Goal: Task Accomplishment & Management: Use online tool/utility

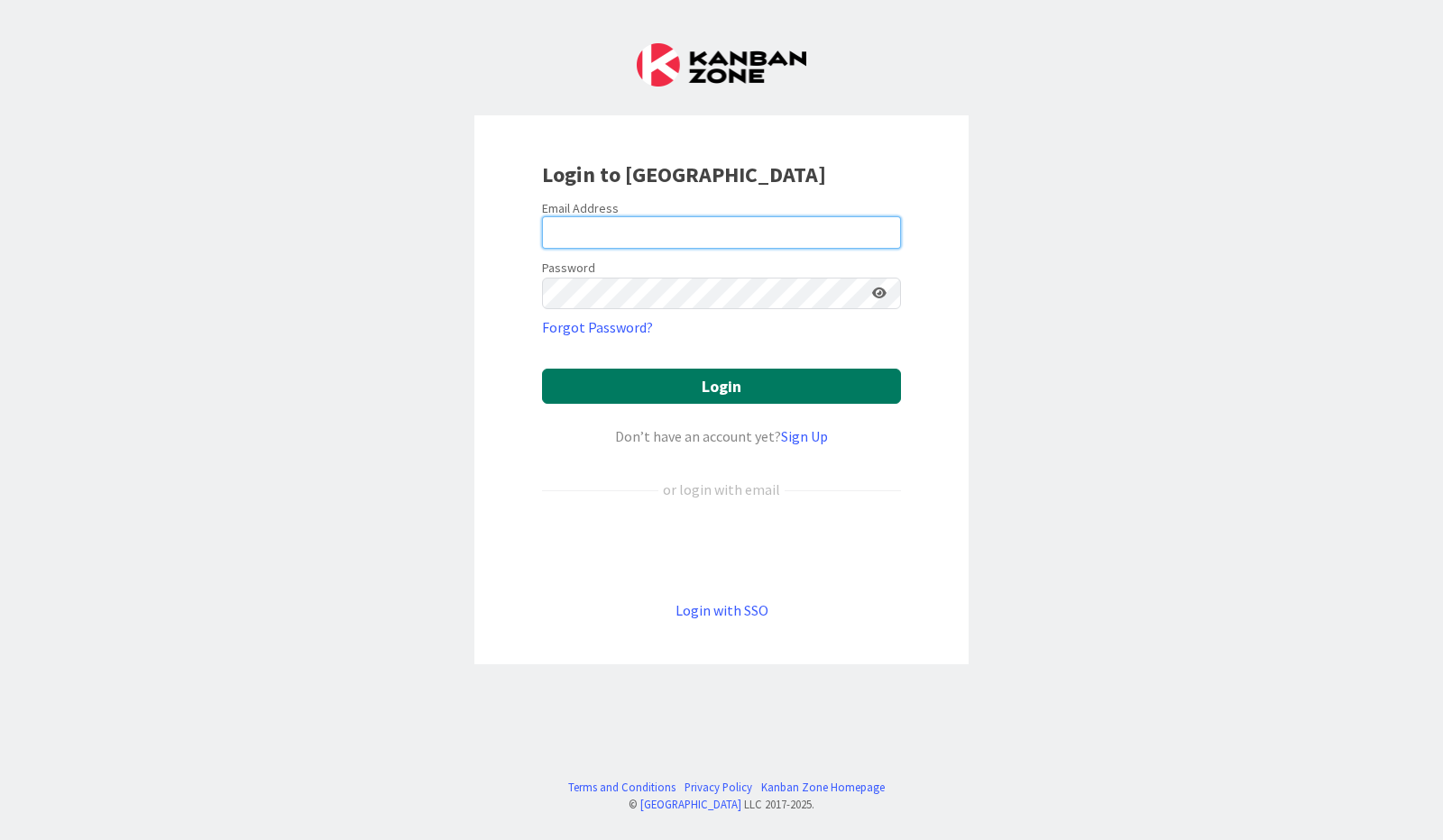
type input "[PERSON_NAME][EMAIL_ADDRESS][PERSON_NAME][DOMAIN_NAME]"
click at [700, 393] on button "Login" at bounding box center [722, 386] width 359 height 35
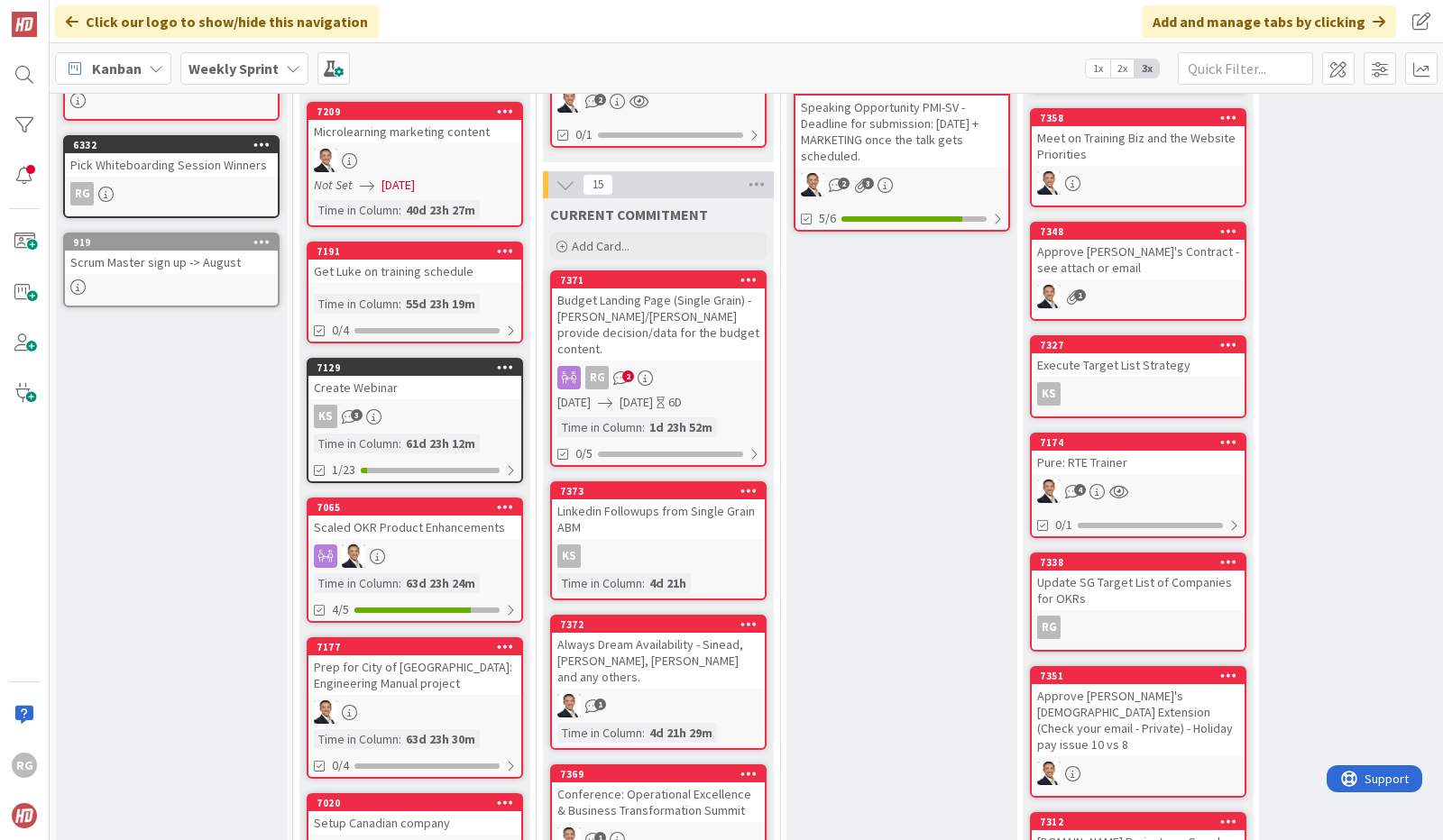
scroll to position [440, 0]
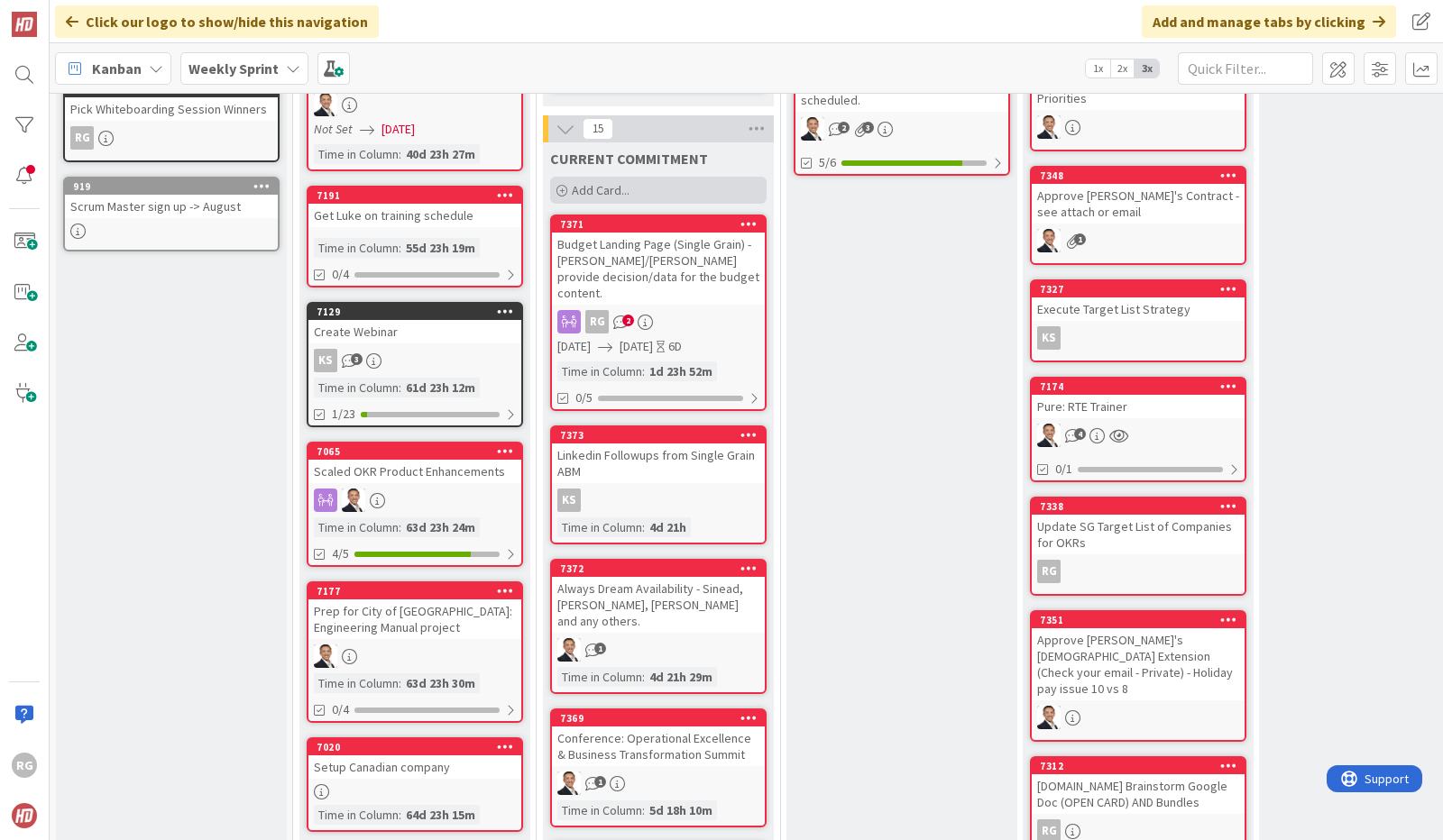
click at [624, 182] on span "Add Card..." at bounding box center [601, 190] width 58 height 16
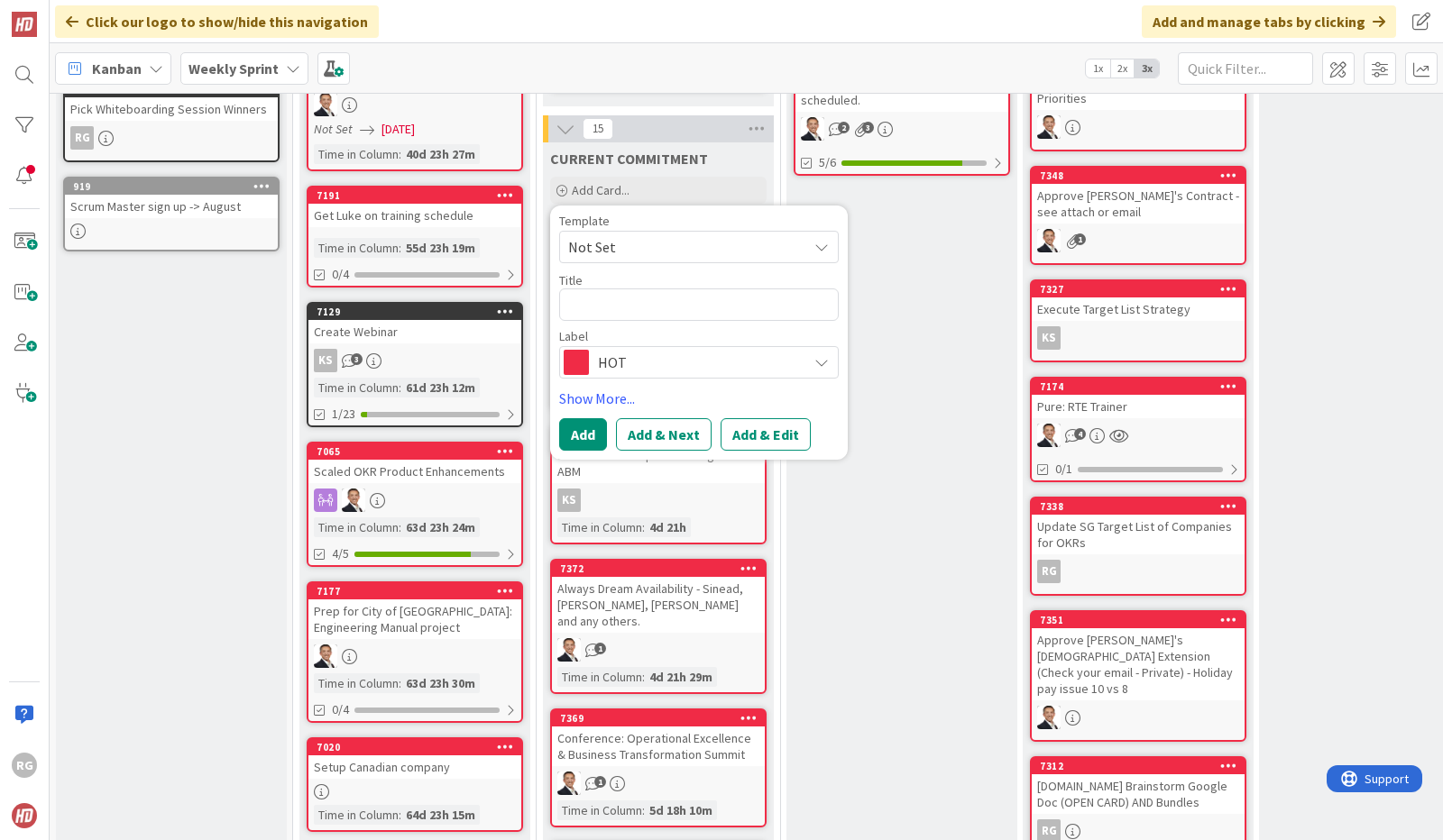
click at [590, 298] on textarea at bounding box center [699, 305] width 280 height 33
type textarea "x"
type textarea "St"
type textarea "x"
type textarea "Stac"
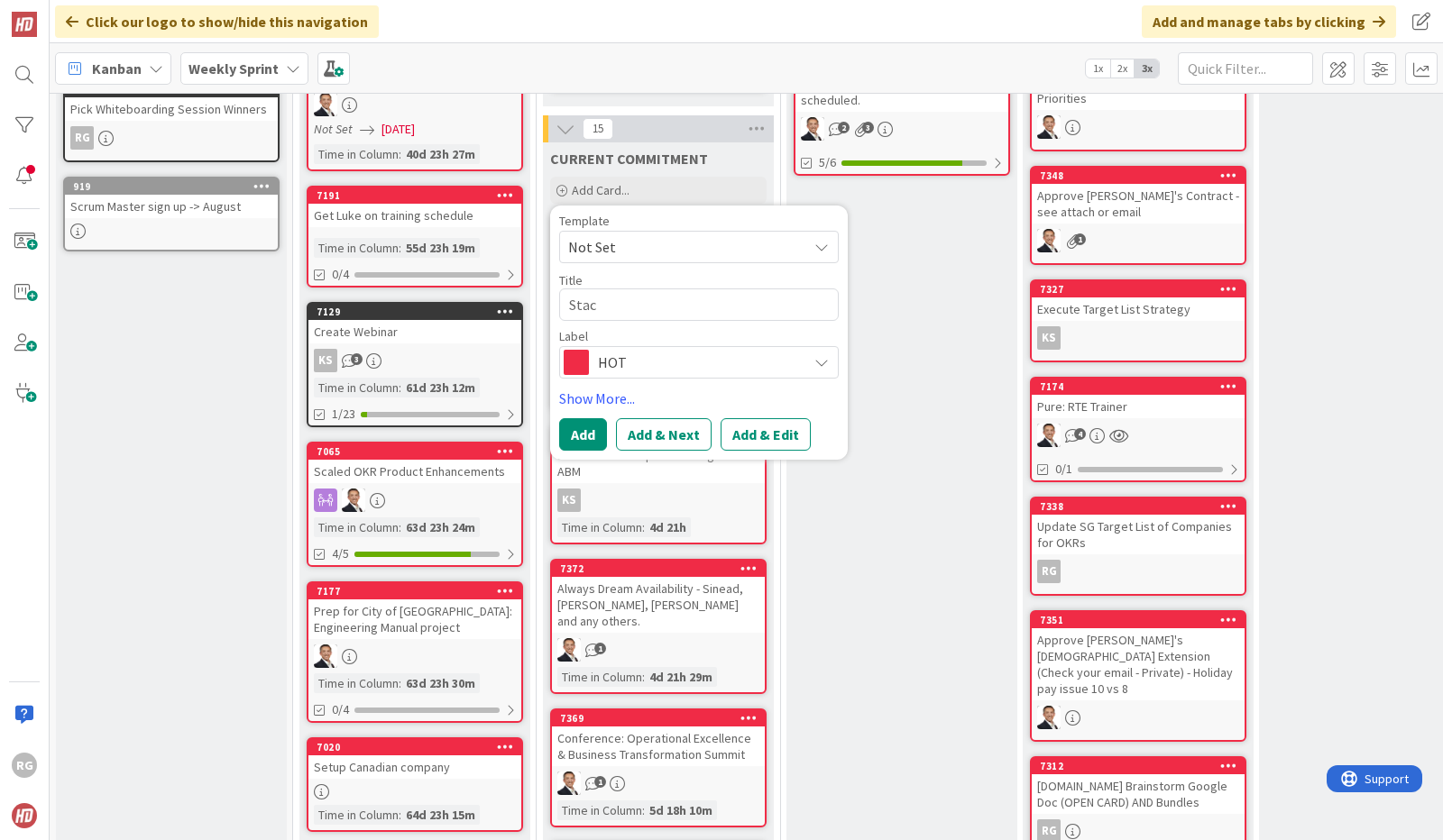
type textarea "x"
type textarea "Stace"
type textarea "x"
type textarea "[PERSON_NAME]"
type textarea "x"
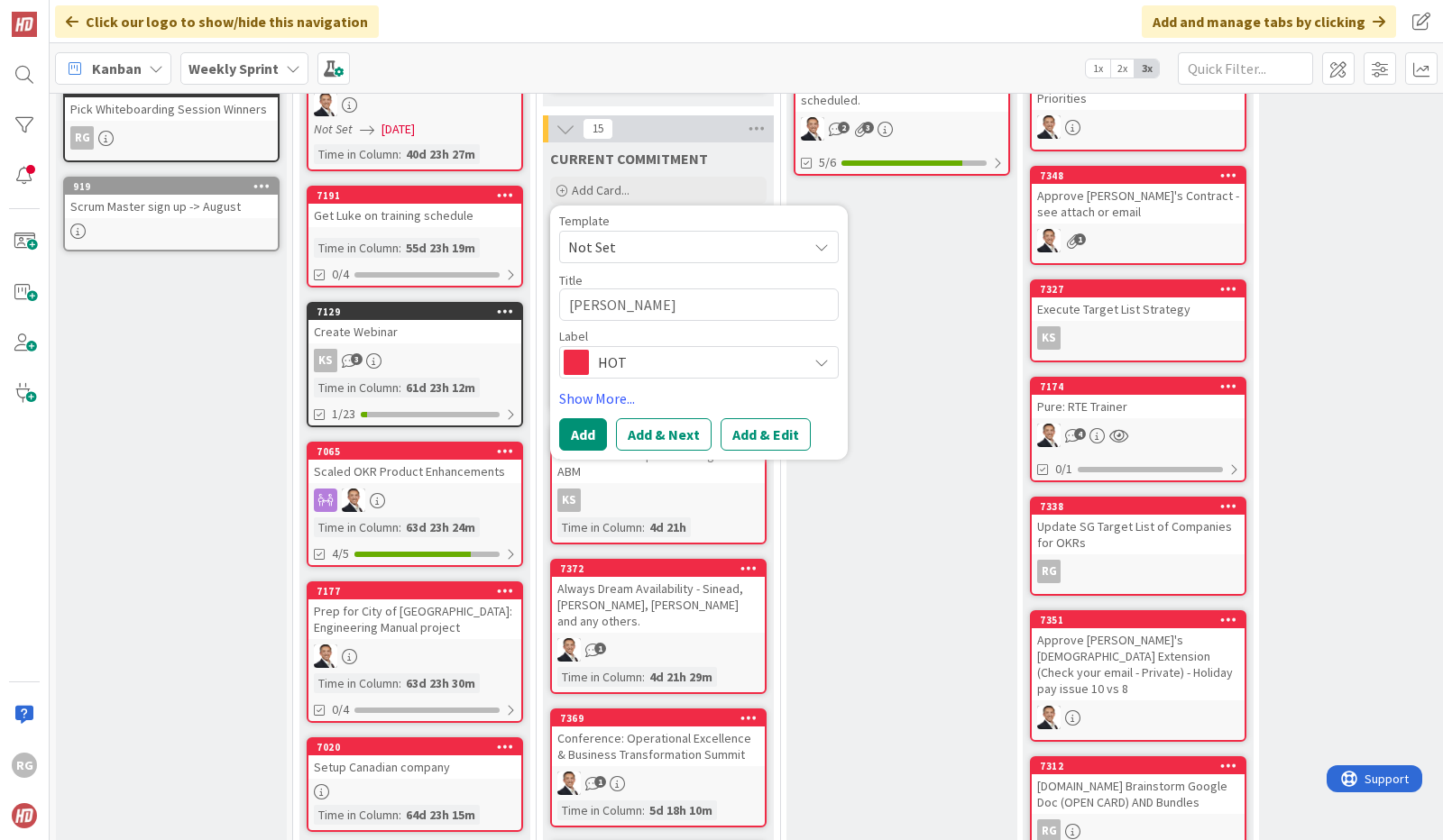
type textarea "[PERSON_NAME]"
type textarea "x"
type textarea "[PERSON_NAME] t"
type textarea "x"
type textarea "[PERSON_NAME] to"
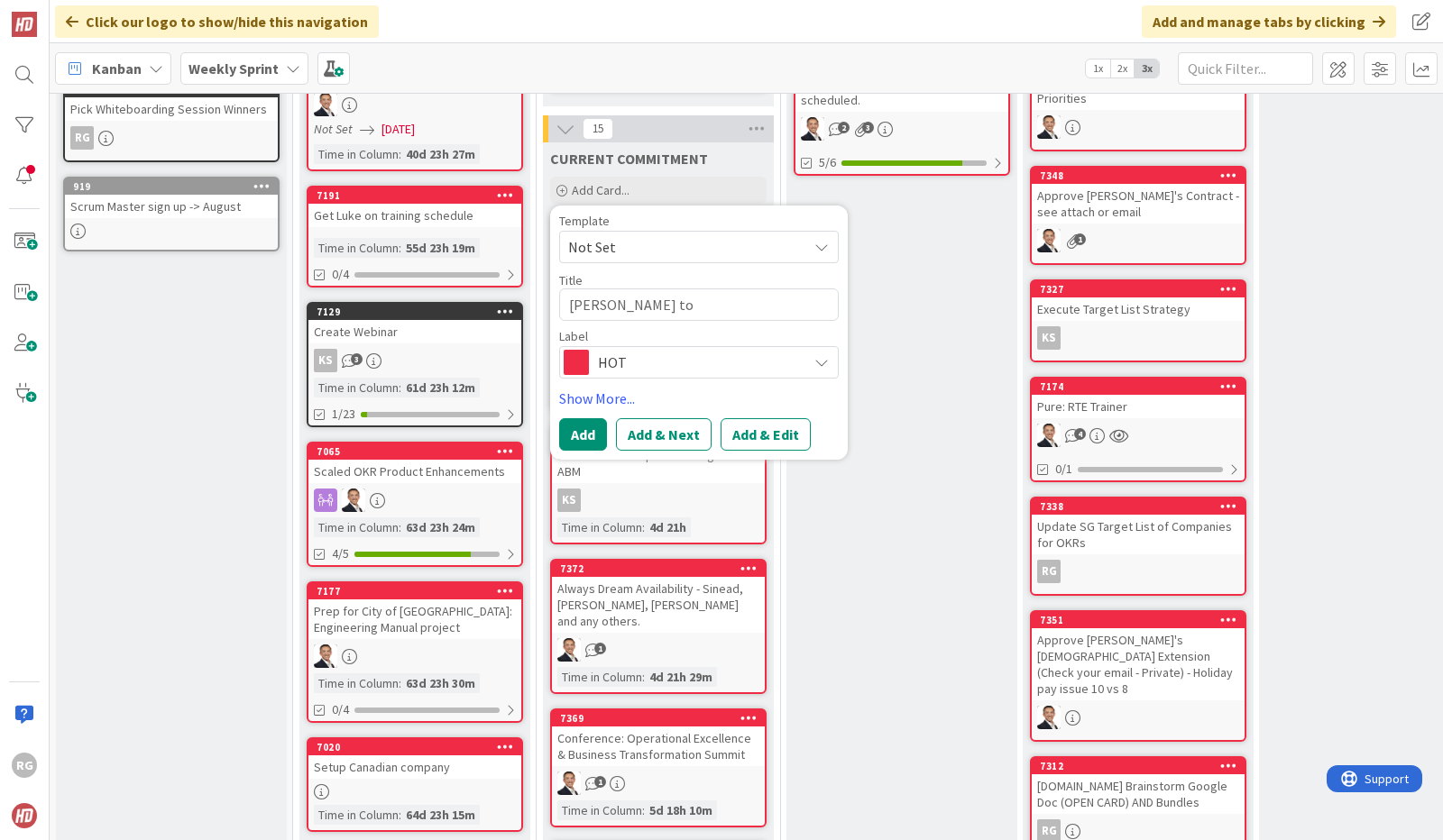
type textarea "x"
type textarea "[PERSON_NAME] to"
type textarea "x"
type textarea "[PERSON_NAME] to b"
type textarea "x"
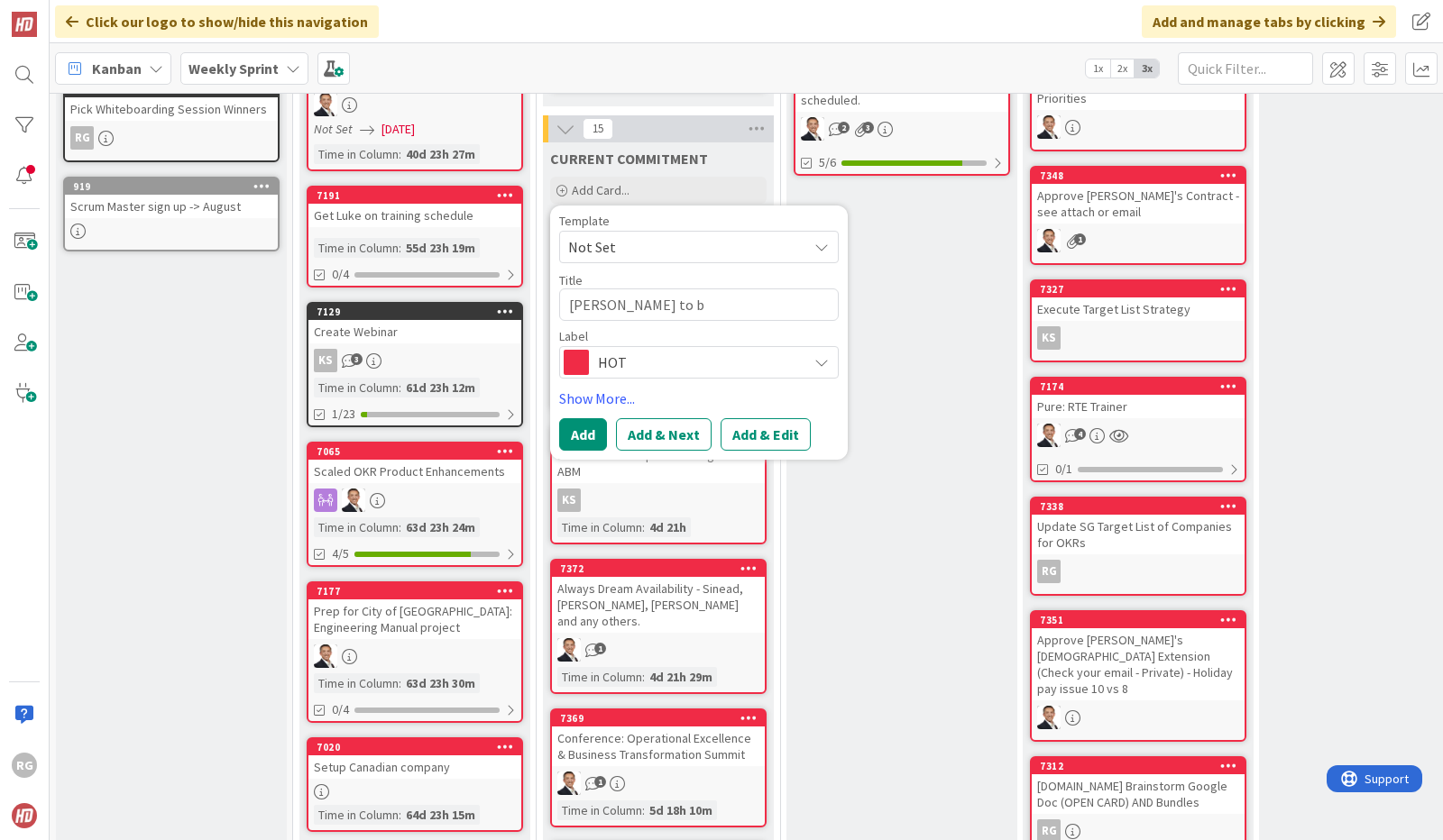
type textarea "[PERSON_NAME] to be"
type textarea "x"
type textarea "[PERSON_NAME] to b"
type textarea "x"
type textarea "[PERSON_NAME] to"
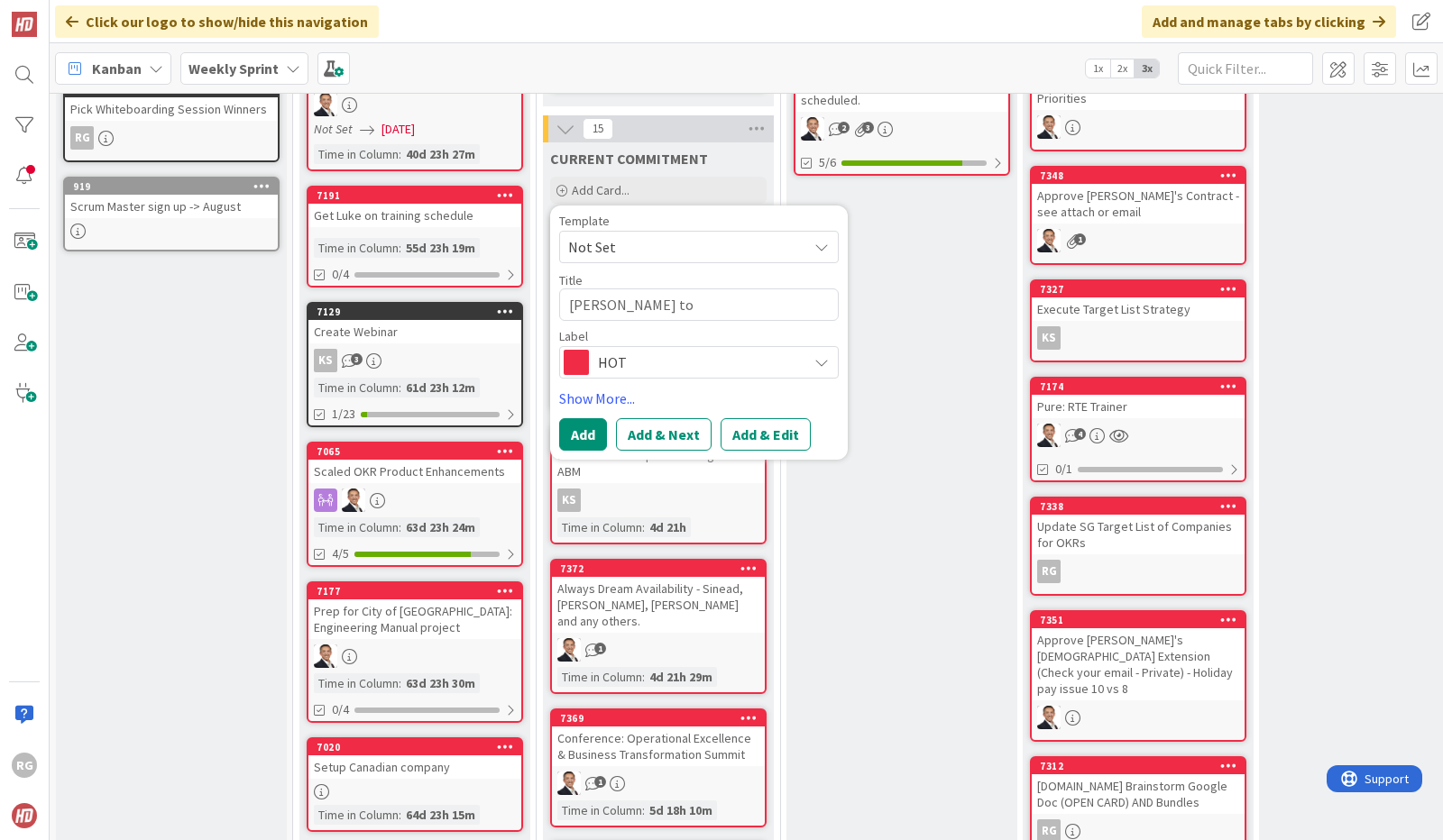
type textarea "x"
type textarea "[PERSON_NAME] to c"
type textarea "x"
type textarea "[PERSON_NAME] to com"
type textarea "x"
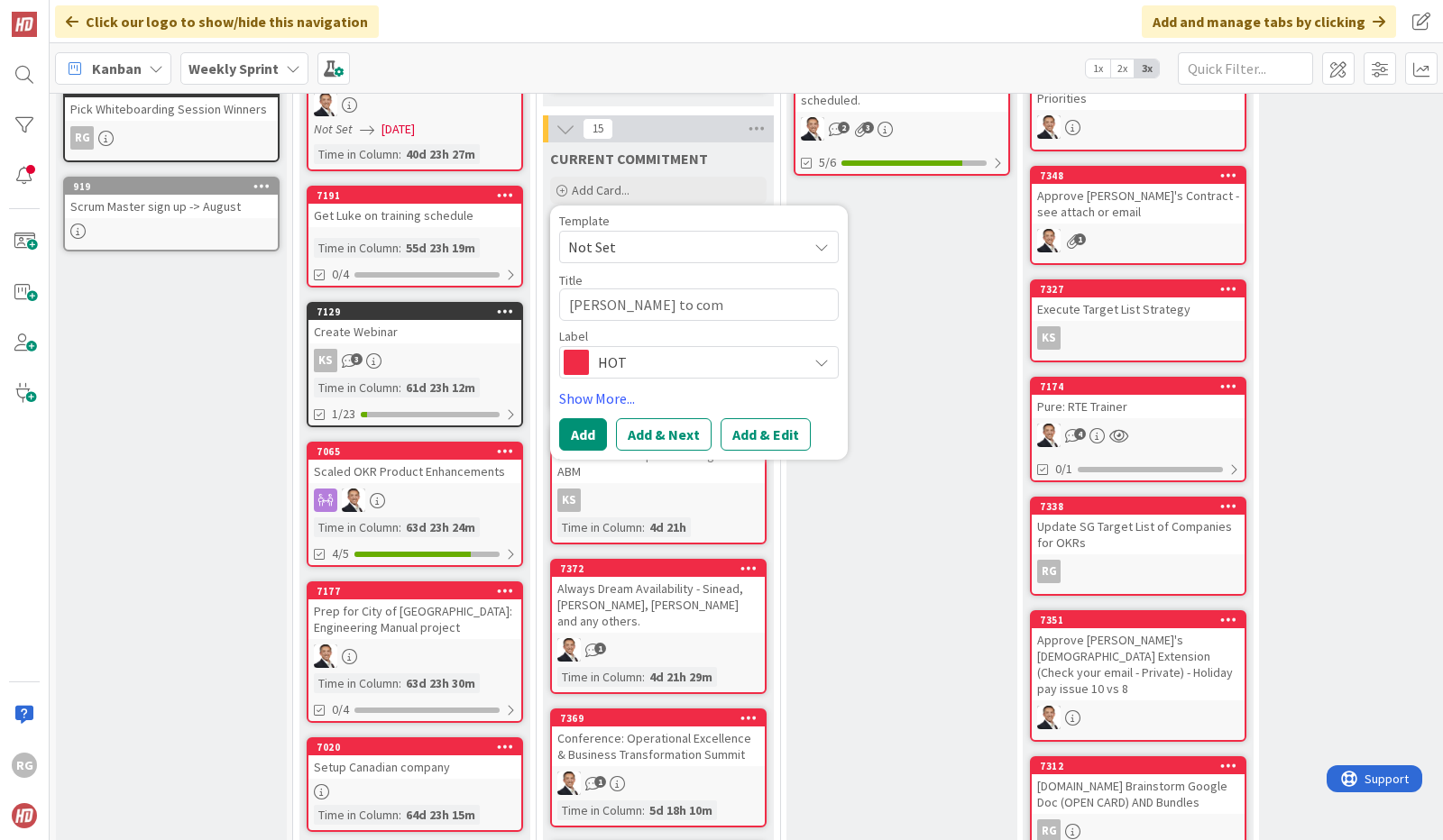
type textarea "[PERSON_NAME] to comp"
type textarea "x"
type textarea "[PERSON_NAME] to compl"
type textarea "x"
type textarea "[PERSON_NAME] to comple"
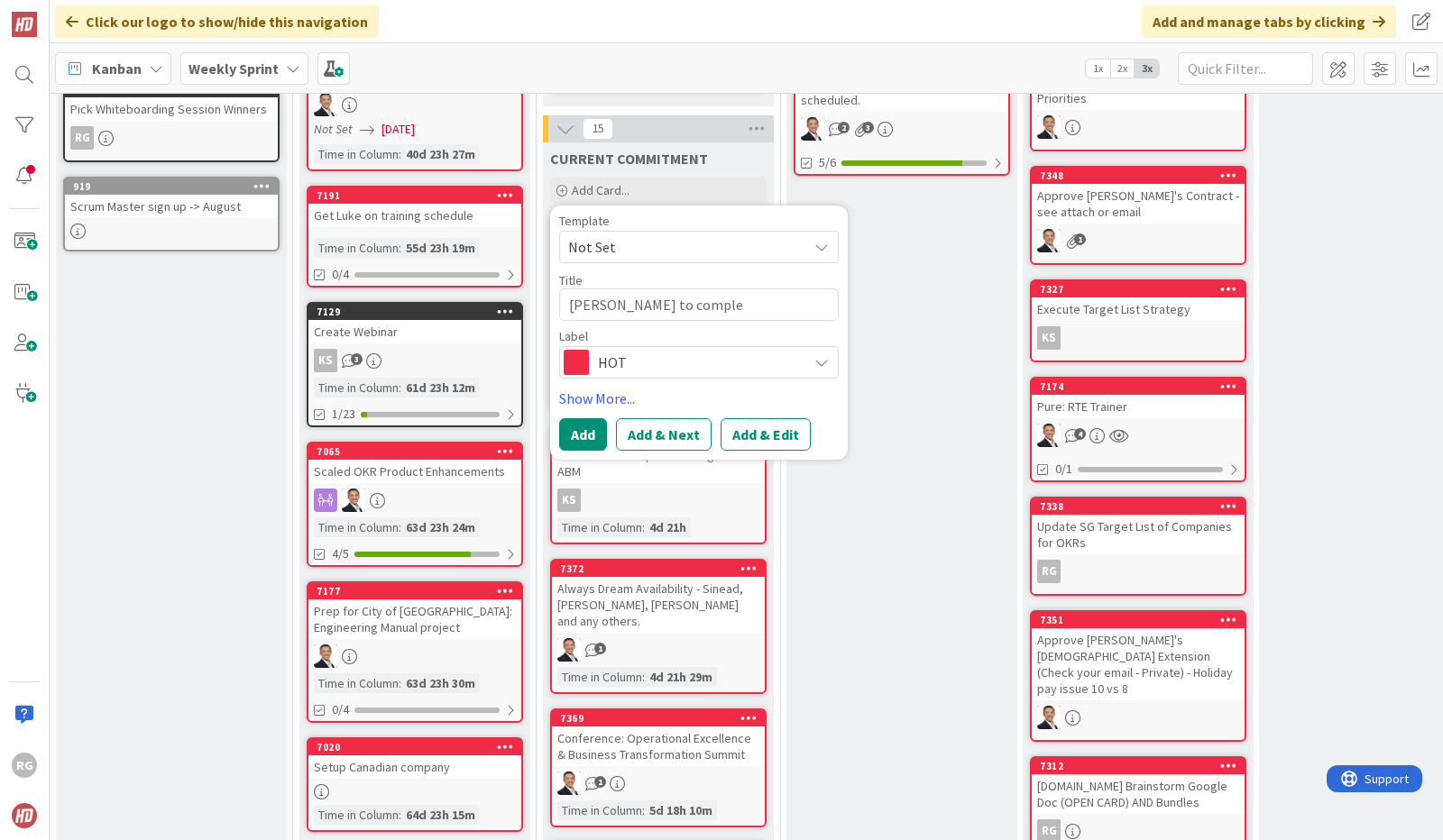
type textarea "x"
type textarea "[PERSON_NAME] to complet"
type textarea "x"
type textarea "[PERSON_NAME] to complete"
type textarea "x"
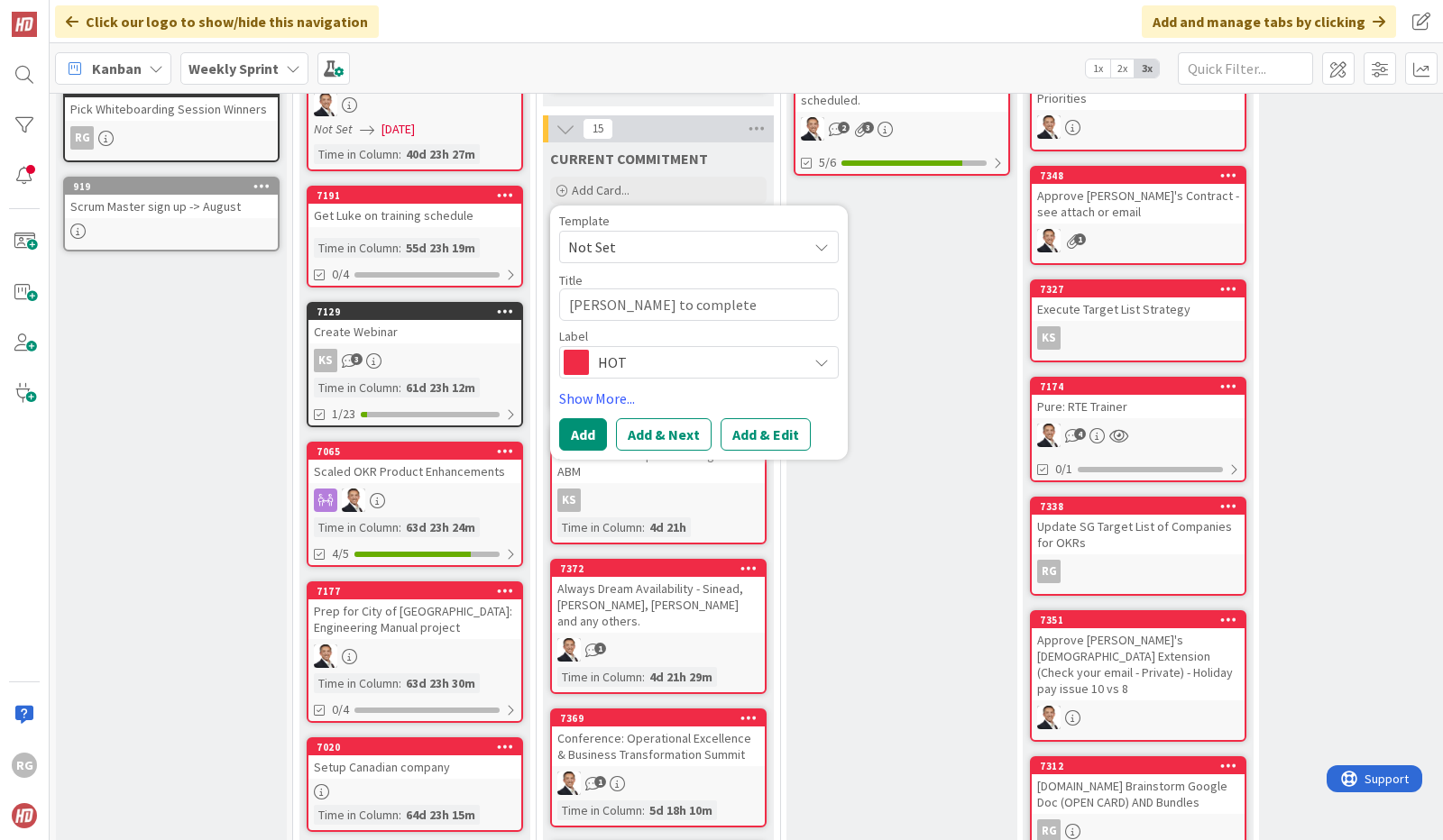
type textarea "[PERSON_NAME] to complete"
type textarea "x"
type textarea "[PERSON_NAME] to complete C"
type textarea "x"
type textarea "[PERSON_NAME] to complete Cu"
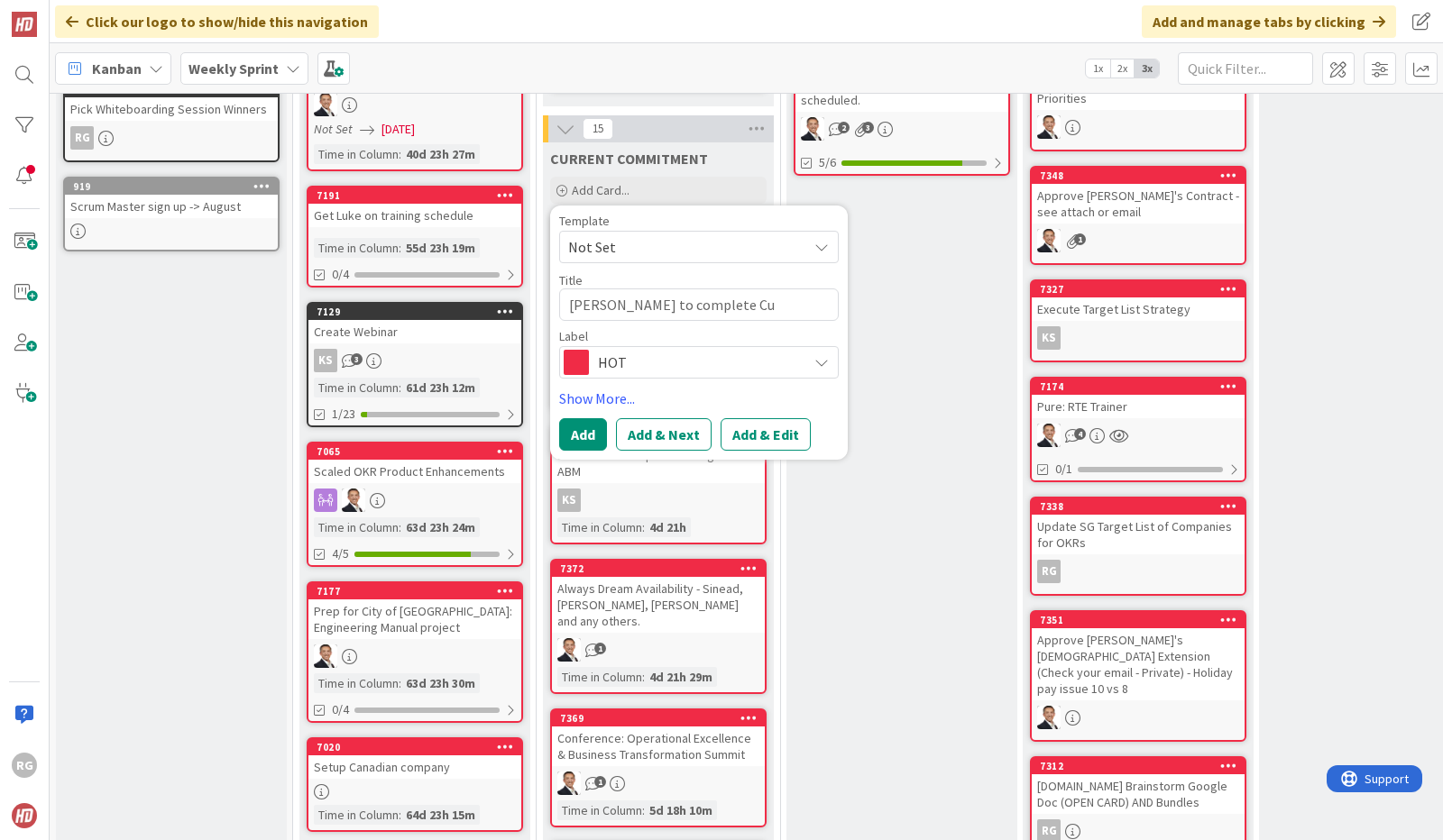
type textarea "x"
type textarea "[PERSON_NAME] to complete Cus"
type textarea "x"
type textarea "[PERSON_NAME] to complete Cust"
type textarea "x"
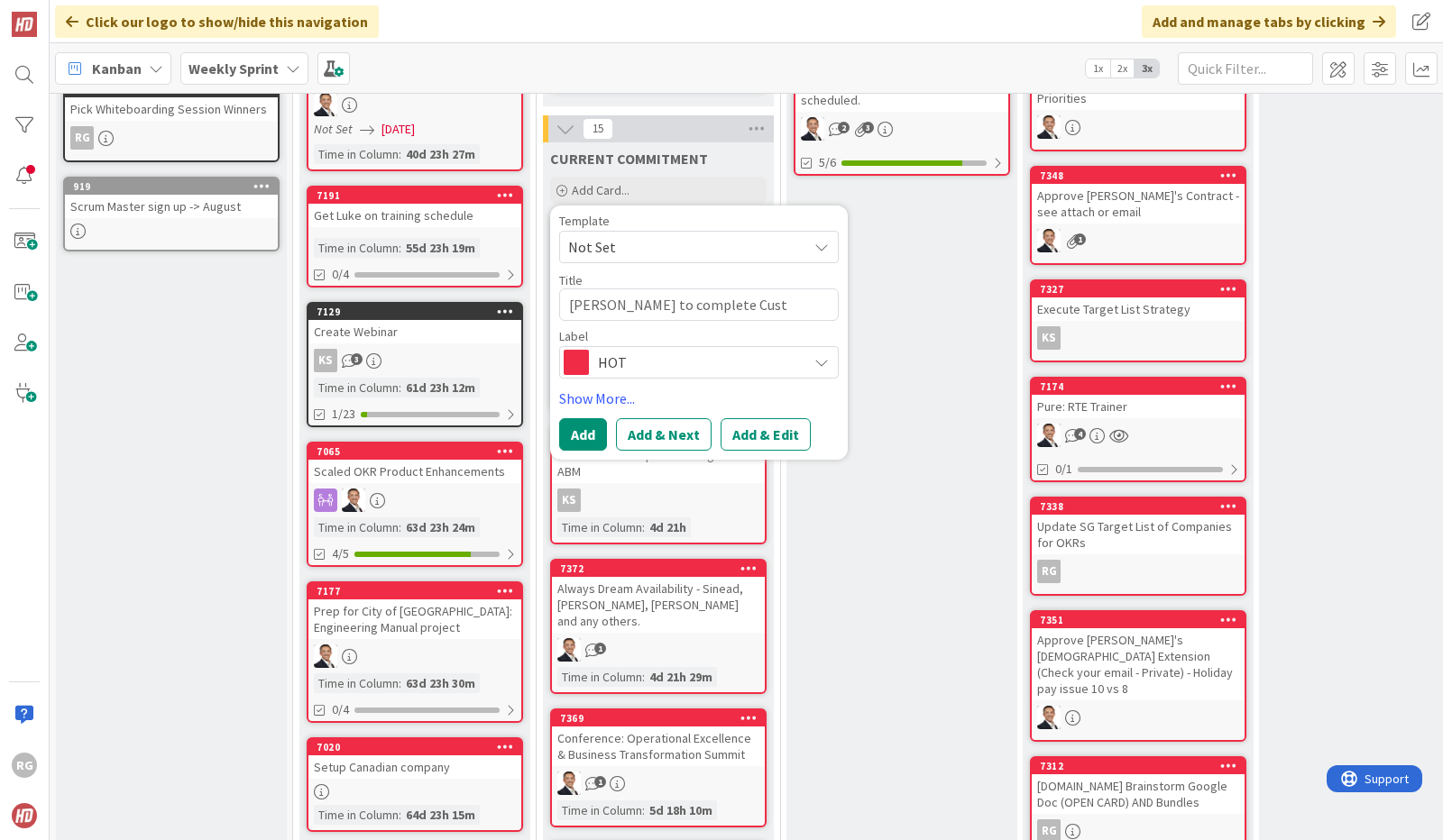
type textarea "[PERSON_NAME] to complete Custo"
type textarea "x"
type textarea "[PERSON_NAME] to complete Custom"
type textarea "x"
type textarea "[PERSON_NAME] to complete Custome"
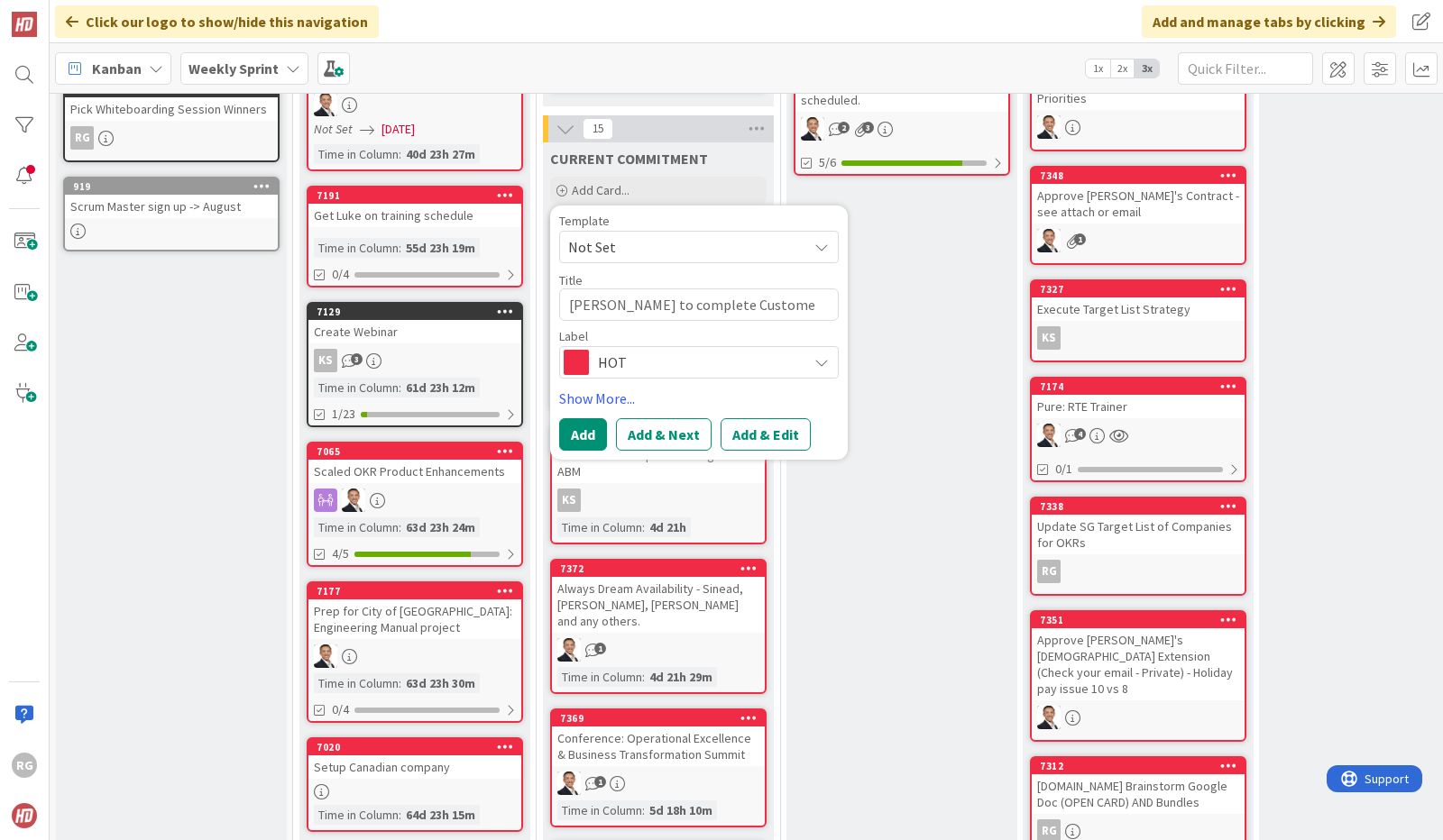
type textarea "x"
type textarea "[PERSON_NAME] to complete Customer"
type textarea "x"
type textarea "[PERSON_NAME] to complete Customer"
type textarea "x"
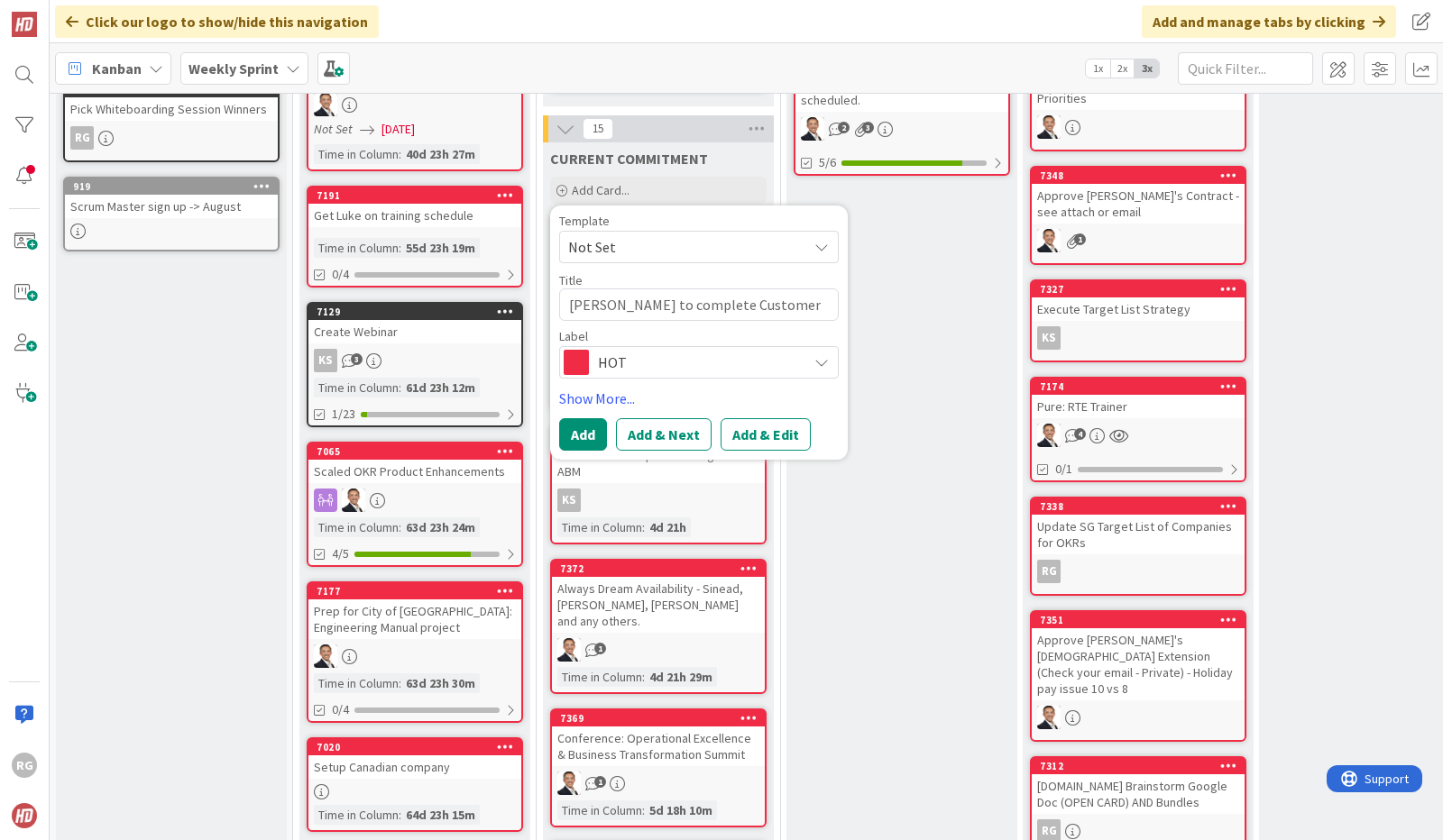
type textarea "[PERSON_NAME] to complete Custome"
type textarea "x"
type textarea "[PERSON_NAME] to complete Custom"
type textarea "x"
type textarea "[PERSON_NAME] to complete Cust"
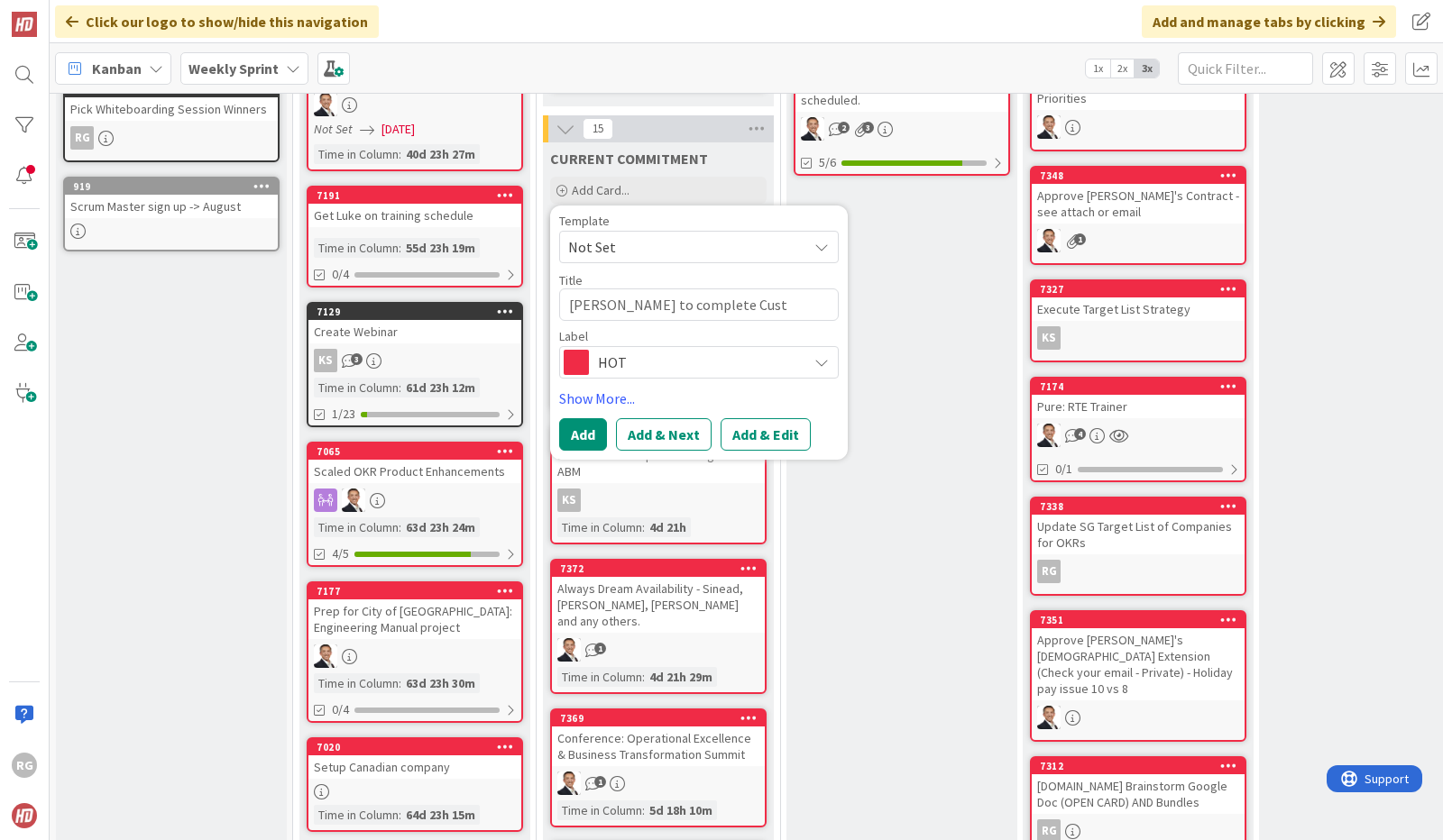
type textarea "x"
type textarea "[PERSON_NAME] to complete Cus"
type textarea "x"
type textarea "[PERSON_NAME] to complete Cu"
type textarea "x"
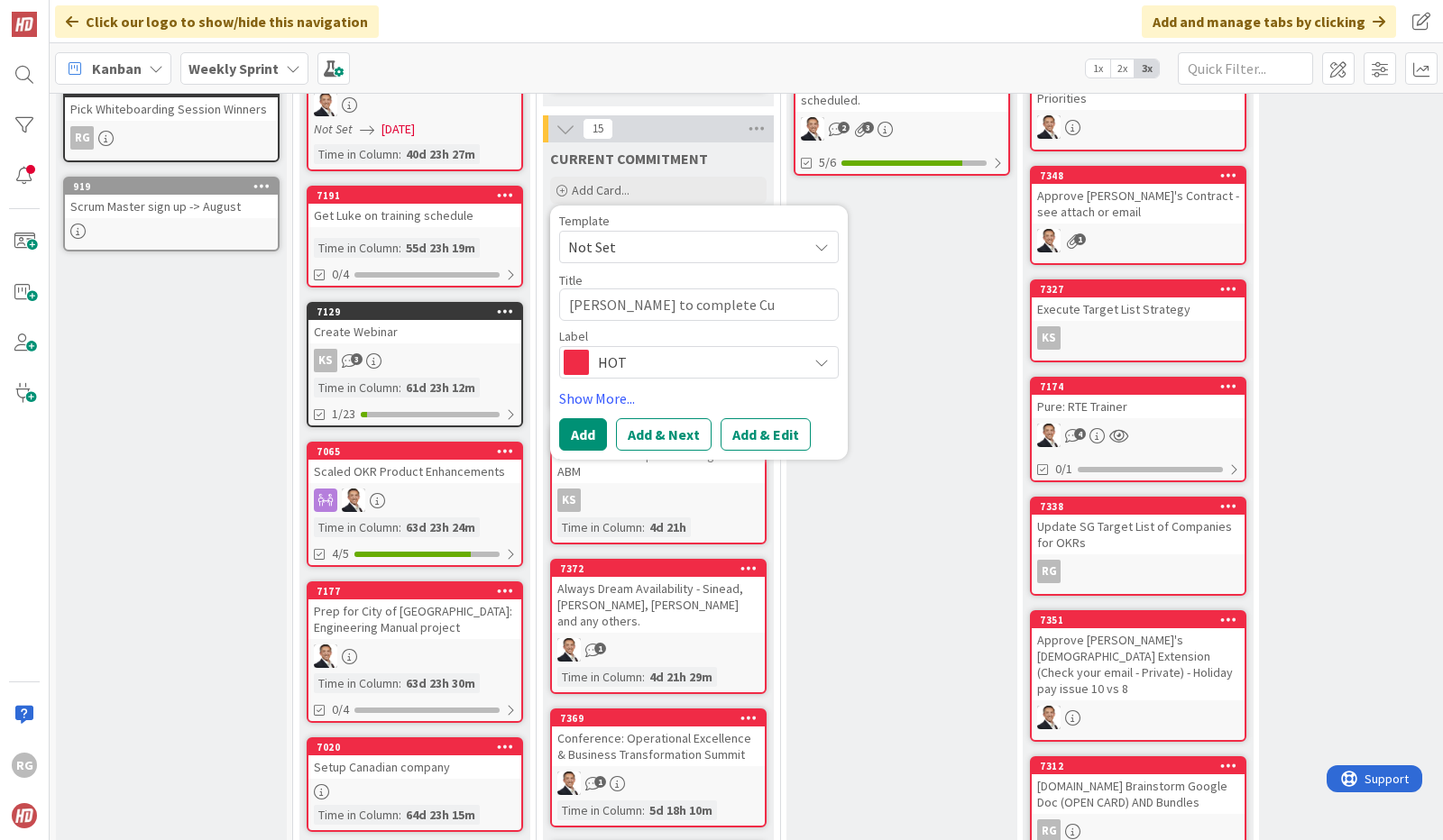
type textarea "[PERSON_NAME] to complete C"
type textarea "x"
type textarea "[PERSON_NAME] to complete"
type textarea "x"
type textarea "[PERSON_NAME] to complete P"
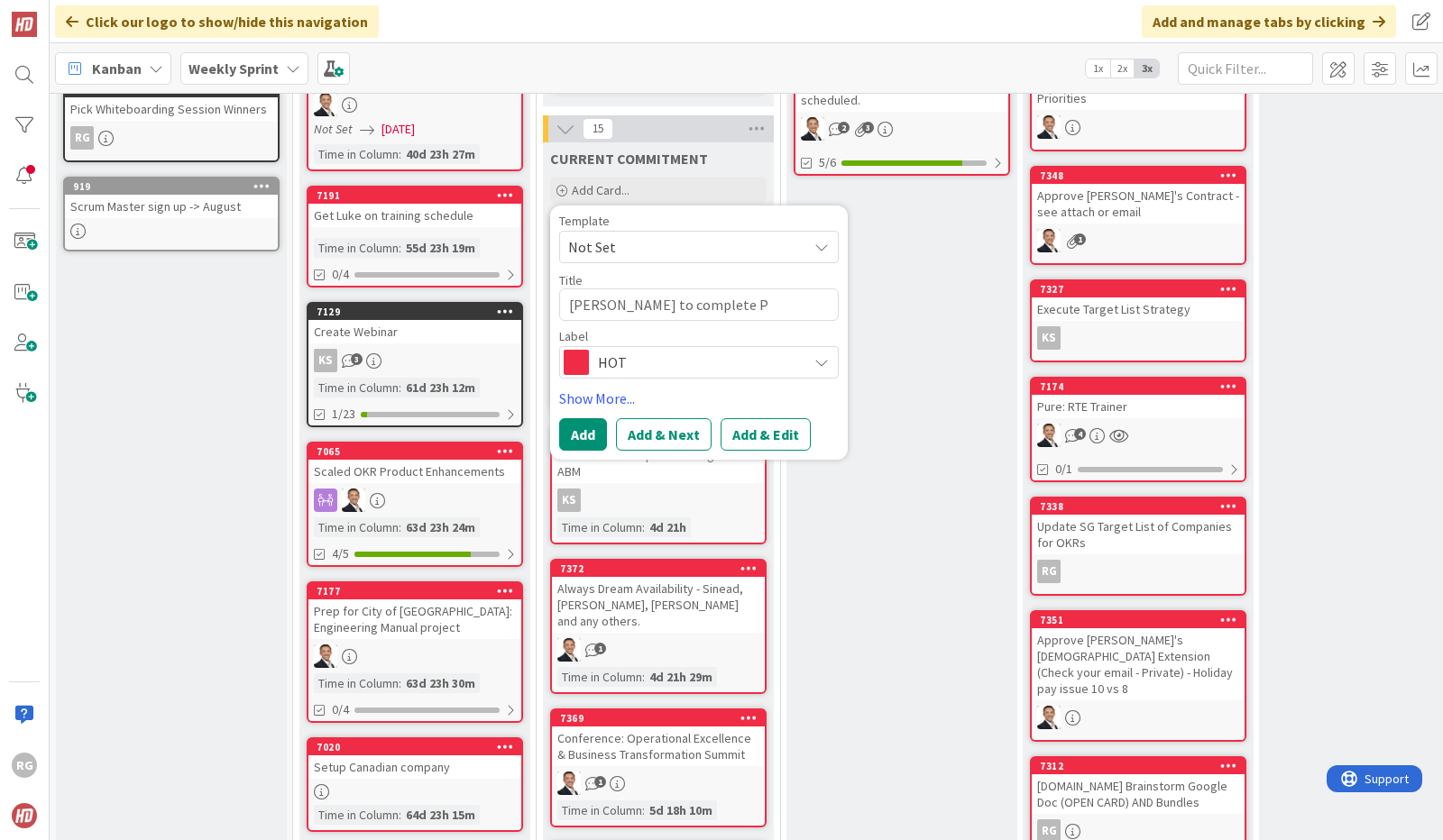
type textarea "x"
type textarea "[PERSON_NAME] to complete Pa"
type textarea "x"
type textarea "[PERSON_NAME] to complete Pas"
type textarea "x"
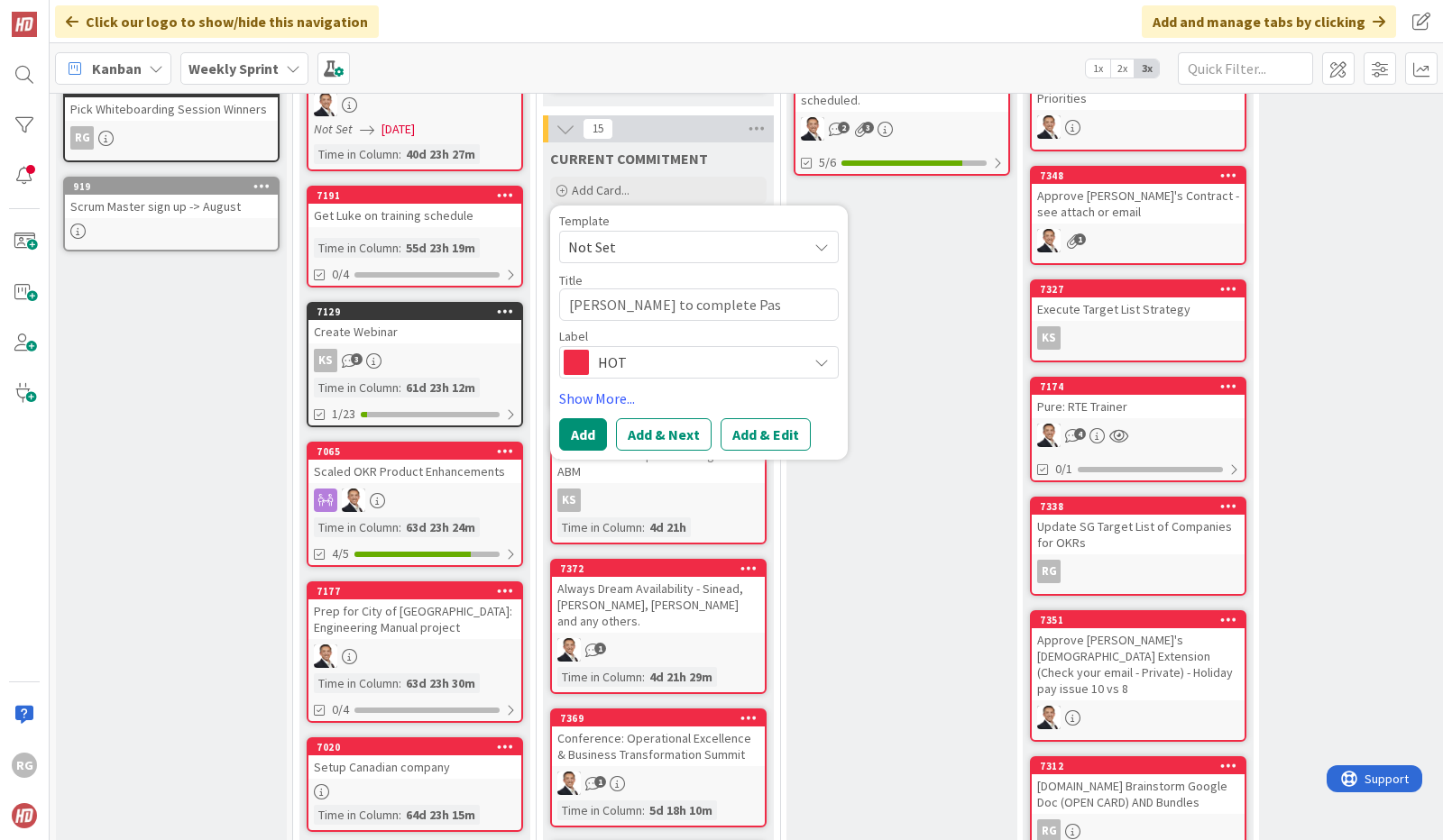
type textarea "[PERSON_NAME] to complete Past"
type textarea "x"
type textarea "[PERSON_NAME] to complete Past"
type textarea "x"
type textarea "[PERSON_NAME] to complete Past C"
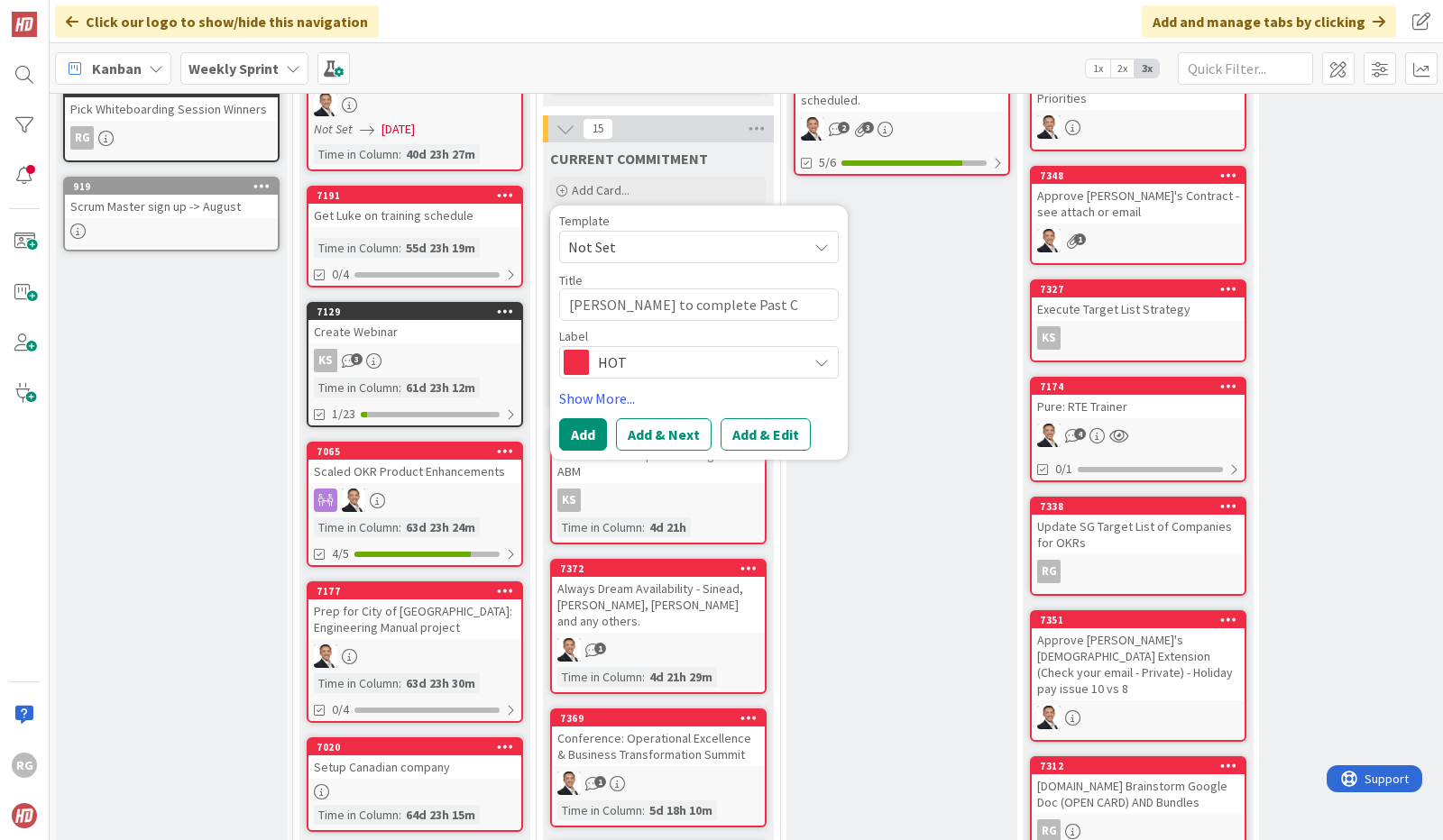
type textarea "x"
type textarea "[PERSON_NAME] to complete Past Cu"
type textarea "x"
type textarea "[PERSON_NAME] to complete Past Cus"
type textarea "x"
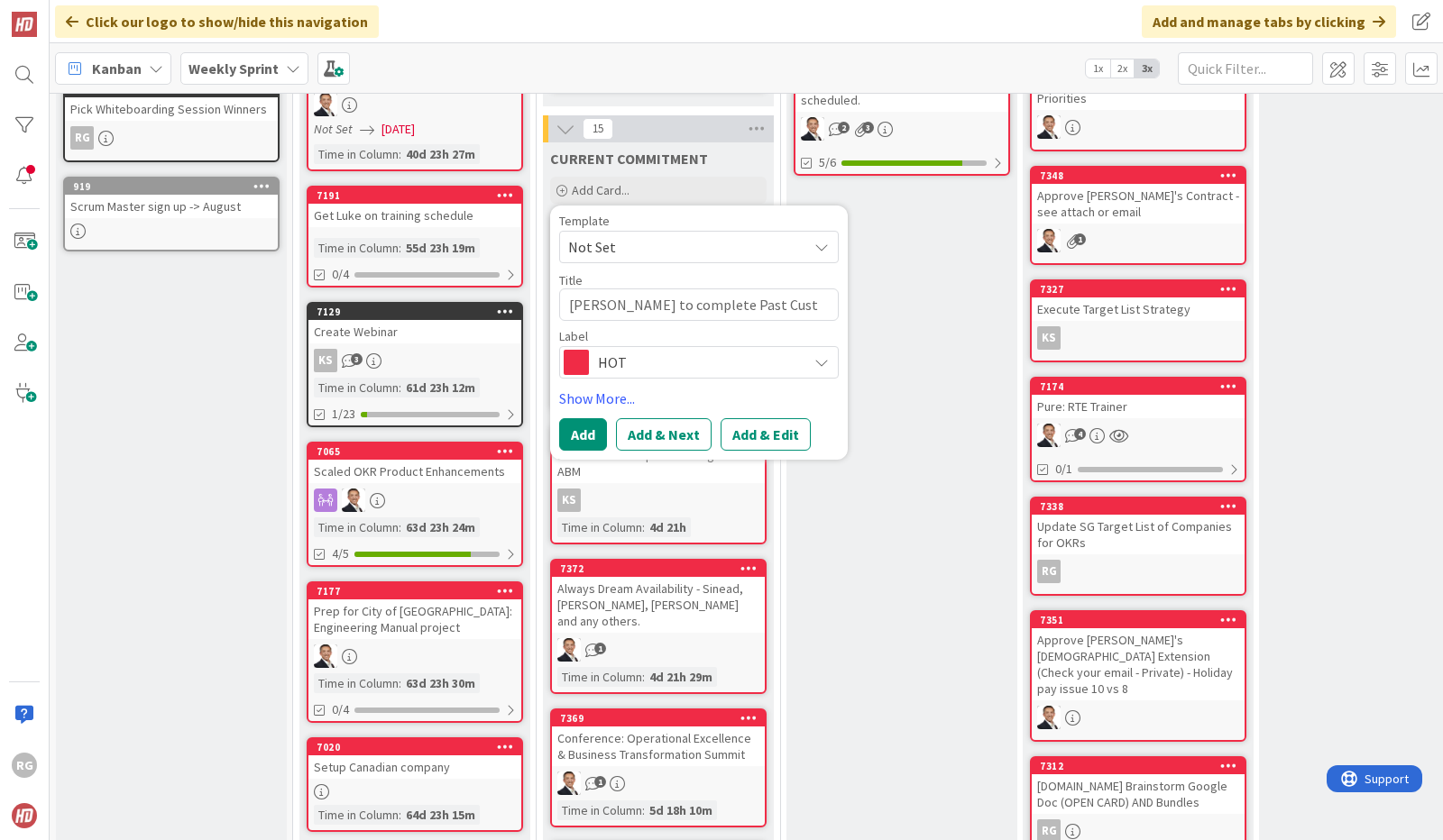
type textarea "[PERSON_NAME] to complete Past Custo"
type textarea "x"
type textarea "[PERSON_NAME] to complete Past Custome"
type textarea "x"
type textarea "[PERSON_NAME] to complete Past Customer"
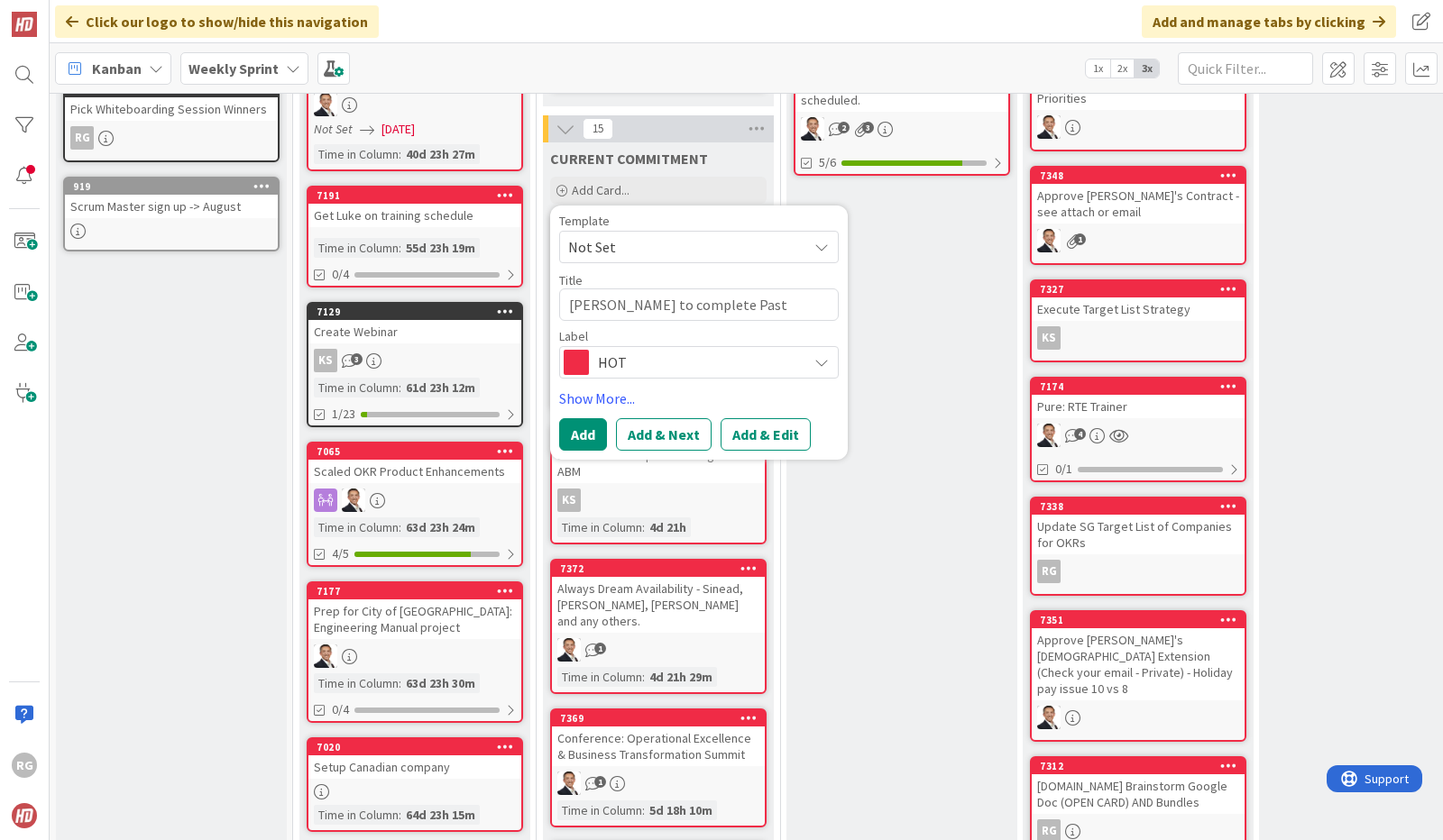
type textarea "x"
type textarea "[PERSON_NAME] to complete Past Customer o"
type textarea "x"
type textarea "[PERSON_NAME] to complete Past Customer out"
type textarea "x"
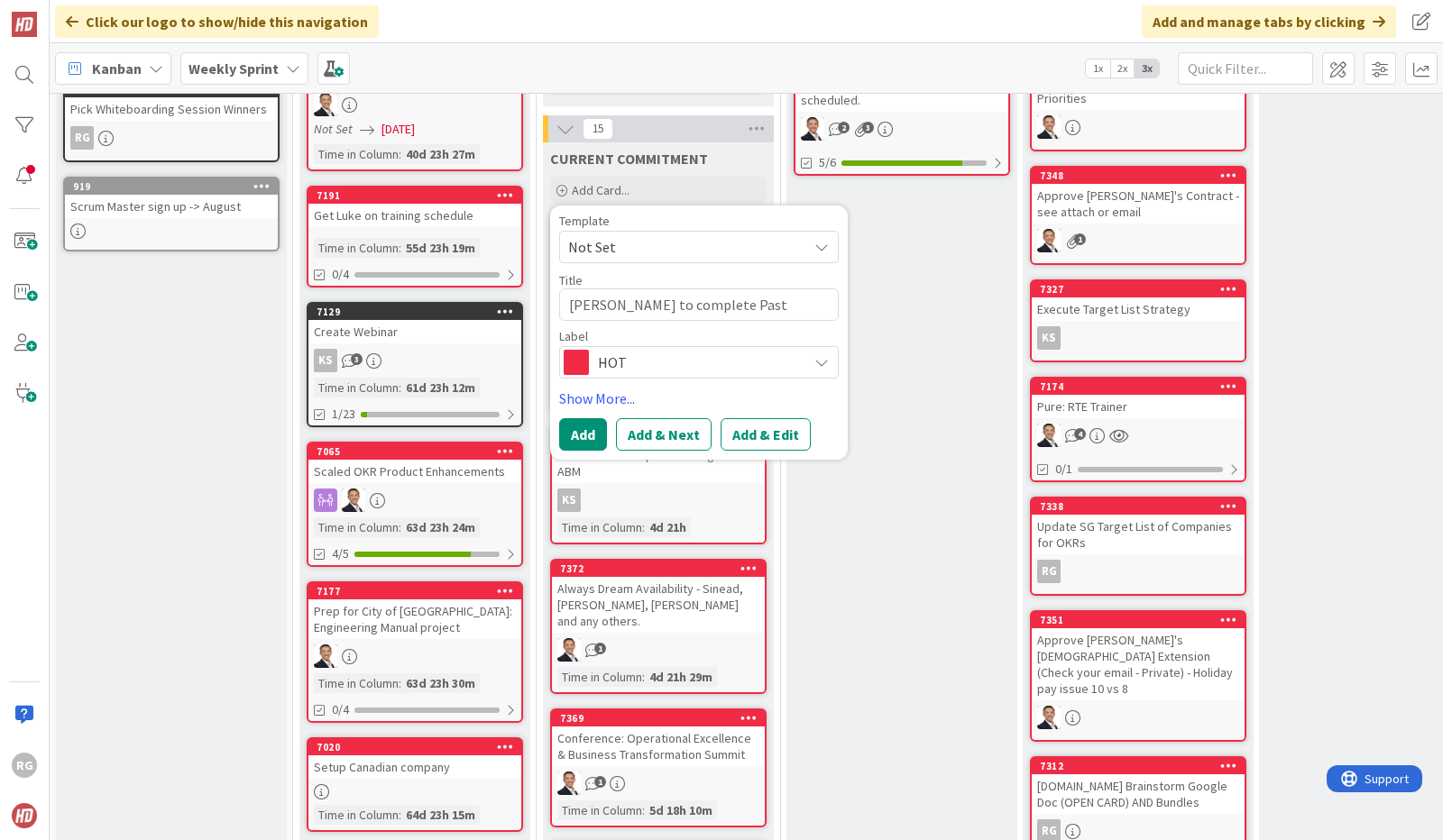
type textarea "[PERSON_NAME] to complete Past Customer outr"
type textarea "x"
type textarea "[PERSON_NAME] to complete Past Customer outrea"
type textarea "x"
type textarea "[PERSON_NAME] to complete Past Customer outreac"
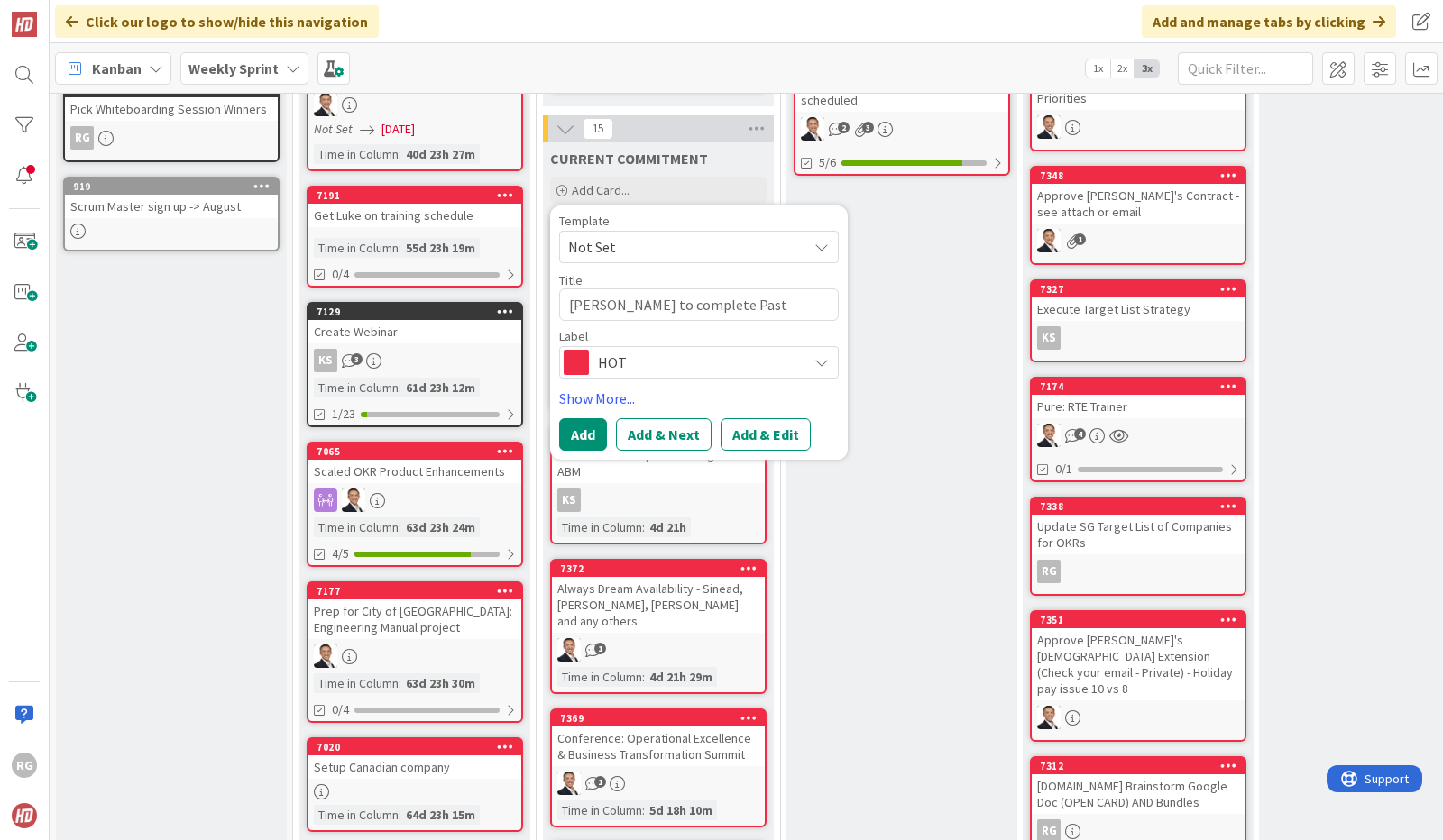
type textarea "x"
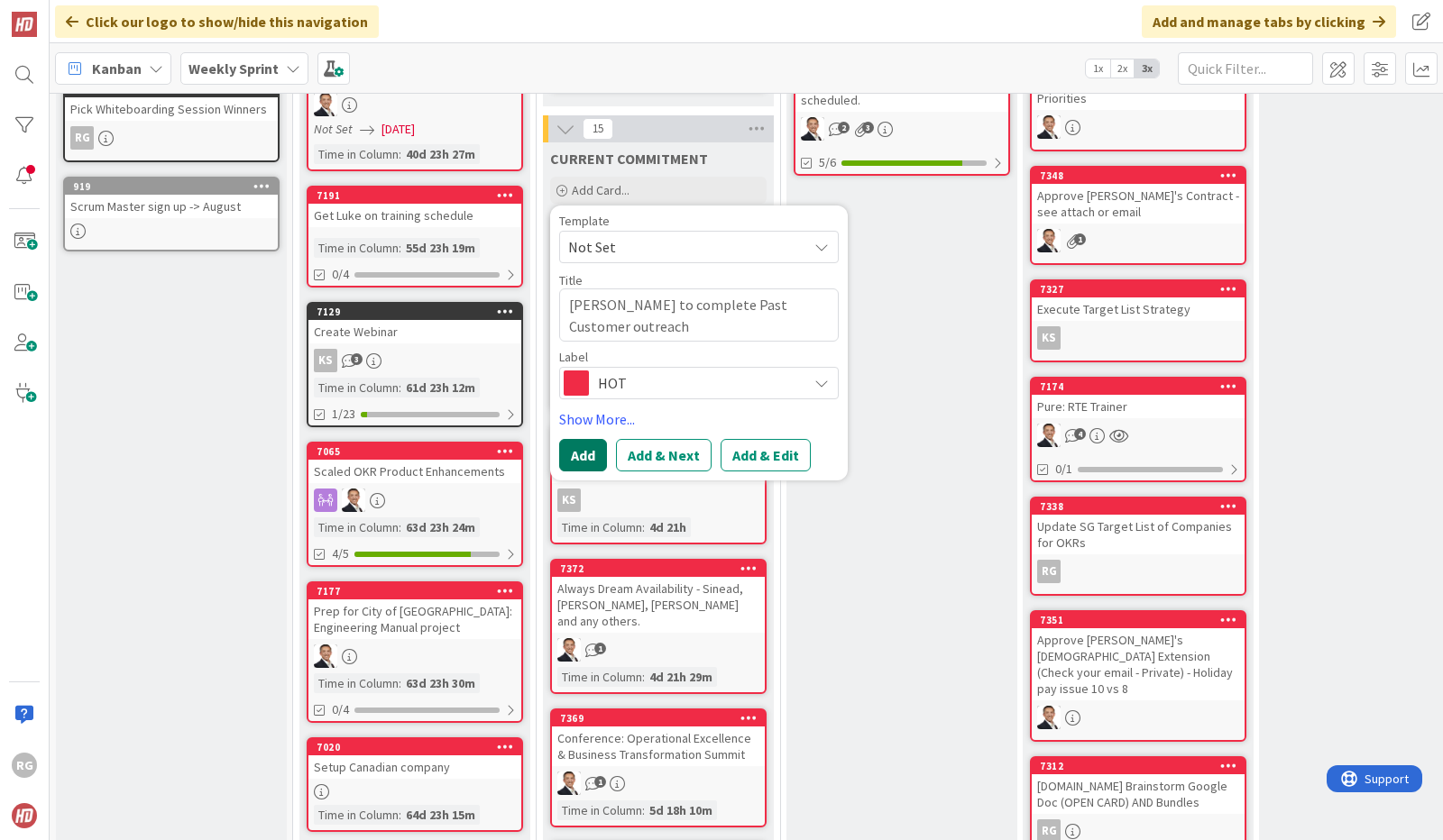
type textarea "[PERSON_NAME] to complete Past Customer outreach"
click at [587, 444] on button "Add" at bounding box center [583, 455] width 48 height 33
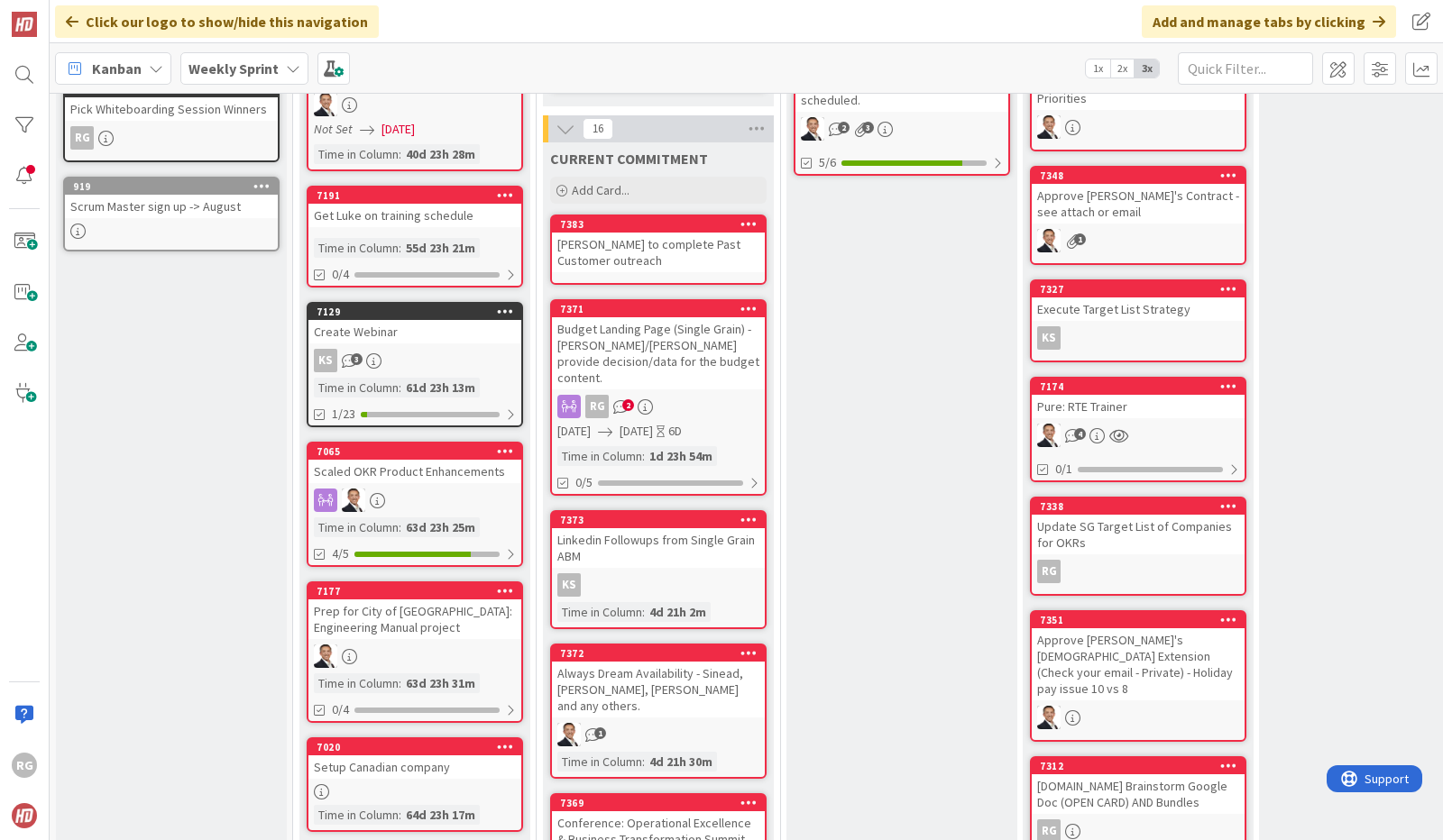
click at [674, 232] on div "[PERSON_NAME] to complete Past Customer outreach" at bounding box center [658, 252] width 213 height 40
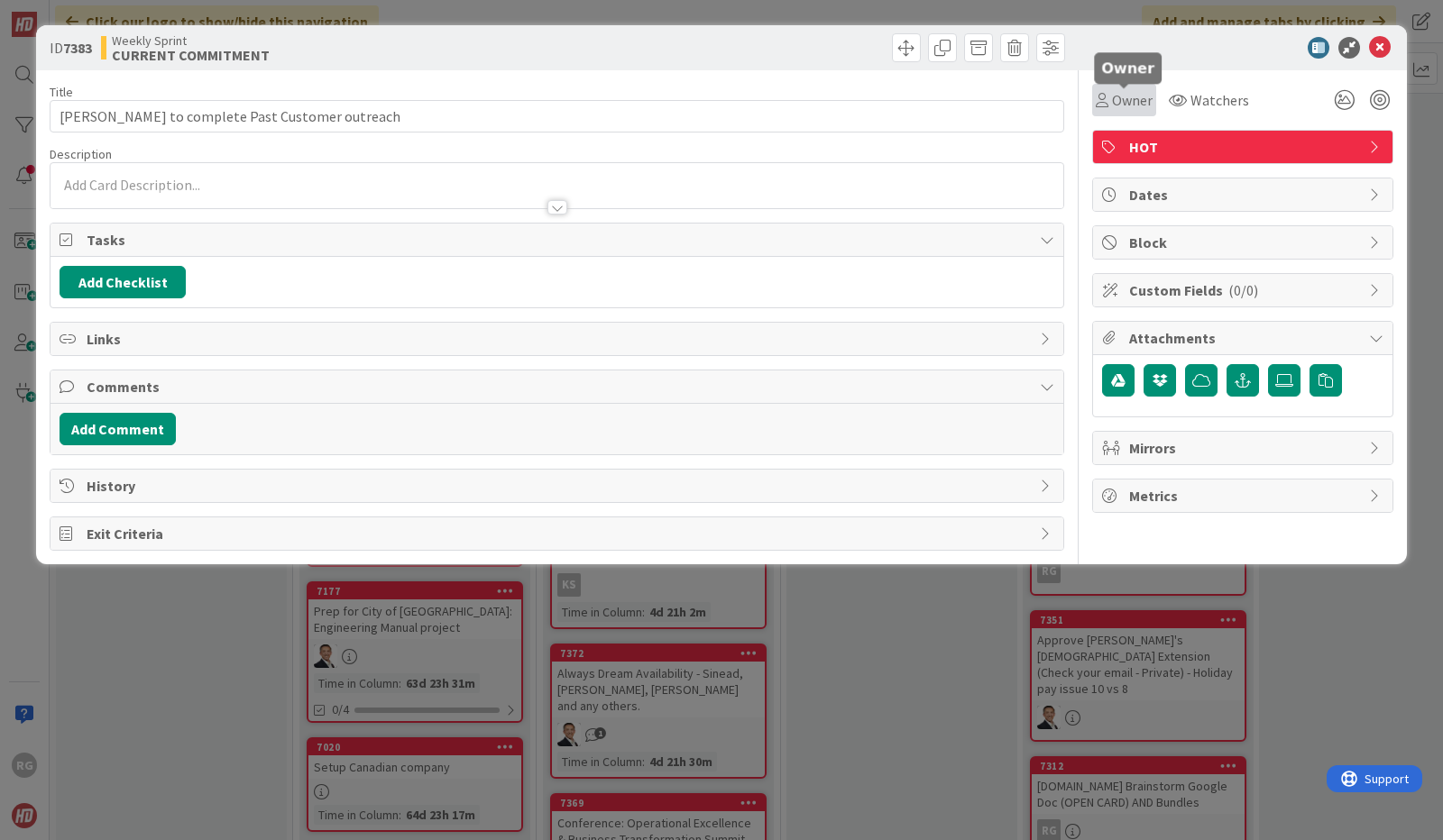
click at [1131, 93] on span "Owner" at bounding box center [1132, 100] width 41 height 22
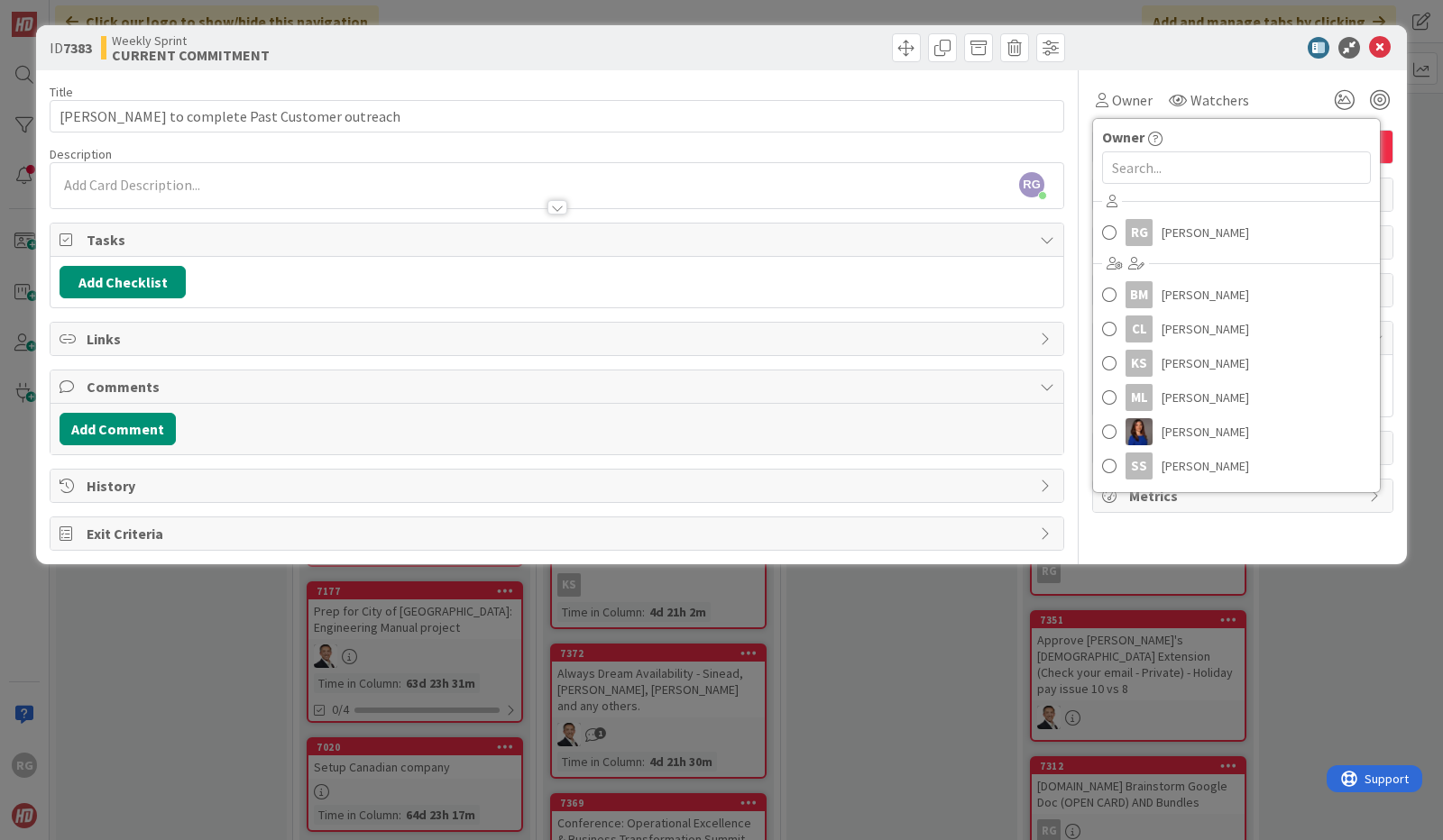
scroll to position [67, 0]
click at [1202, 463] on span "[PERSON_NAME]" at bounding box center [1205, 468] width 87 height 27
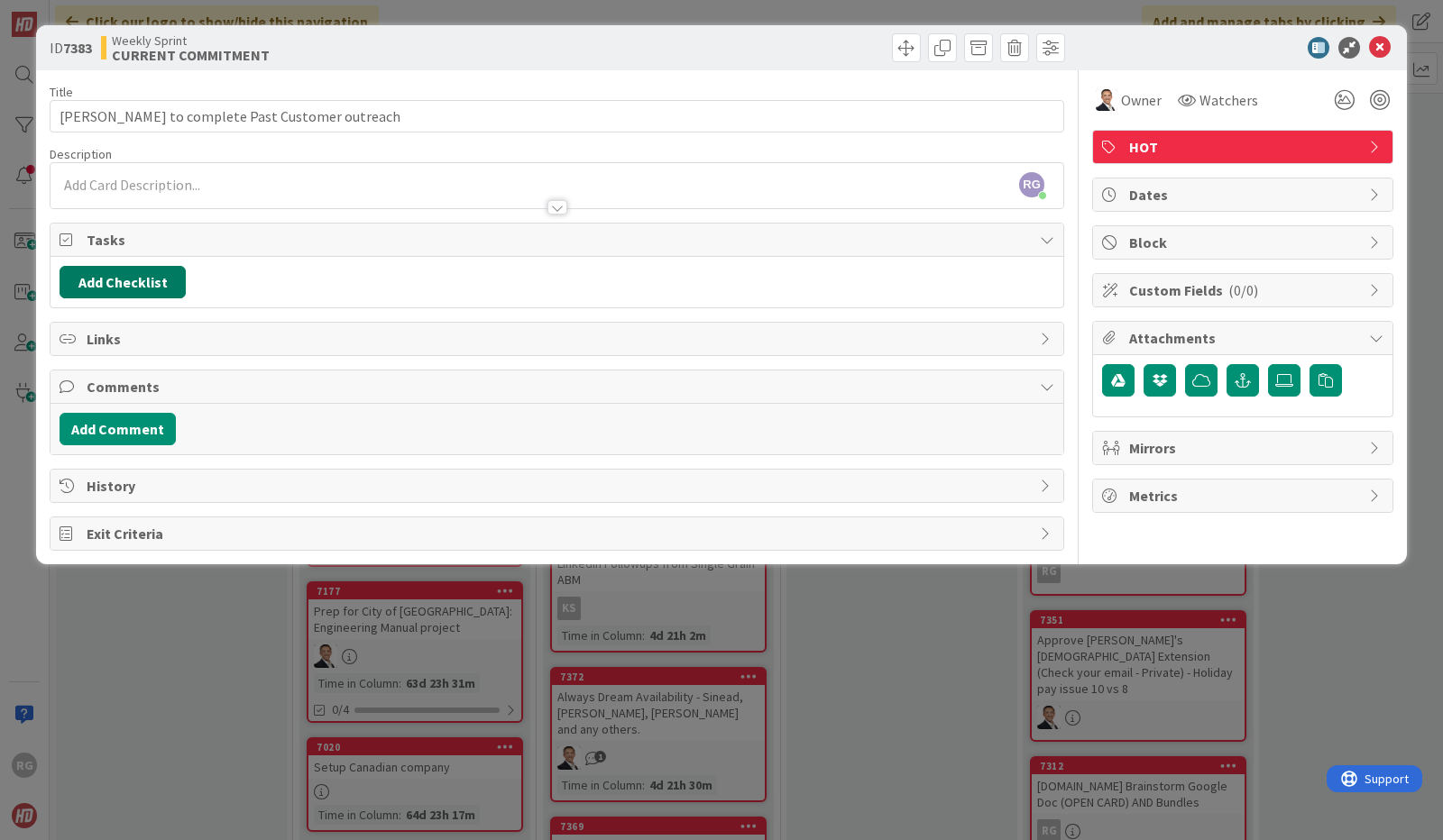
click at [112, 269] on button "Add Checklist" at bounding box center [123, 282] width 126 height 33
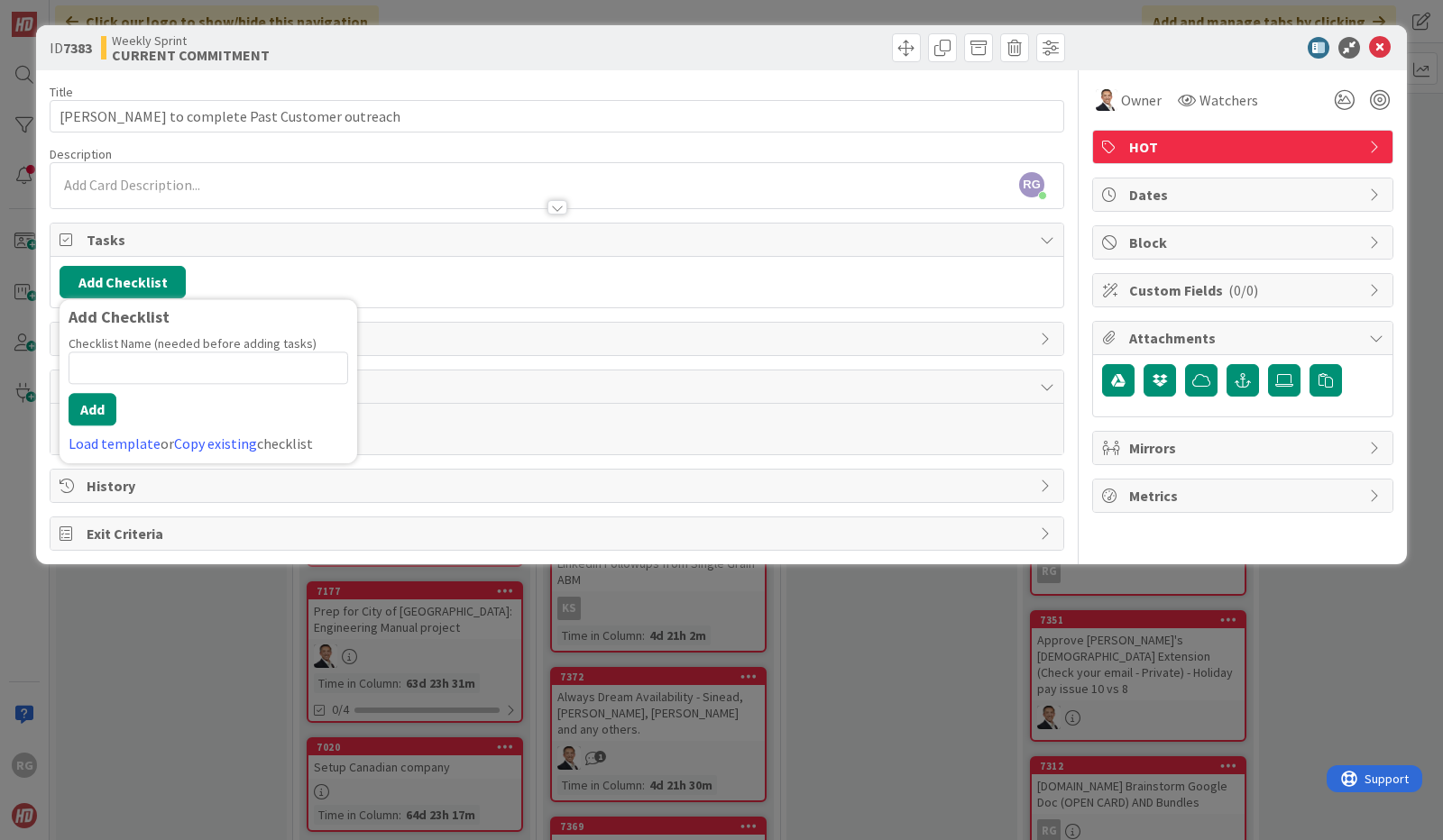
click at [141, 364] on input at bounding box center [209, 368] width 280 height 33
type input "To Do"
click at [95, 406] on button "Add" at bounding box center [93, 409] width 48 height 33
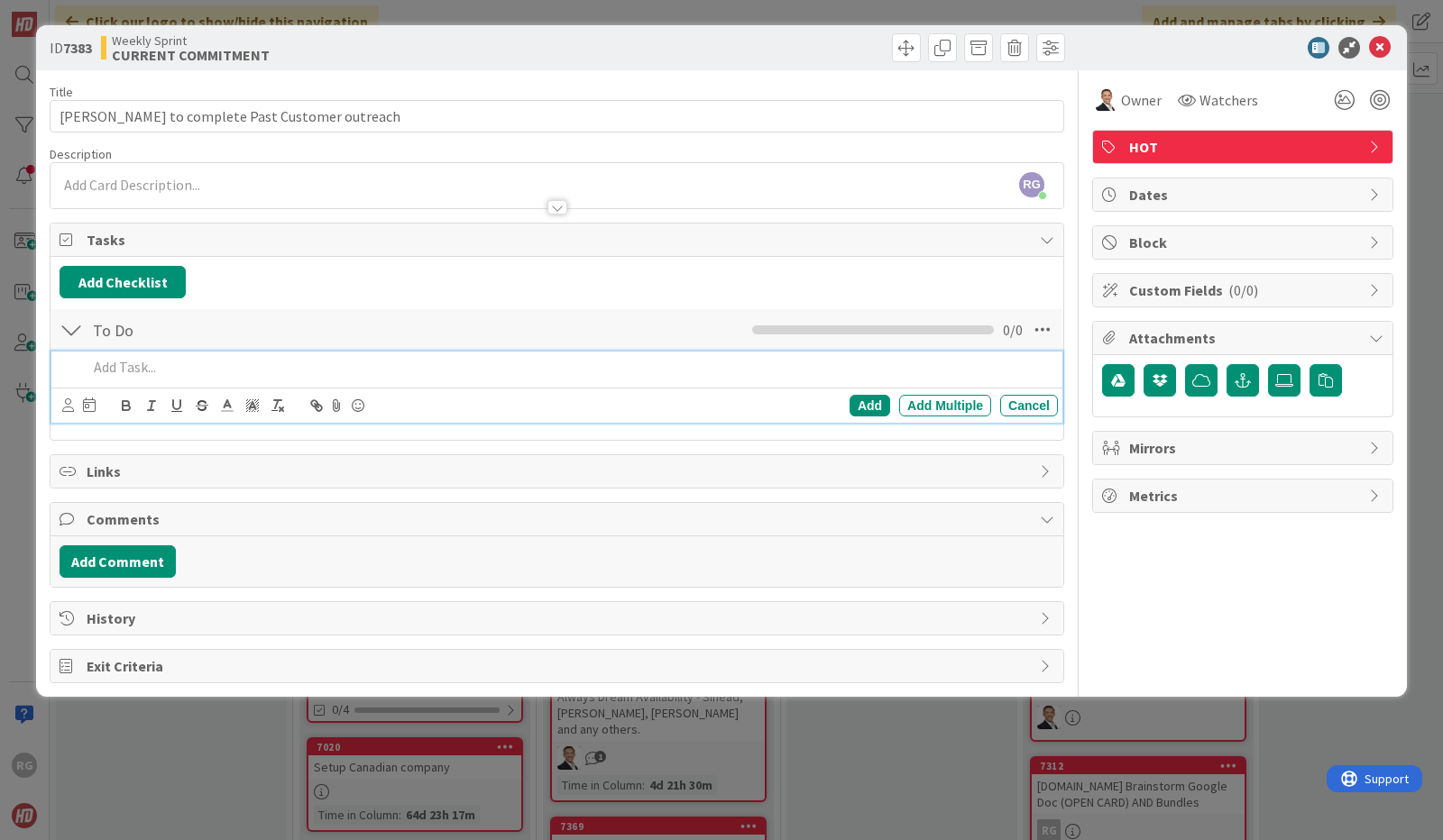
click at [118, 365] on p at bounding box center [568, 367] width 963 height 21
click at [865, 395] on div "Add" at bounding box center [869, 405] width 41 height 22
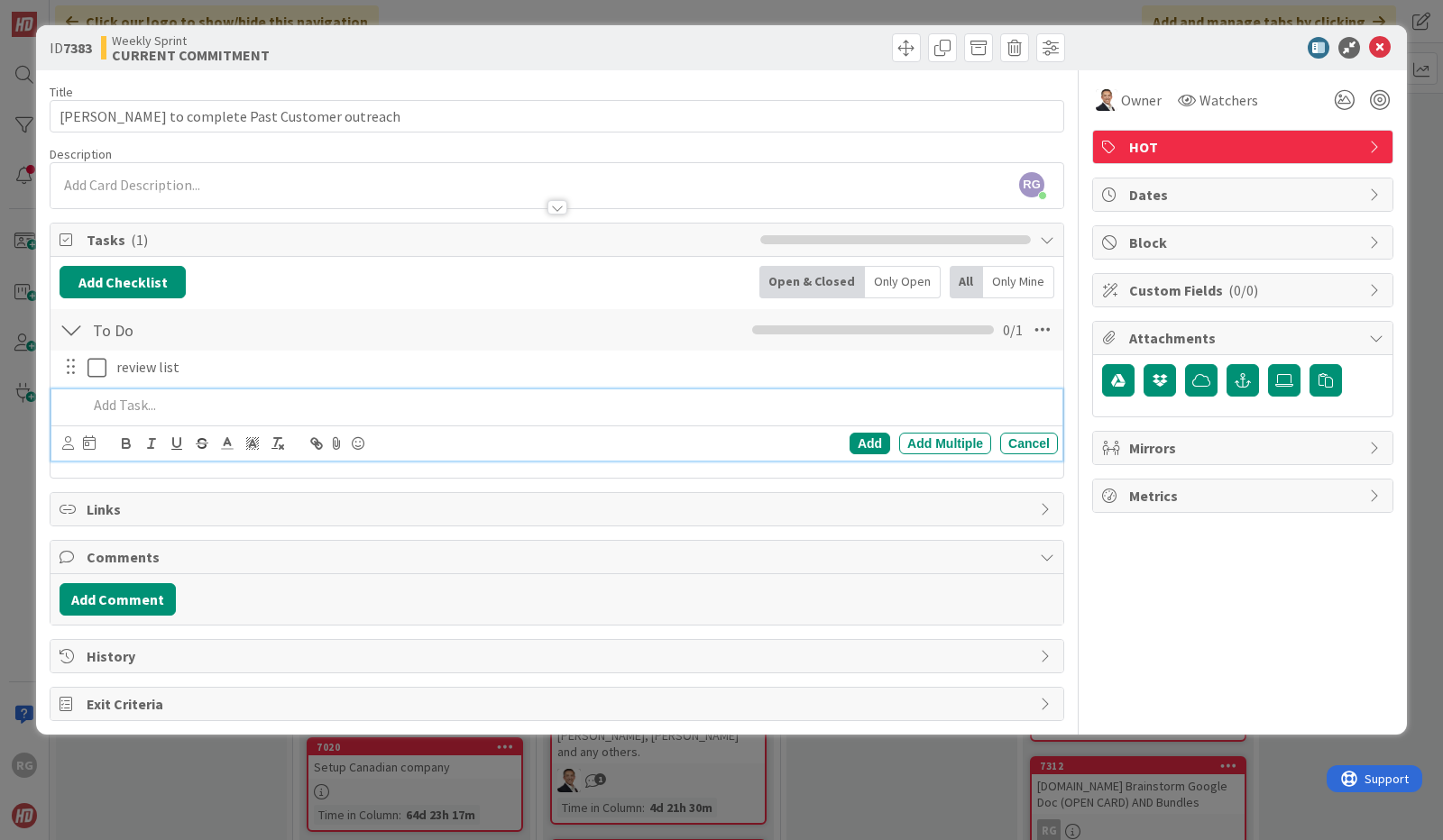
click at [132, 408] on p at bounding box center [568, 405] width 963 height 21
click at [868, 437] on div "Add" at bounding box center [869, 444] width 41 height 22
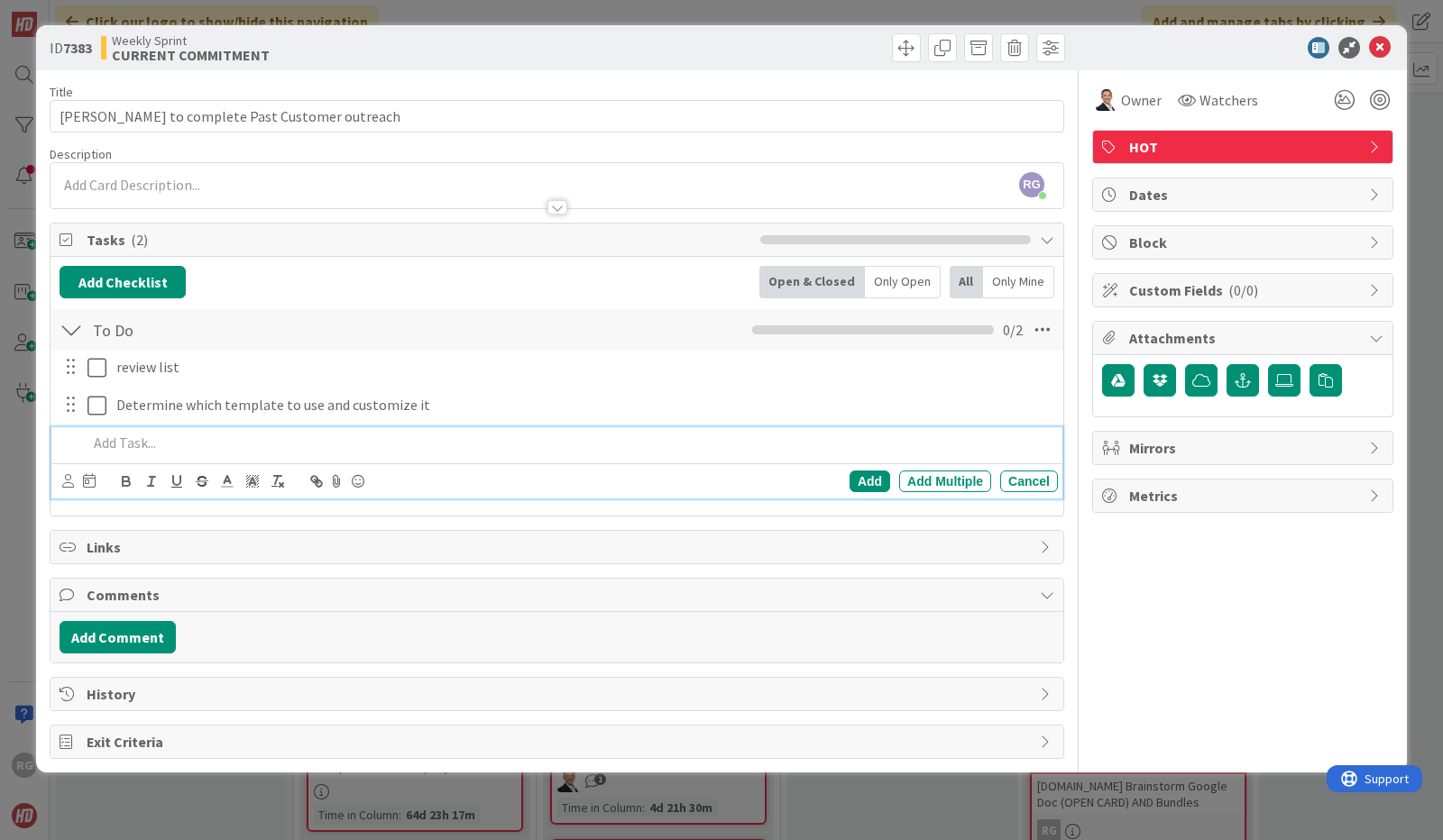
click at [142, 442] on p at bounding box center [568, 443] width 963 height 21
click at [873, 478] on div "Add" at bounding box center [869, 482] width 41 height 22
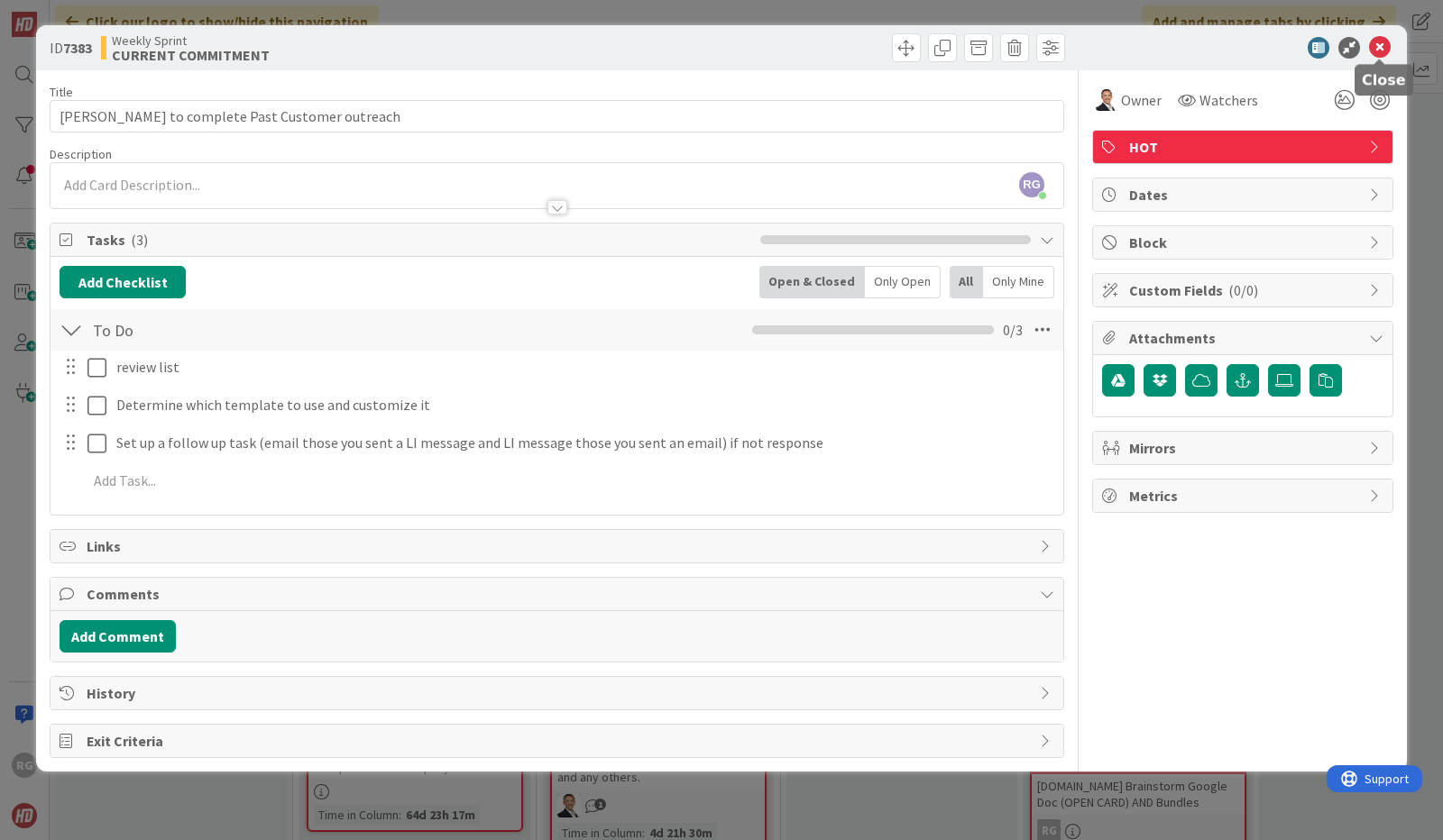
click at [1382, 54] on icon at bounding box center [1380, 48] width 22 height 22
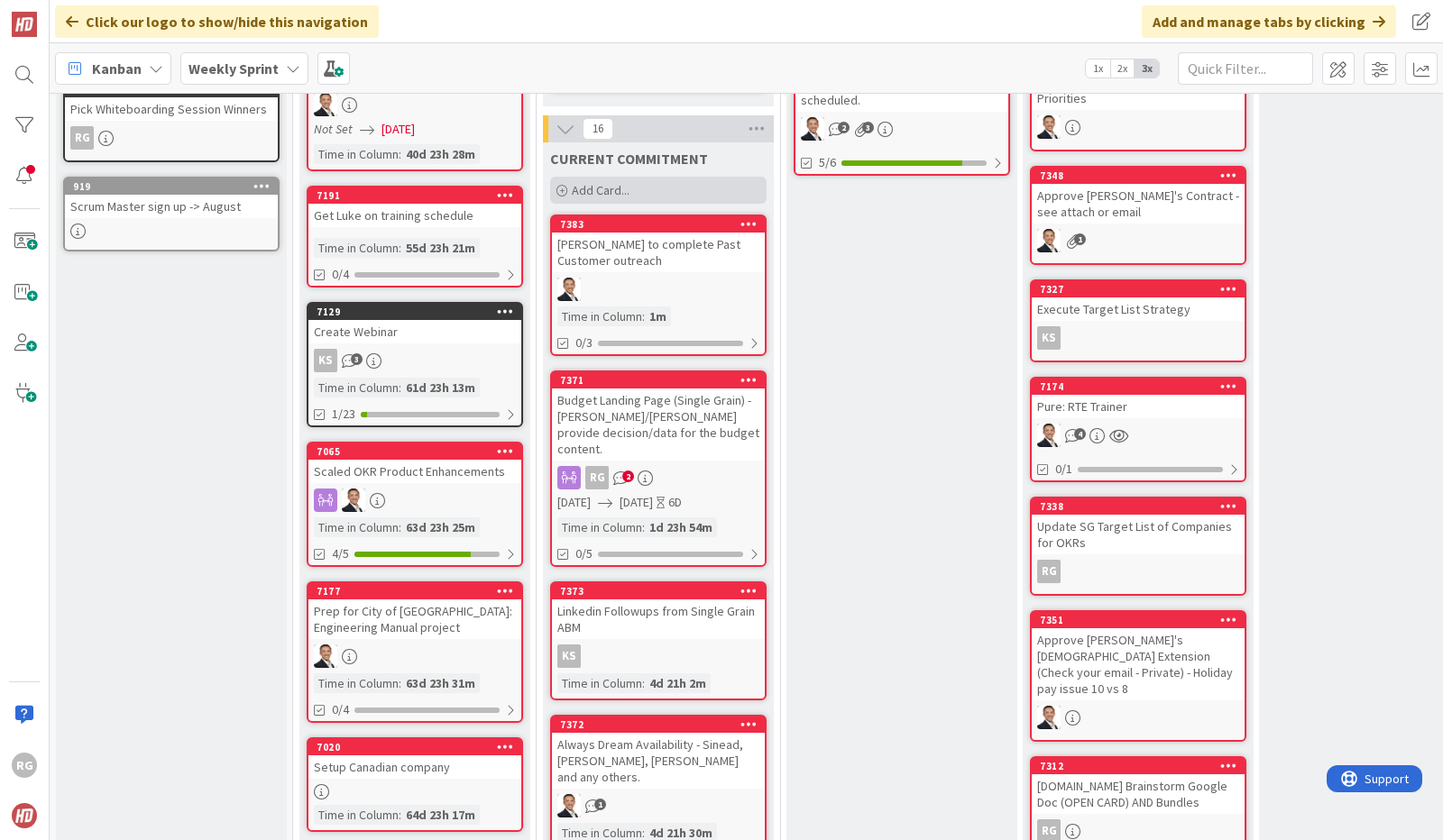
click at [641, 177] on div "Add Card..." at bounding box center [658, 190] width 217 height 27
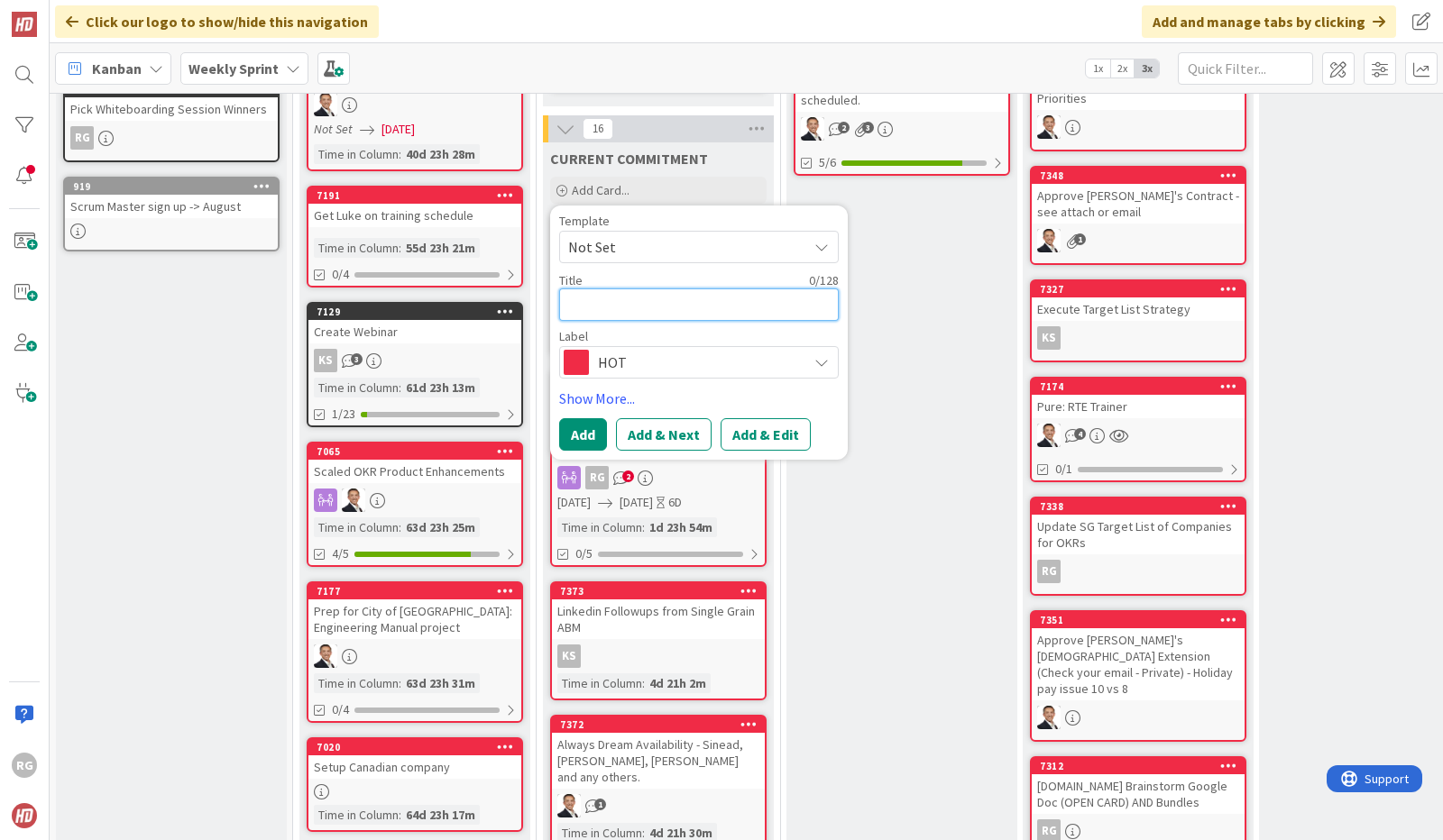
click at [592, 288] on textarea at bounding box center [699, 305] width 280 height 33
type textarea "x"
type textarea "C"
type textarea "x"
type textarea "Cr"
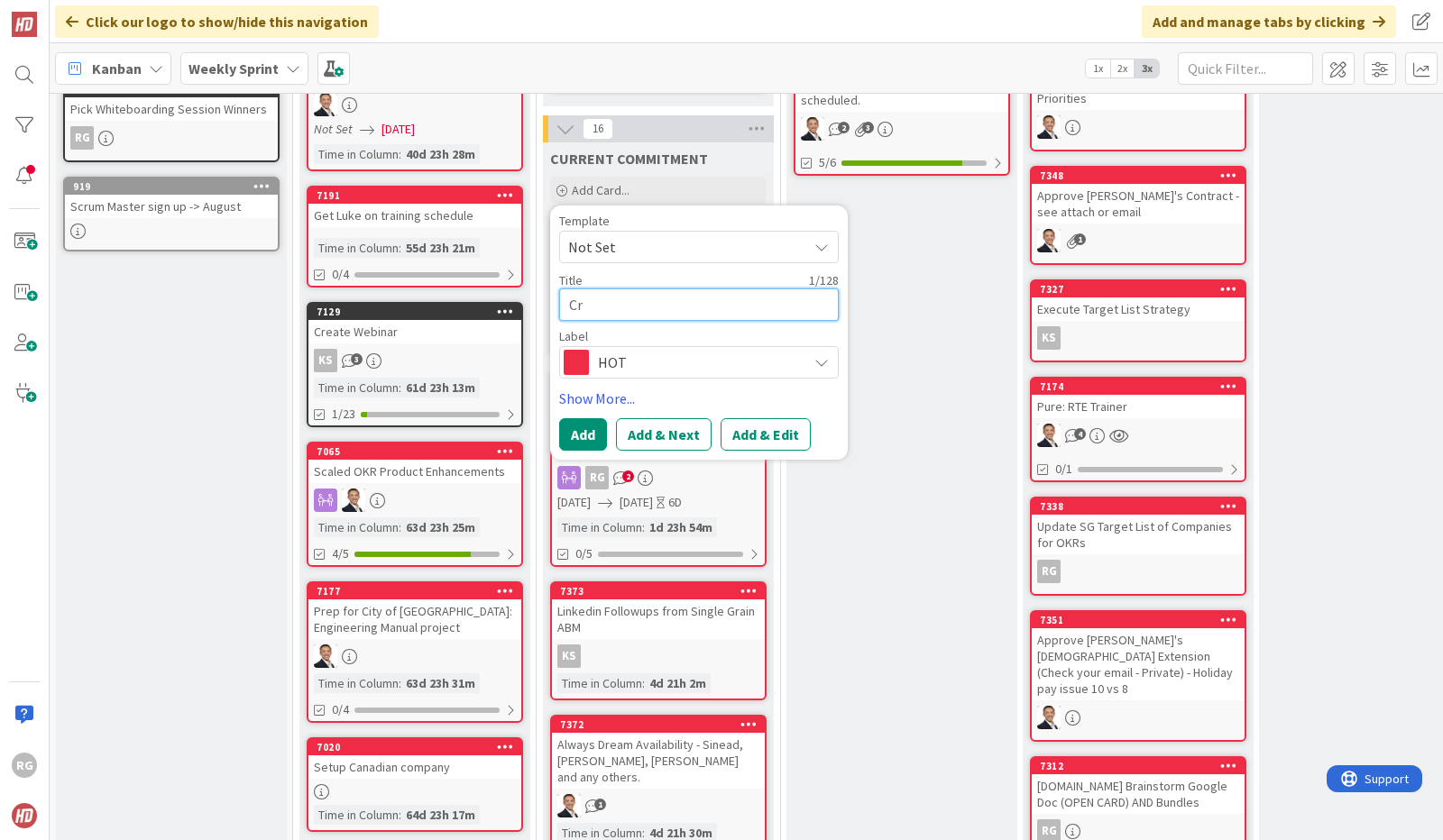
type textarea "x"
type textarea "Cre"
type textarea "x"
type textarea "Creat"
type textarea "x"
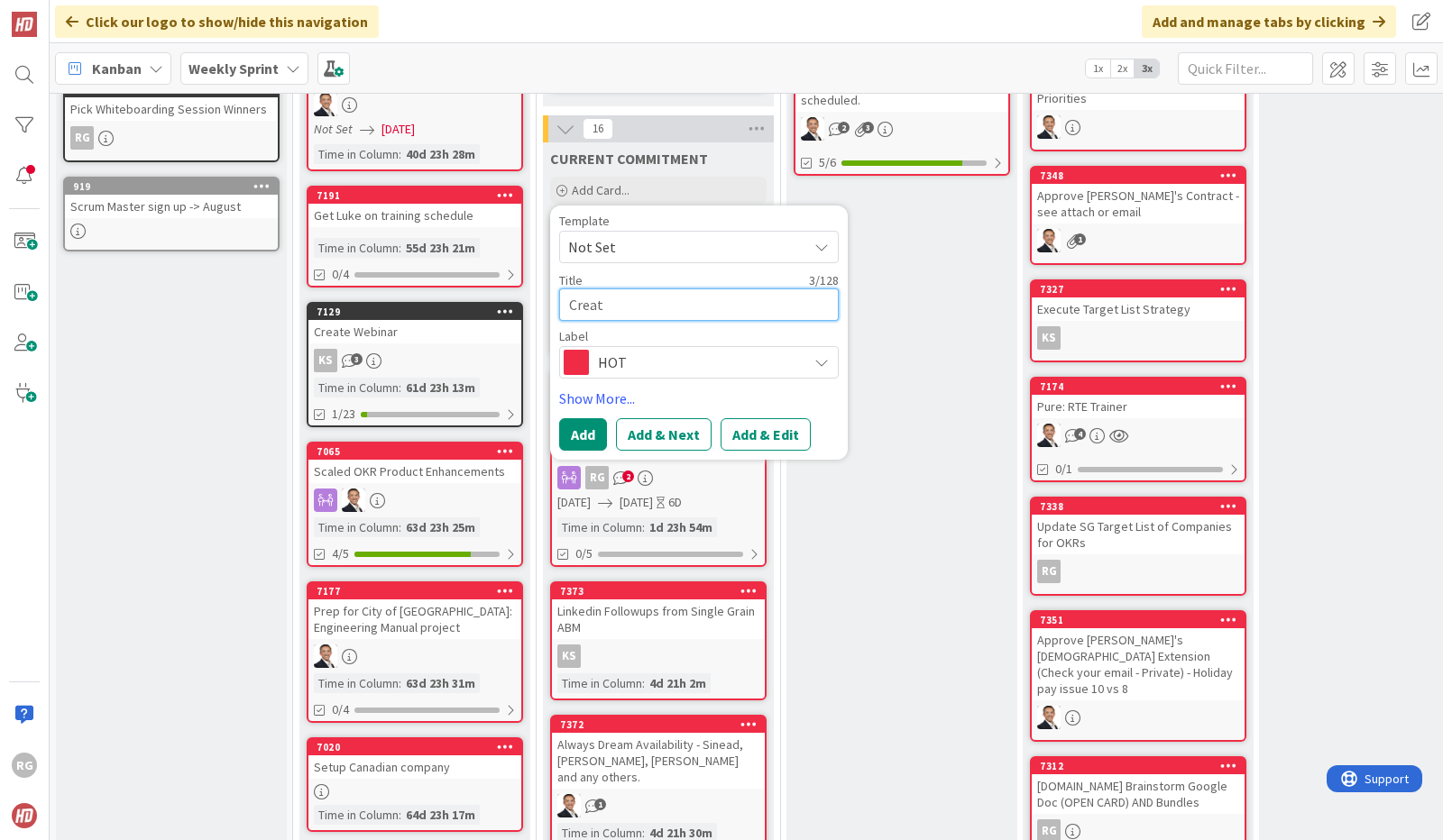
type textarea "Create"
type textarea "x"
type textarea "Create"
type textarea "x"
type textarea "Create F"
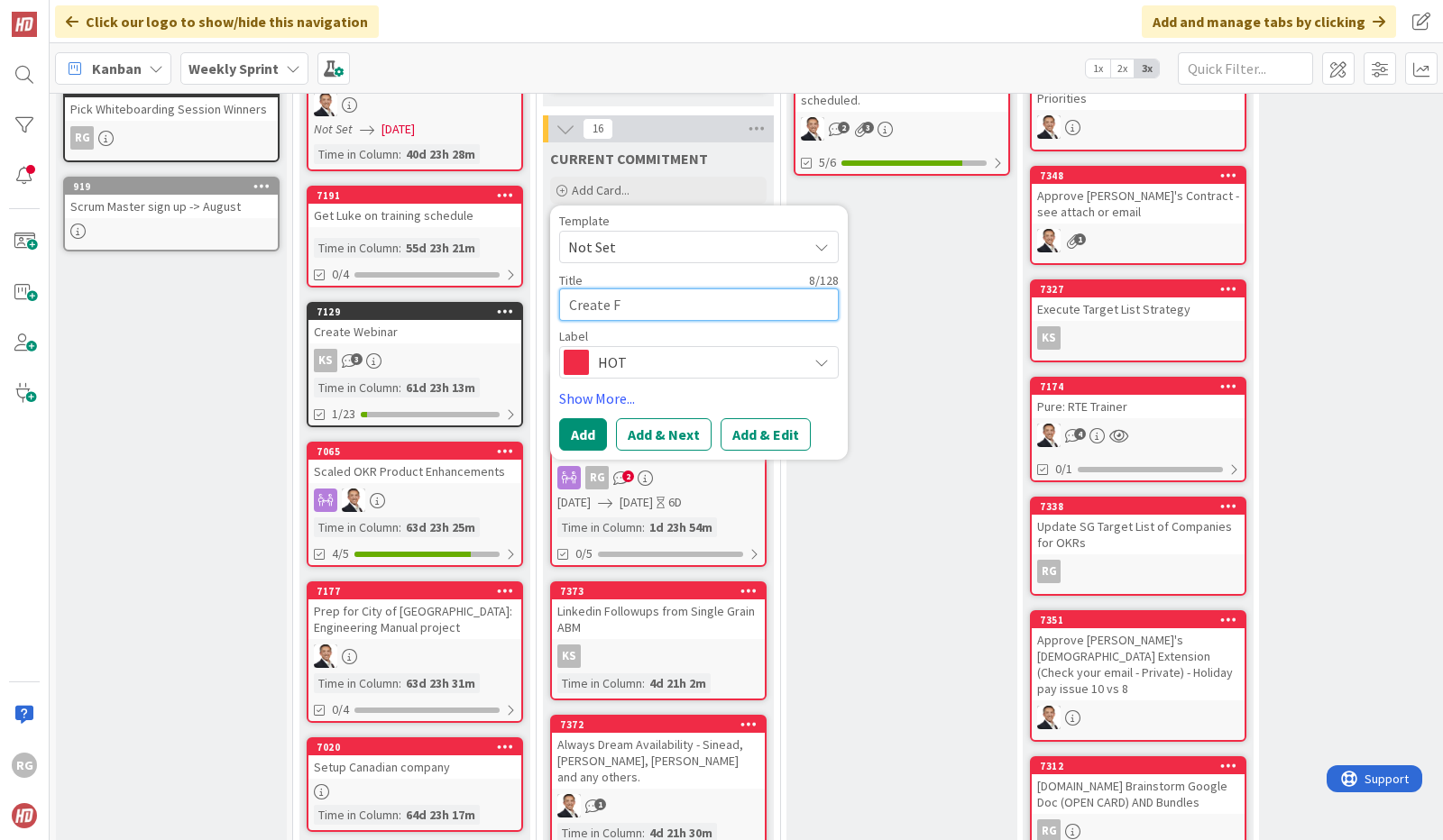
type textarea "x"
type textarea "Create F&"
type textarea "x"
type textarea "Create F&B"
type textarea "x"
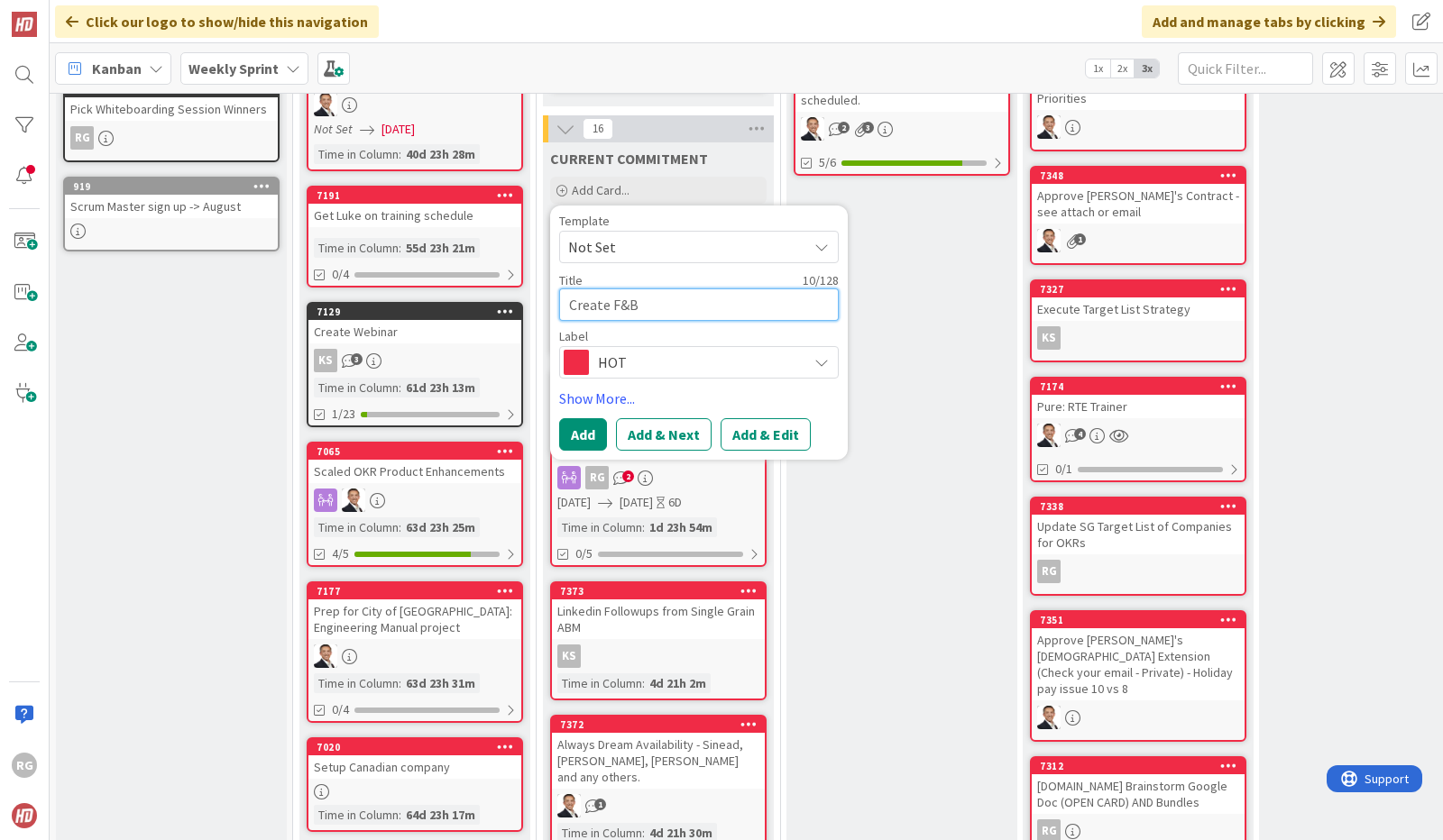
type textarea "Create F&B"
type textarea "x"
type textarea "Create F&B f"
type textarea "x"
type textarea "Create F&B fo"
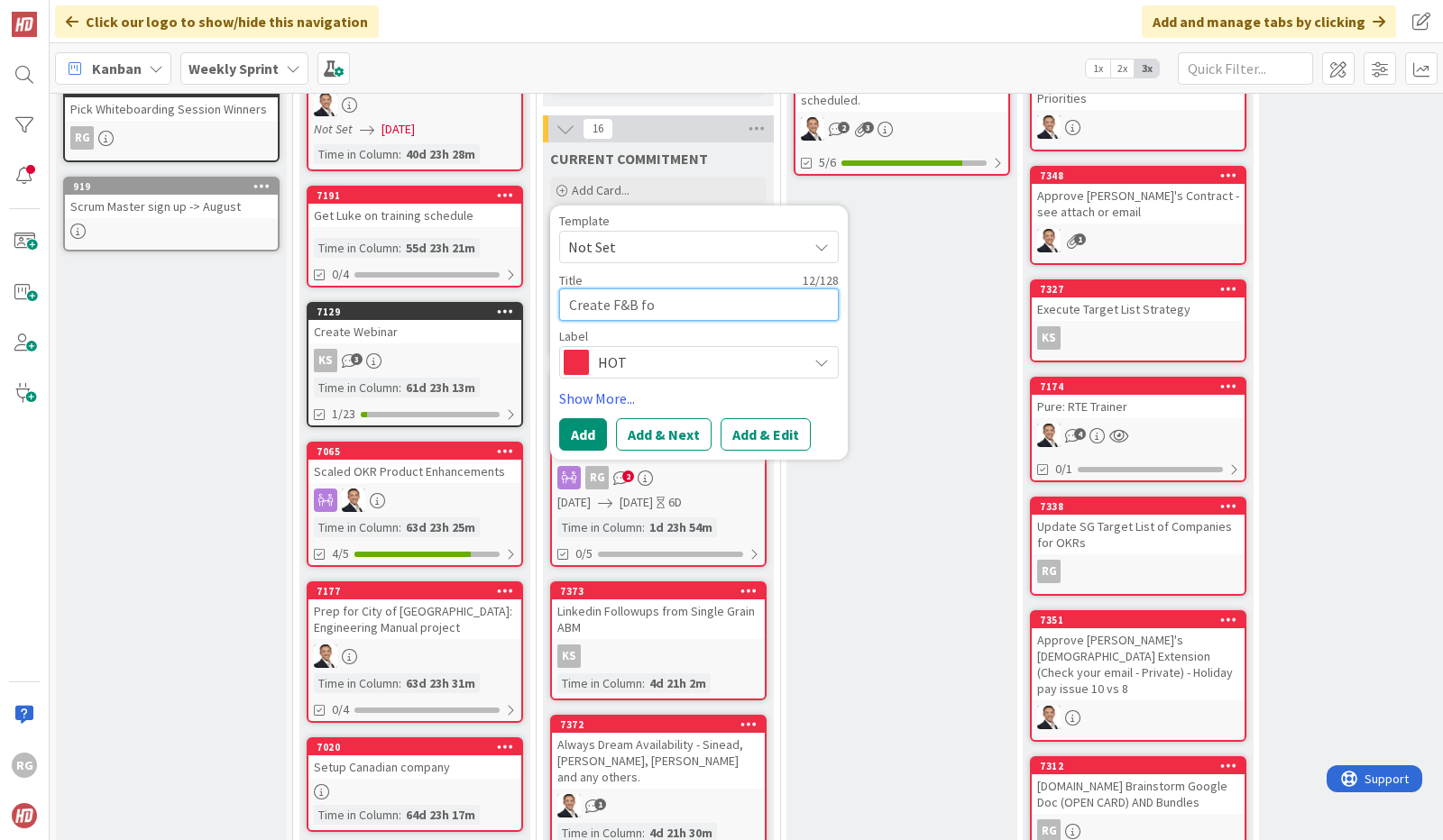
type textarea "x"
type textarea "Create F&B for"
type textarea "x"
type textarea "Create F&B for"
type textarea "x"
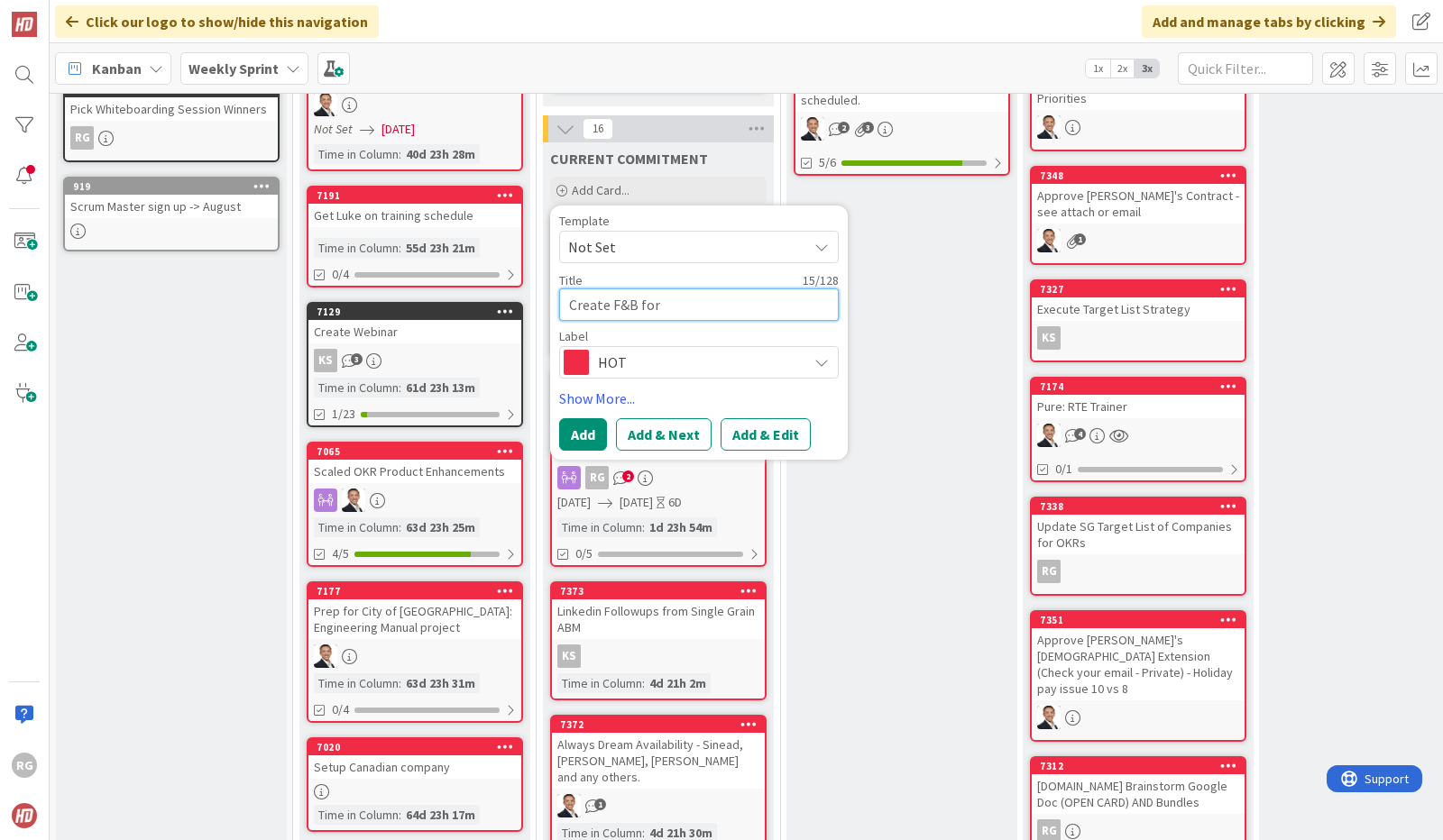
type textarea "Create F&B for t"
type textarea "x"
type textarea "Create F&B for th"
type textarea "x"
type textarea "Create F&B for the"
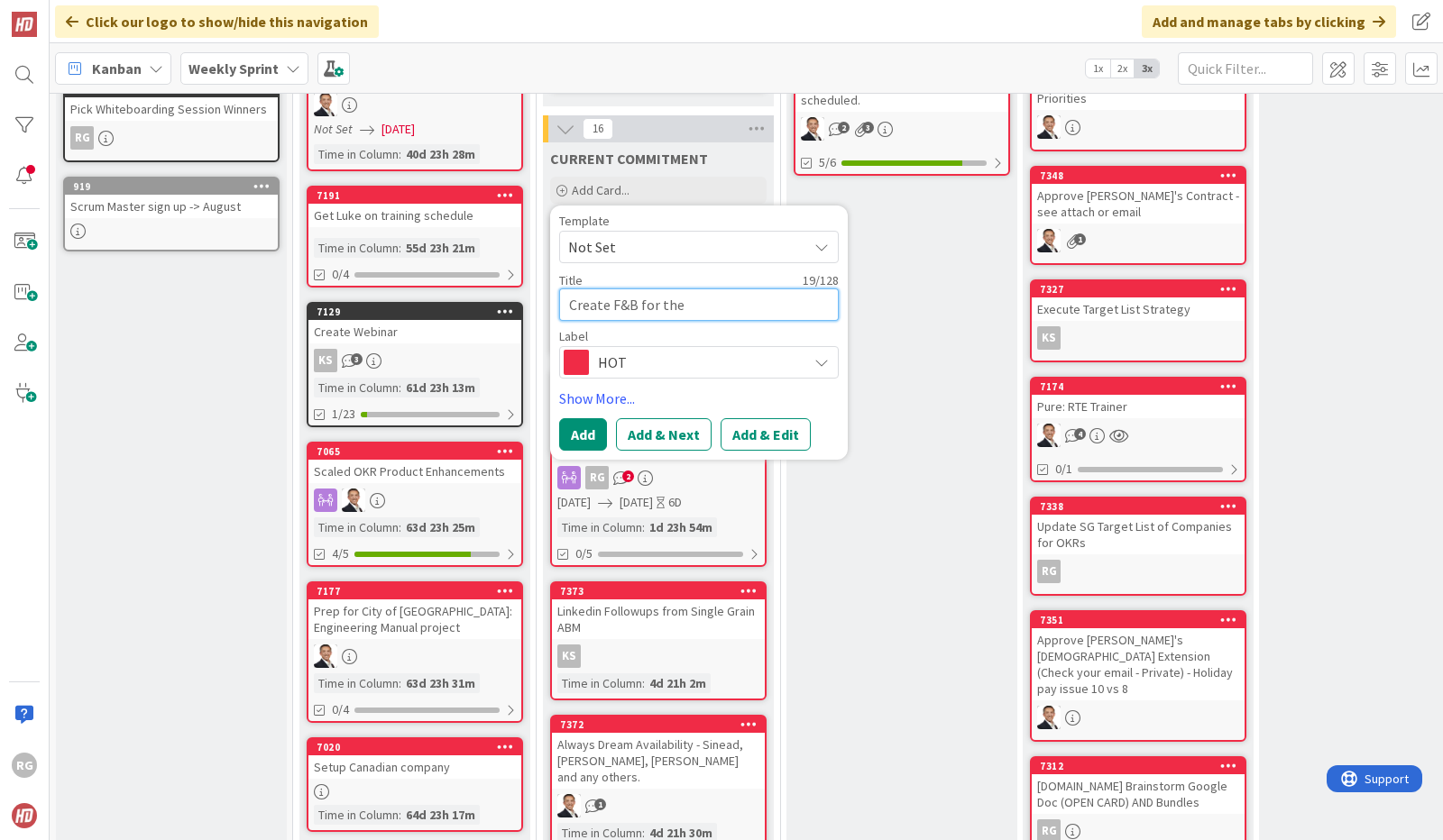
type textarea "x"
type textarea "Create F&B for the bu"
type textarea "x"
type textarea "Create F&B for the bun"
type textarea "x"
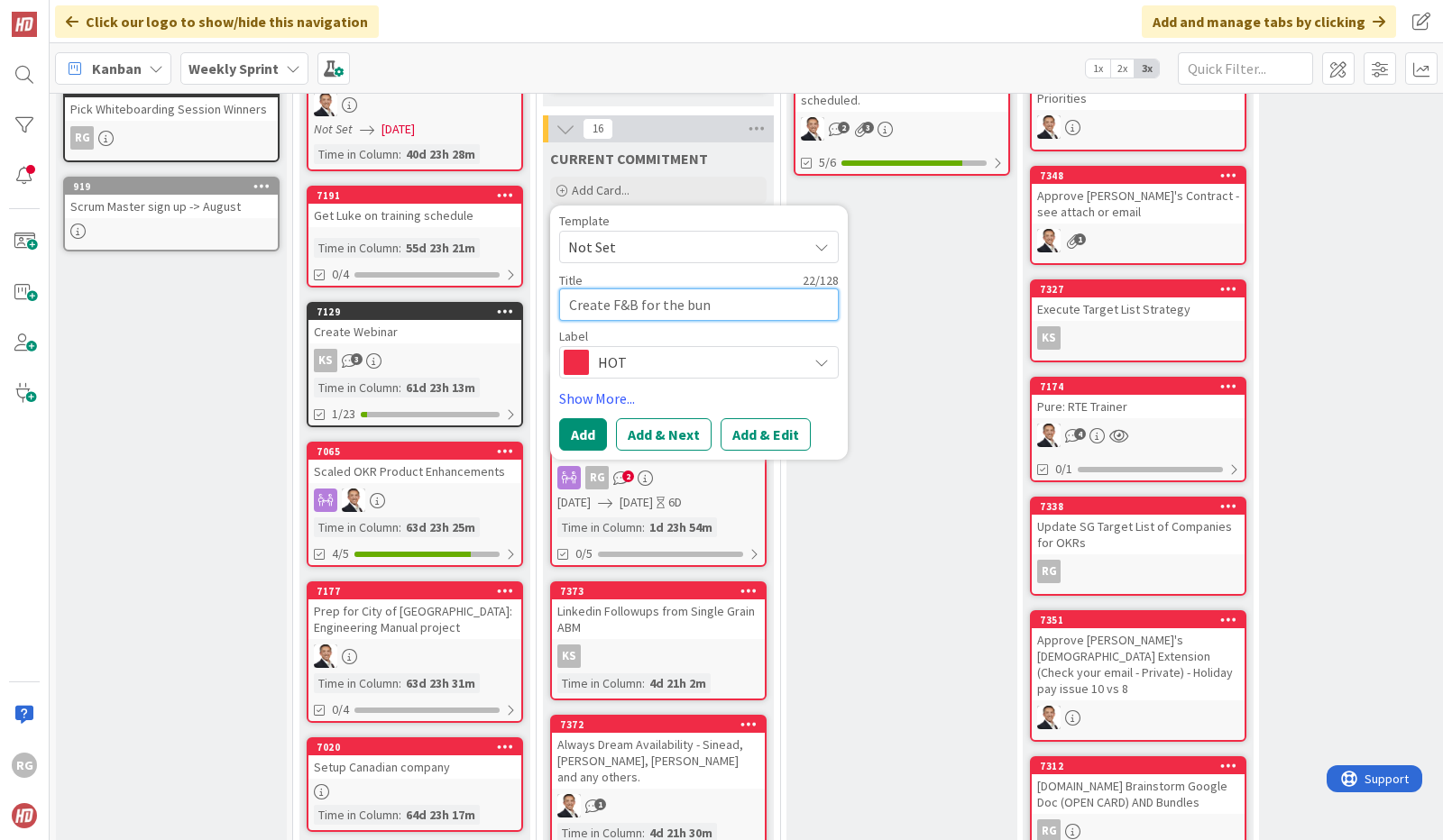
type textarea "Create F&B for the bund"
type textarea "x"
type textarea "Create F&B for the bundle"
type textarea "x"
type textarea "Create F&B for the bundle"
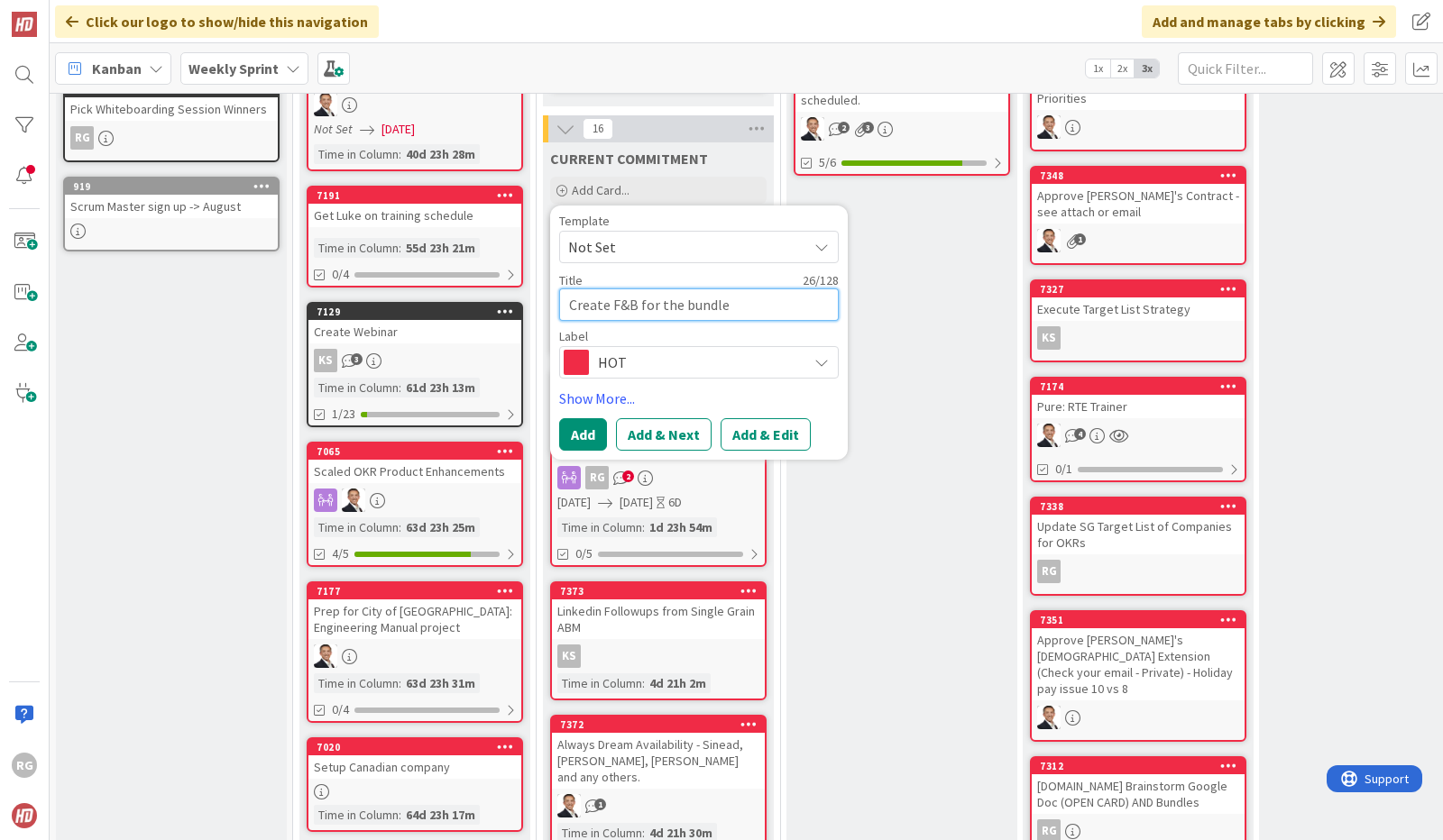
type textarea "x"
type textarea "Create F&B for the bundle p"
type textarea "x"
type textarea "Create F&B for the bundle pr"
type textarea "x"
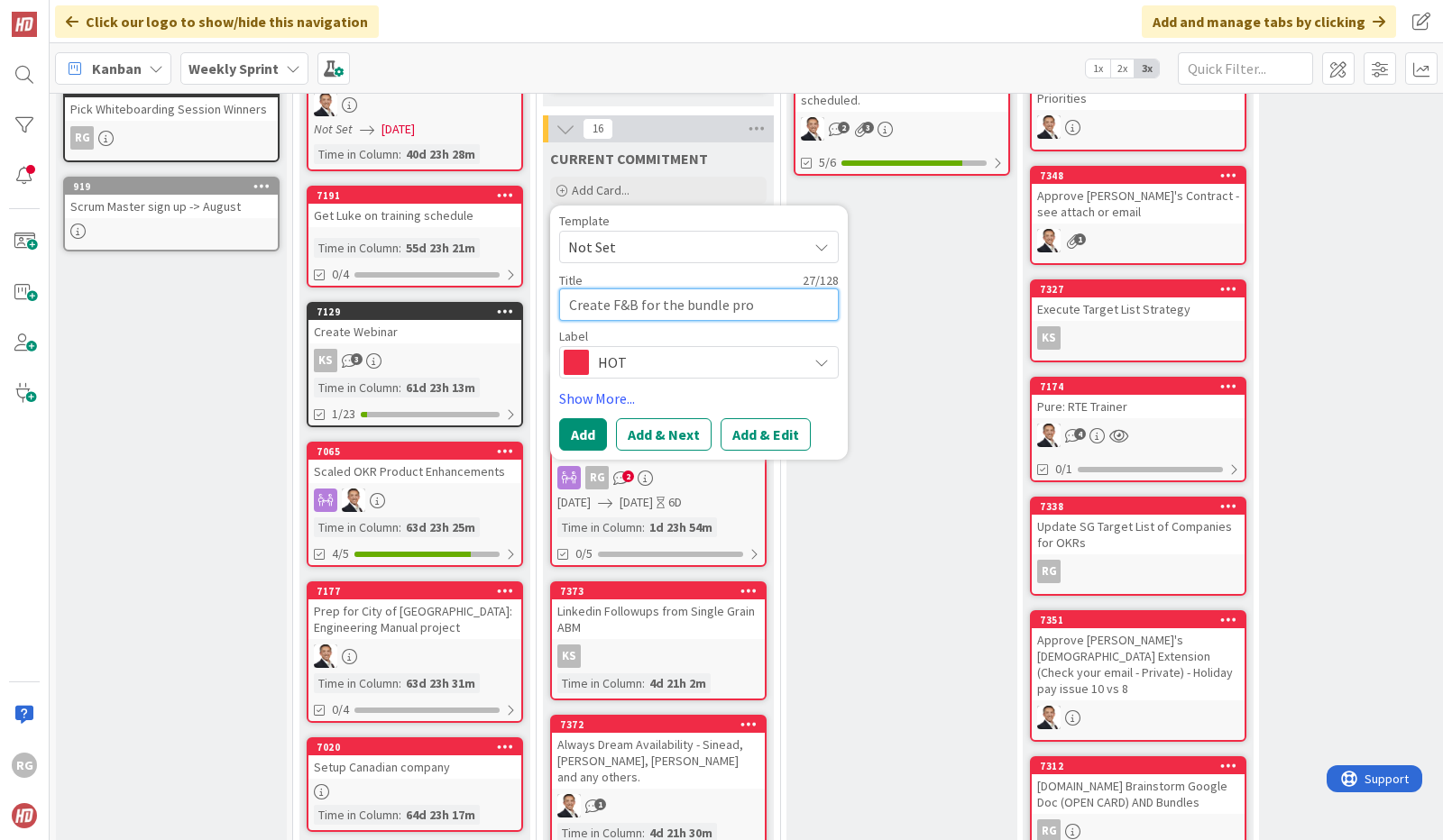
type textarea "Create F&B for the bundle prod"
type textarea "x"
type textarea "Create F&B for the bundle produ"
type textarea "x"
type textarea "Create F&B for the bundle produc"
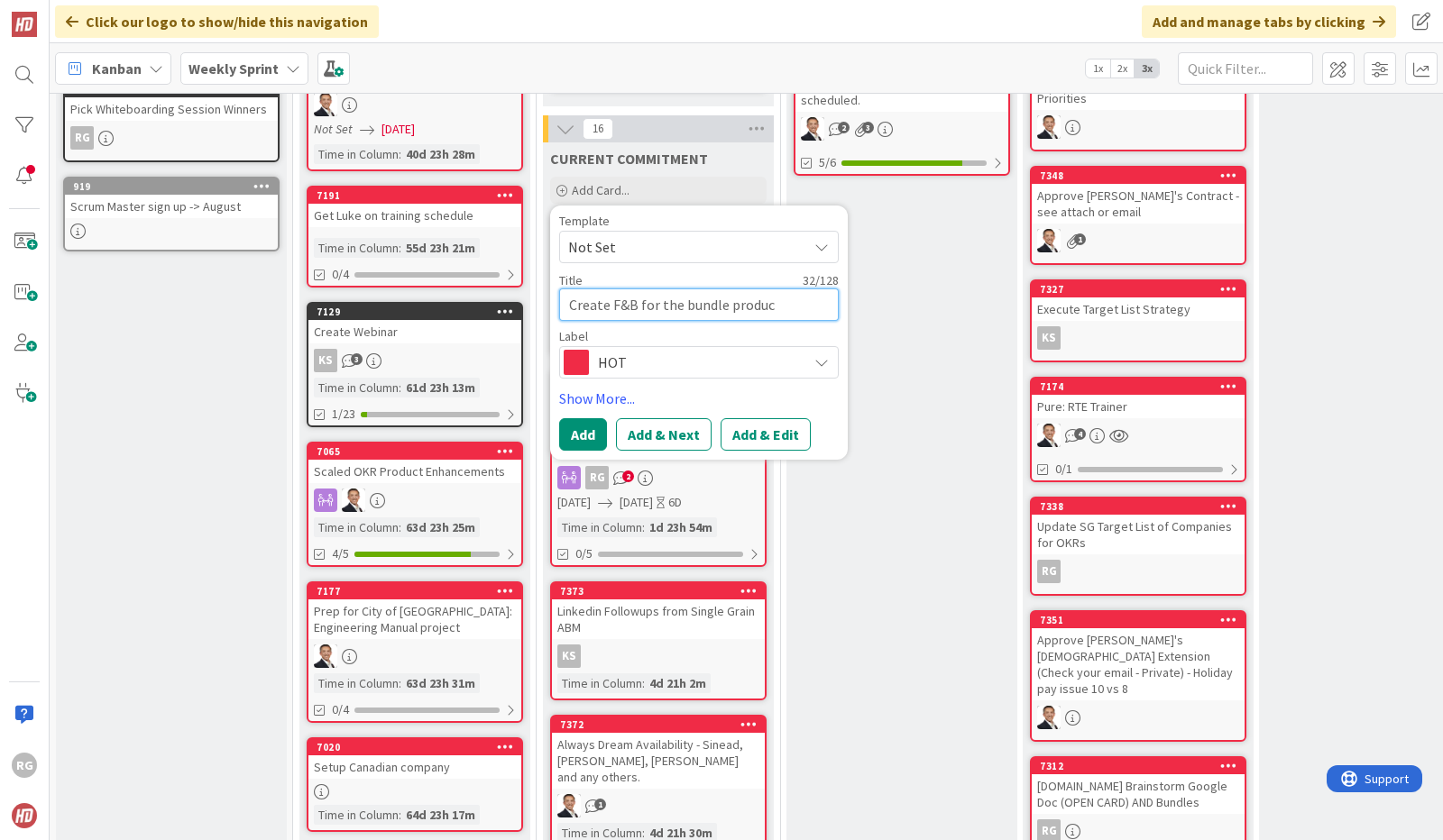
type textarea "x"
type textarea "Create F&B for the bundle product"
type textarea "x"
type textarea "Create F&B for the bundle products"
click at [586, 421] on button "Add" at bounding box center [583, 435] width 48 height 33
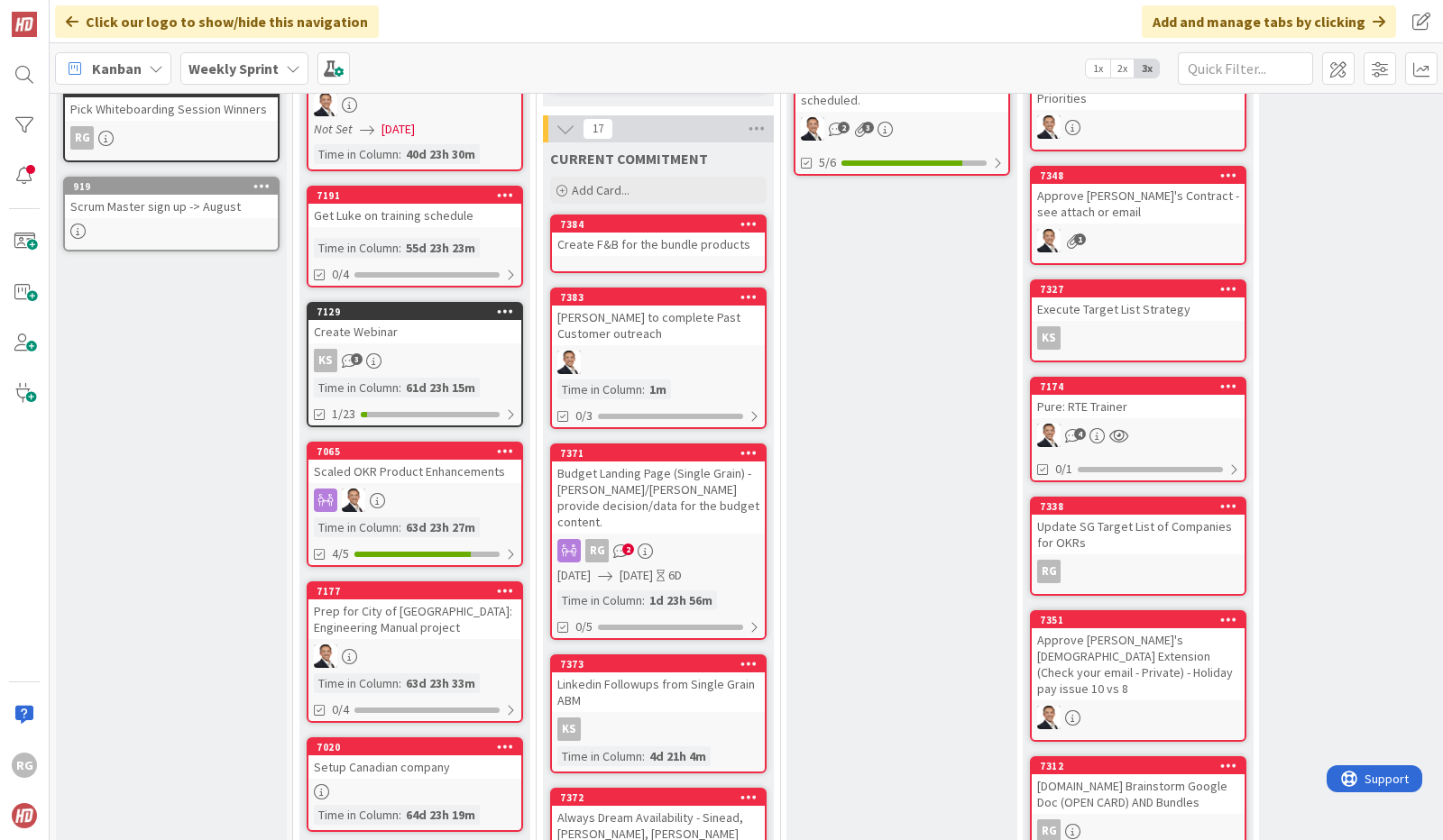
click at [636, 232] on div "Create F&B for the bundle products" at bounding box center [658, 244] width 213 height 24
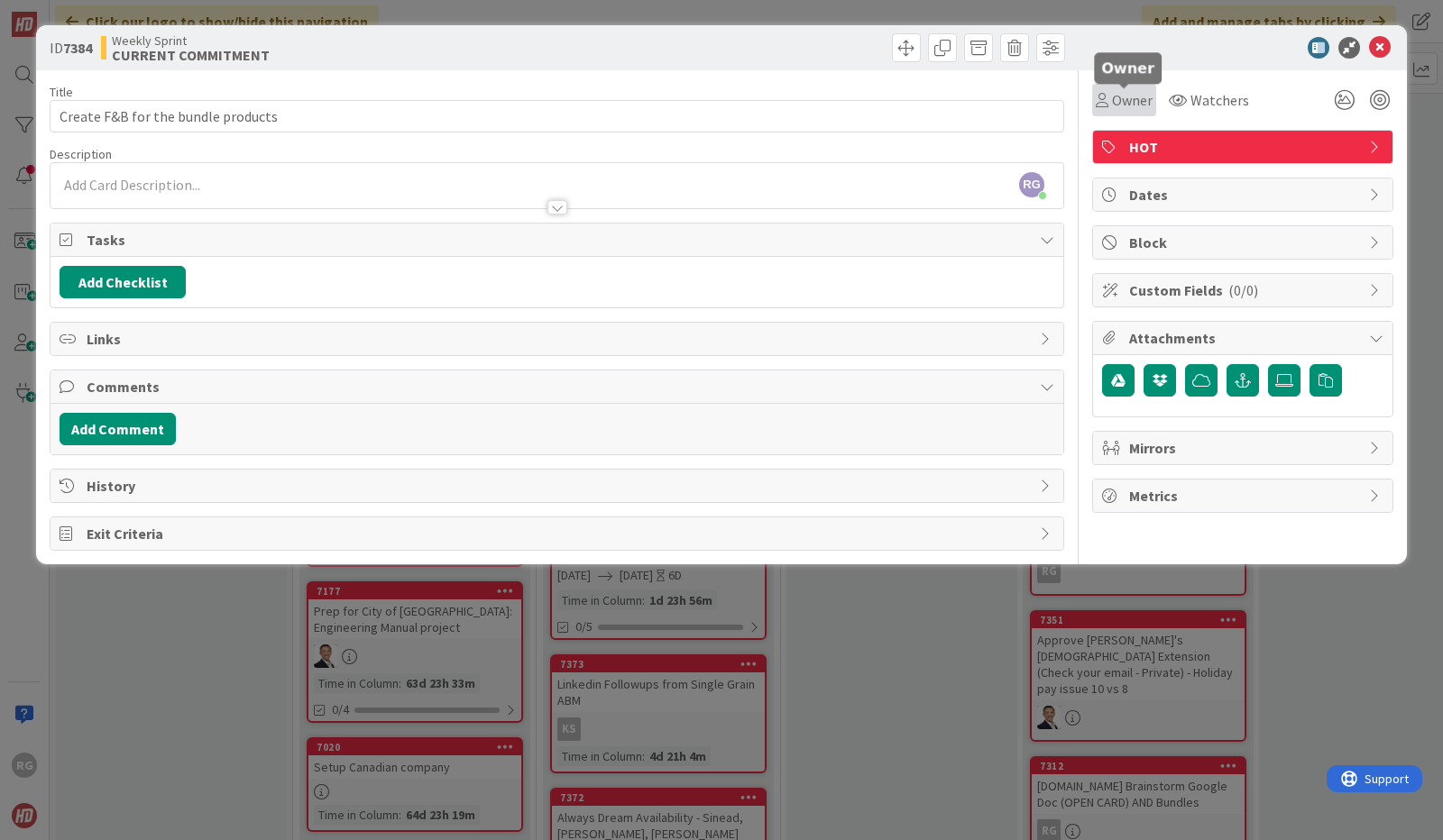
click at [1131, 96] on span "Owner" at bounding box center [1132, 100] width 41 height 22
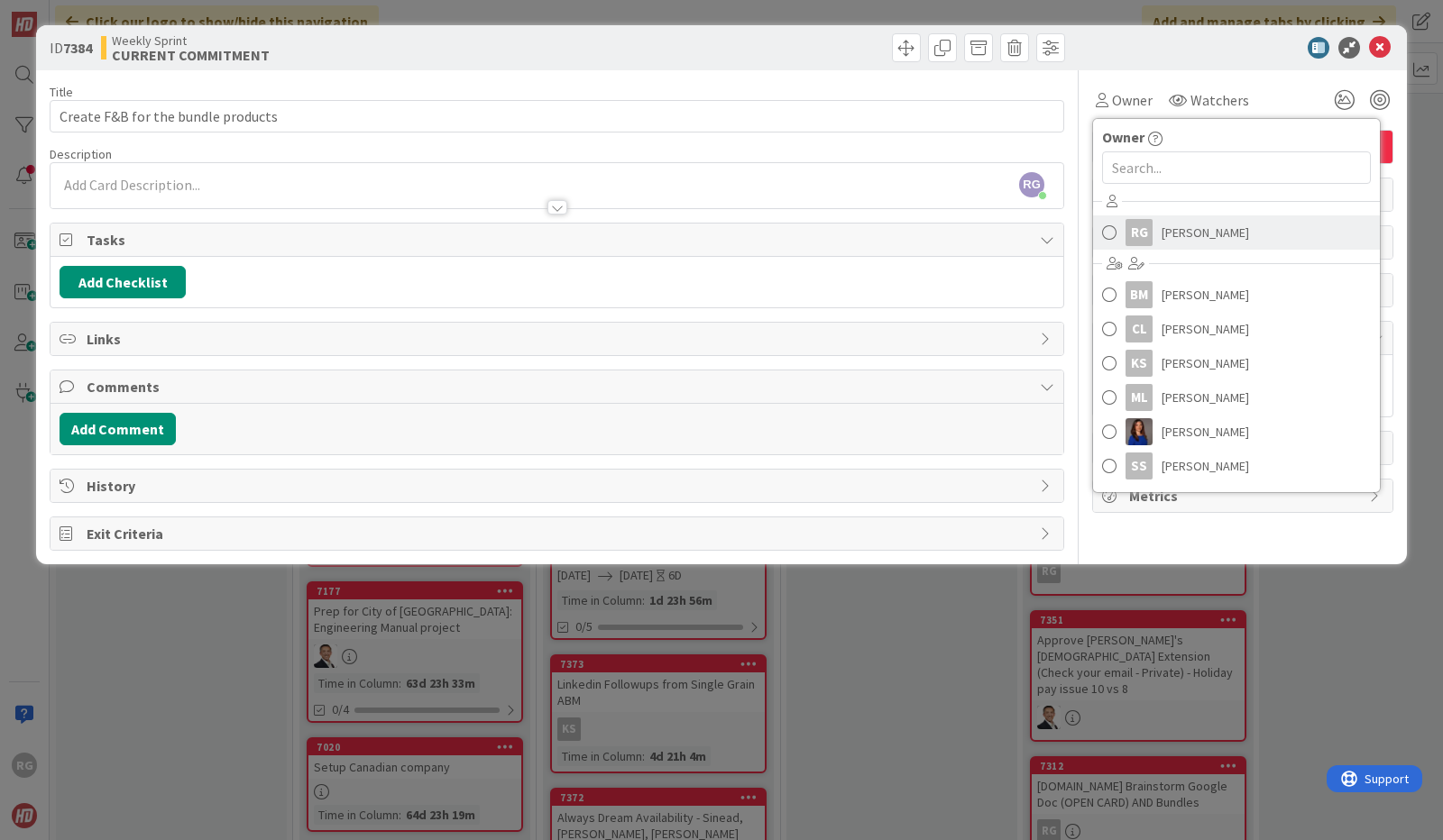
click at [1193, 232] on span "[PERSON_NAME]" at bounding box center [1205, 233] width 87 height 27
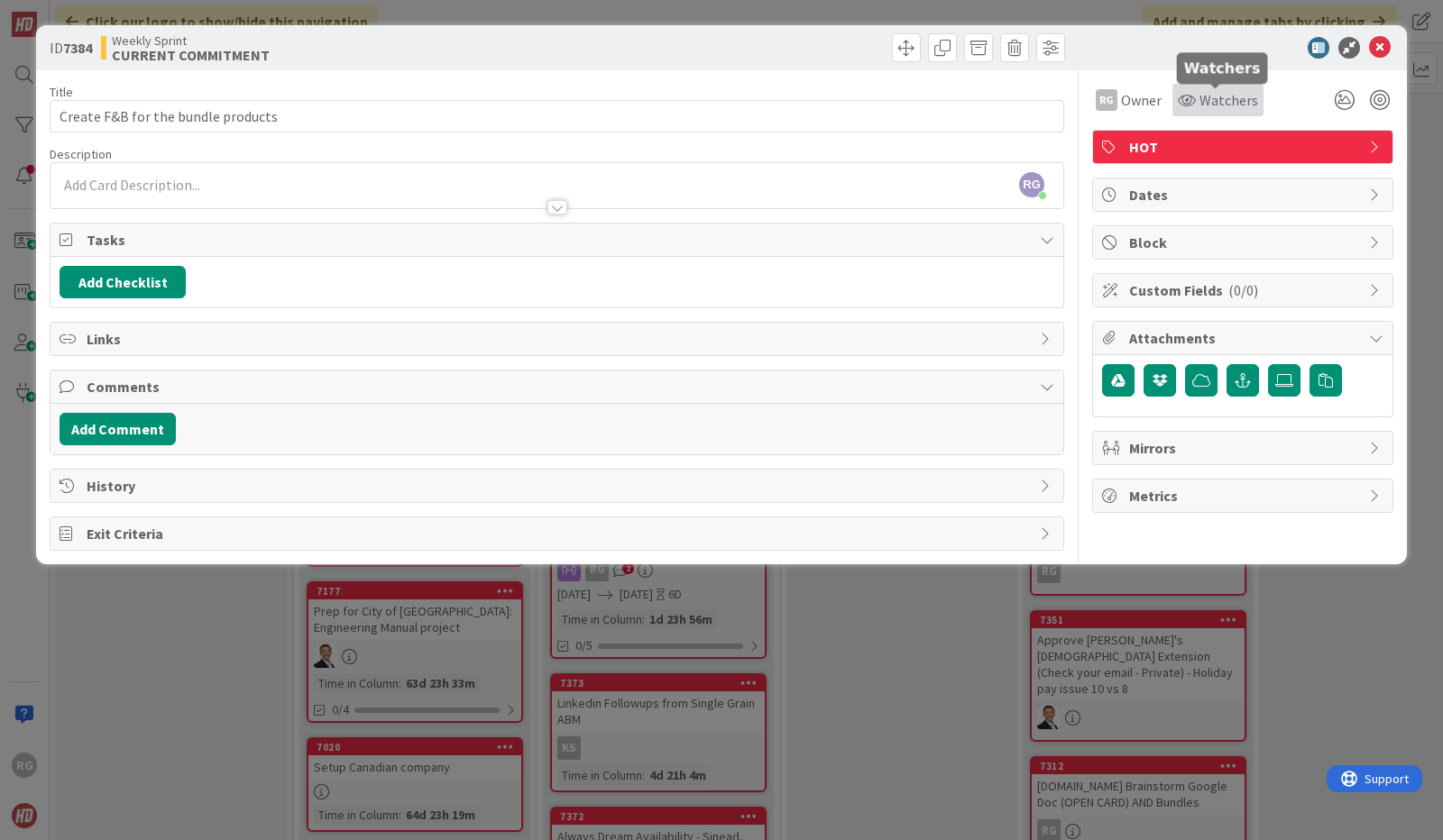
click at [1223, 97] on span "Watchers" at bounding box center [1229, 100] width 59 height 22
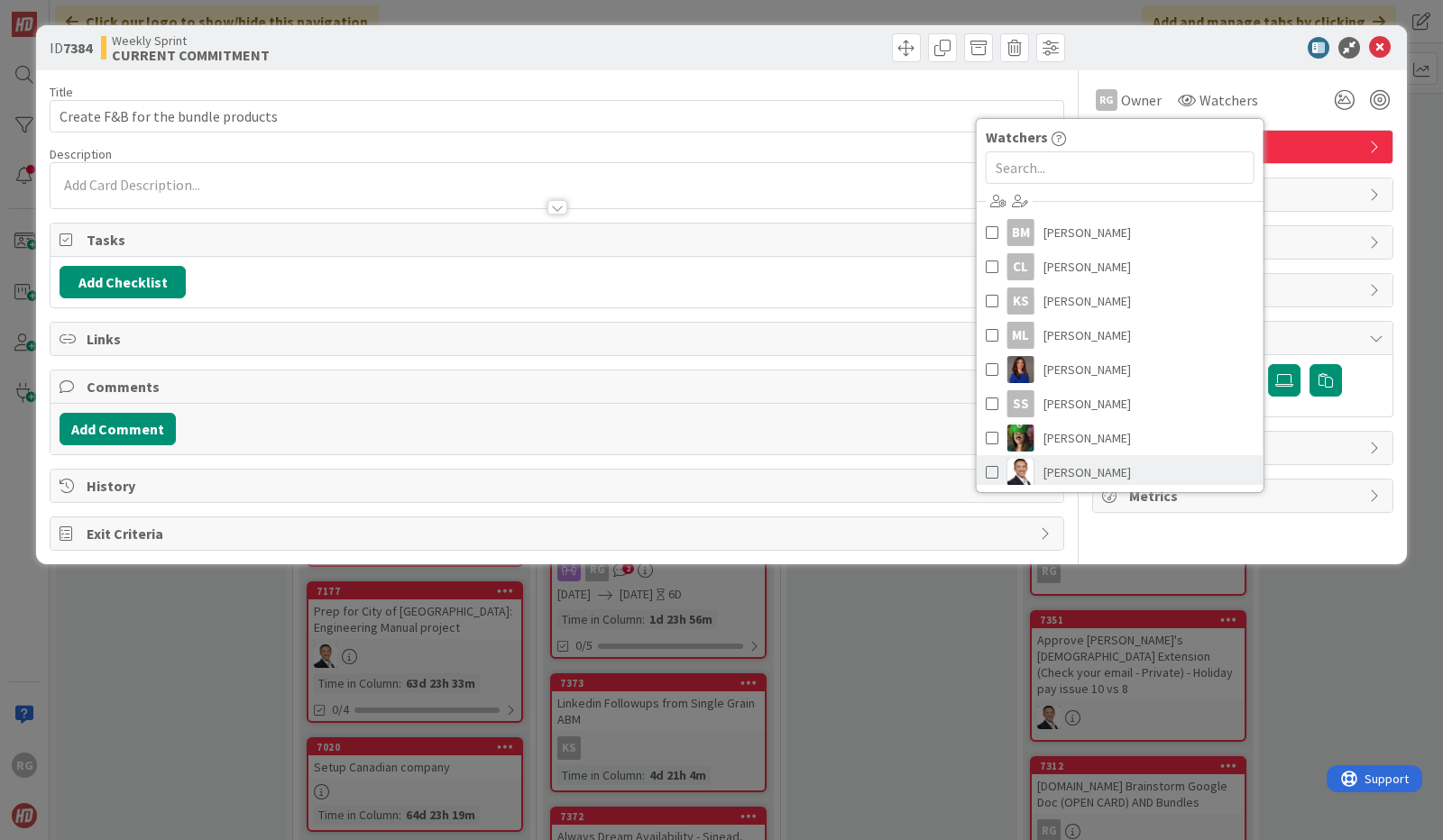
click at [1070, 466] on span "[PERSON_NAME]" at bounding box center [1087, 473] width 87 height 27
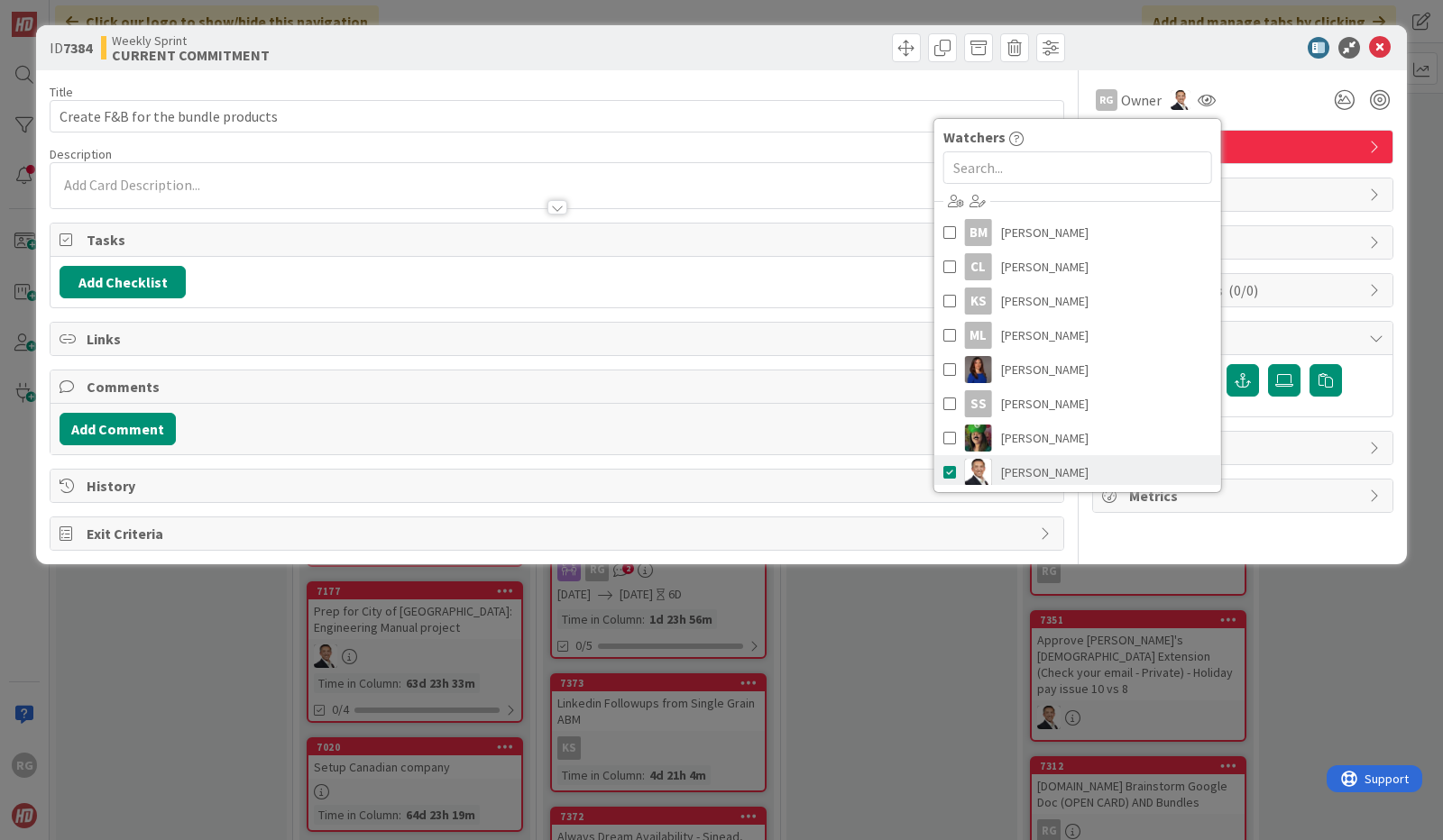
click at [1070, 466] on link "[PERSON_NAME]" at bounding box center [1078, 473] width 287 height 34
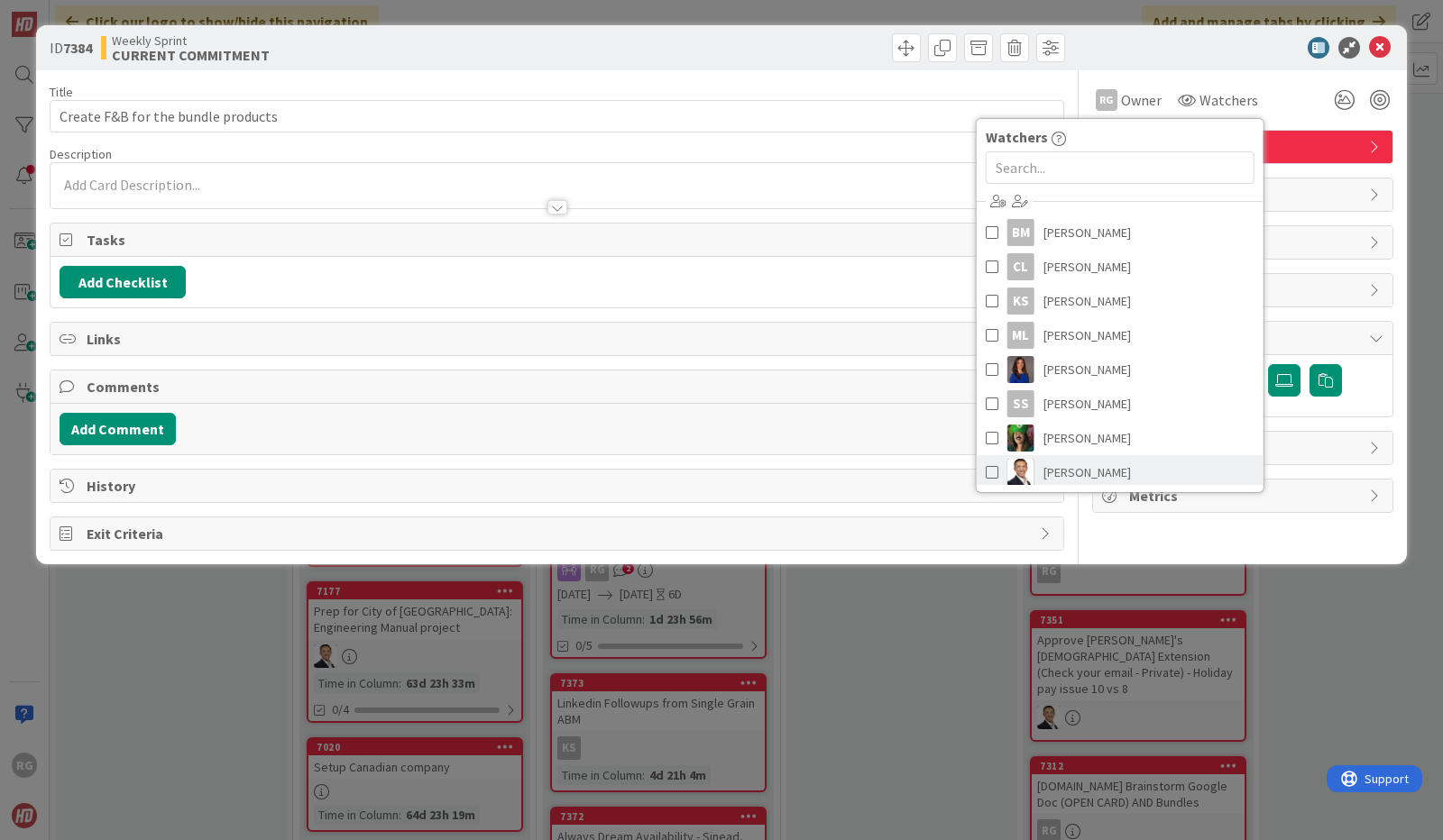
click at [1061, 466] on span "[PERSON_NAME]" at bounding box center [1087, 473] width 87 height 27
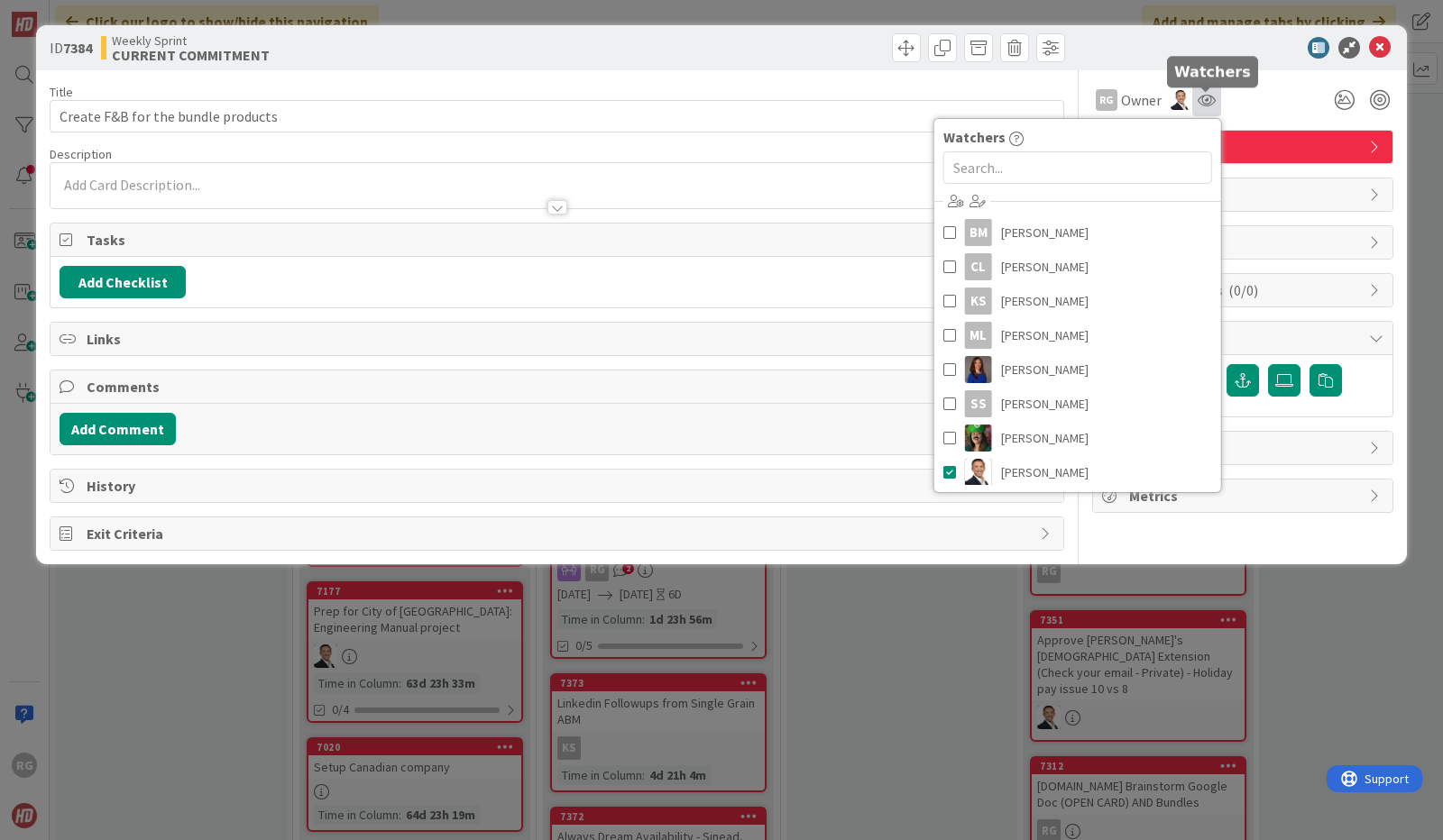
click at [1208, 96] on icon at bounding box center [1207, 100] width 18 height 15
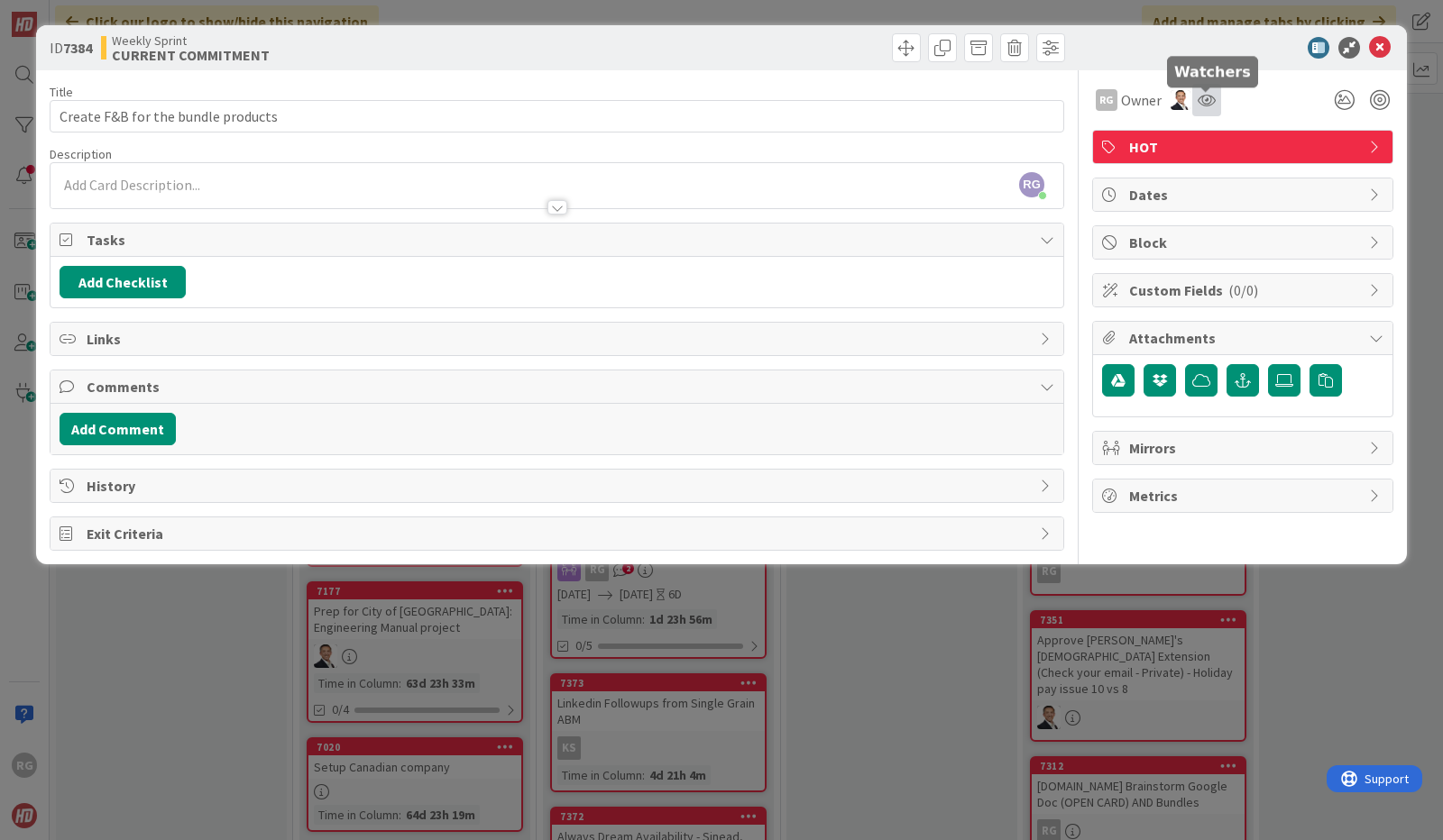
click at [1207, 100] on icon at bounding box center [1207, 100] width 18 height 15
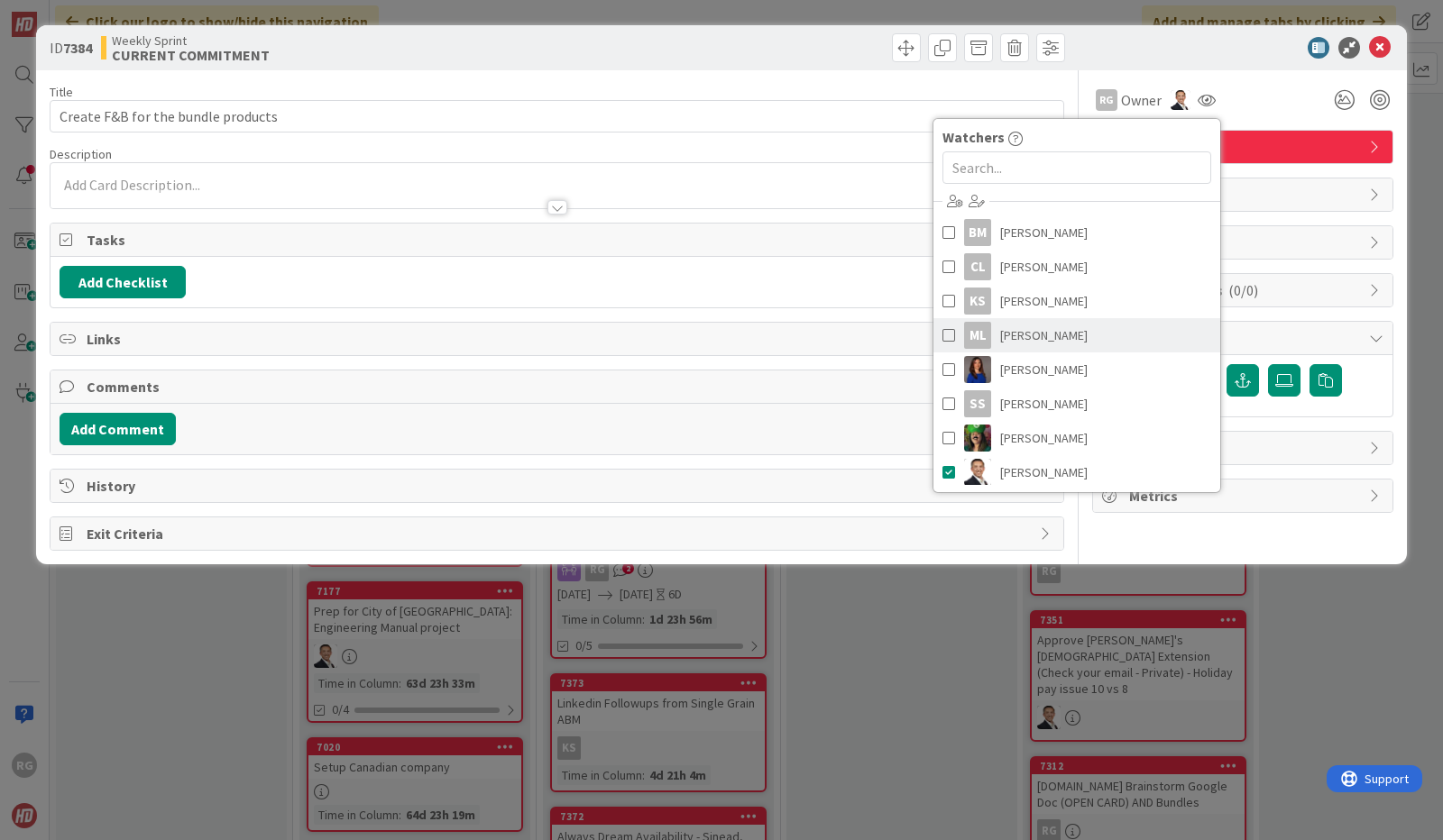
click at [1021, 326] on span "[PERSON_NAME]" at bounding box center [1044, 336] width 87 height 27
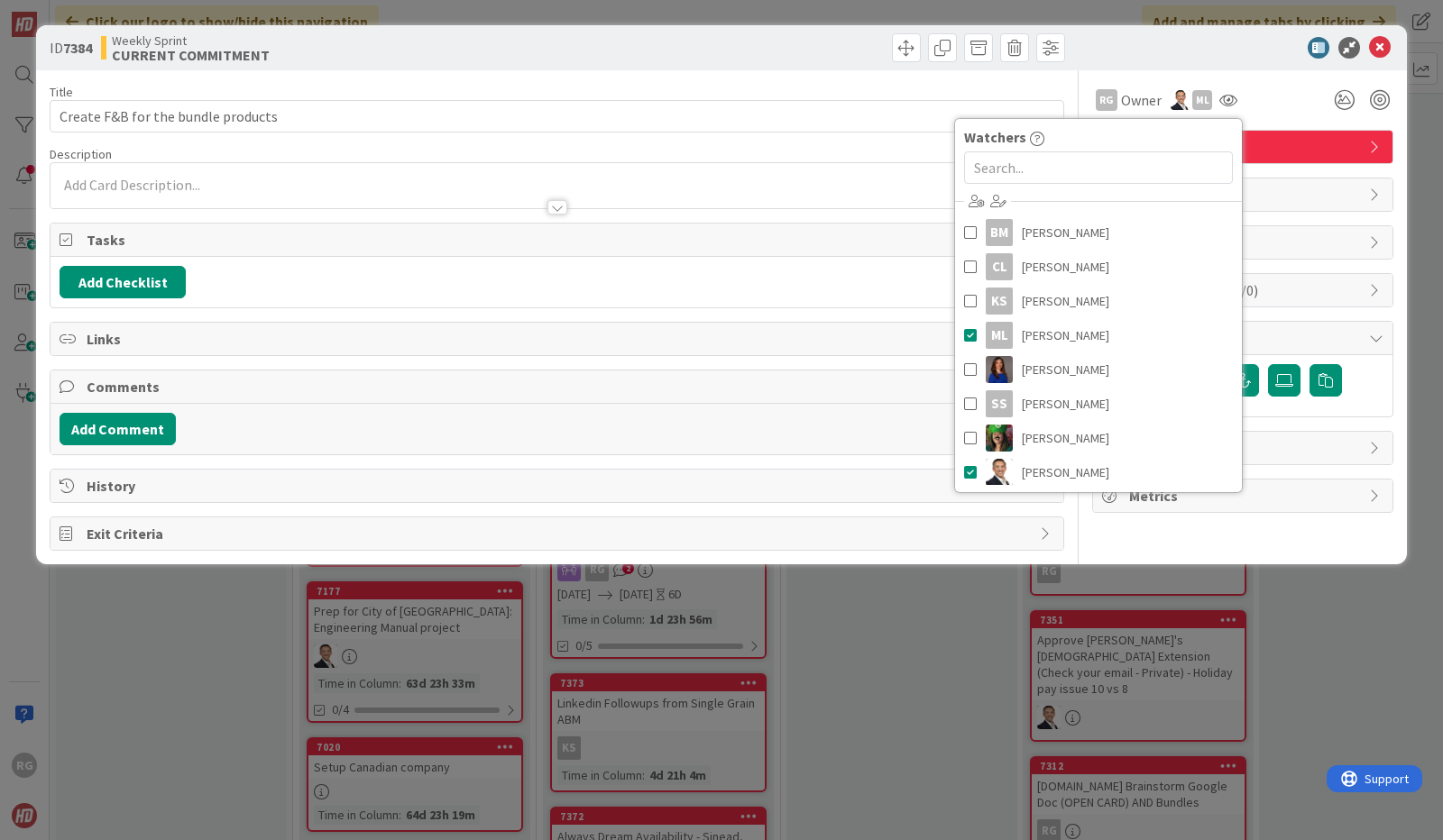
click at [871, 80] on div "Title 34 / 128 Create F&B for the bundle products Description RG [PERSON_NAME] …" at bounding box center [557, 311] width 1015 height 481
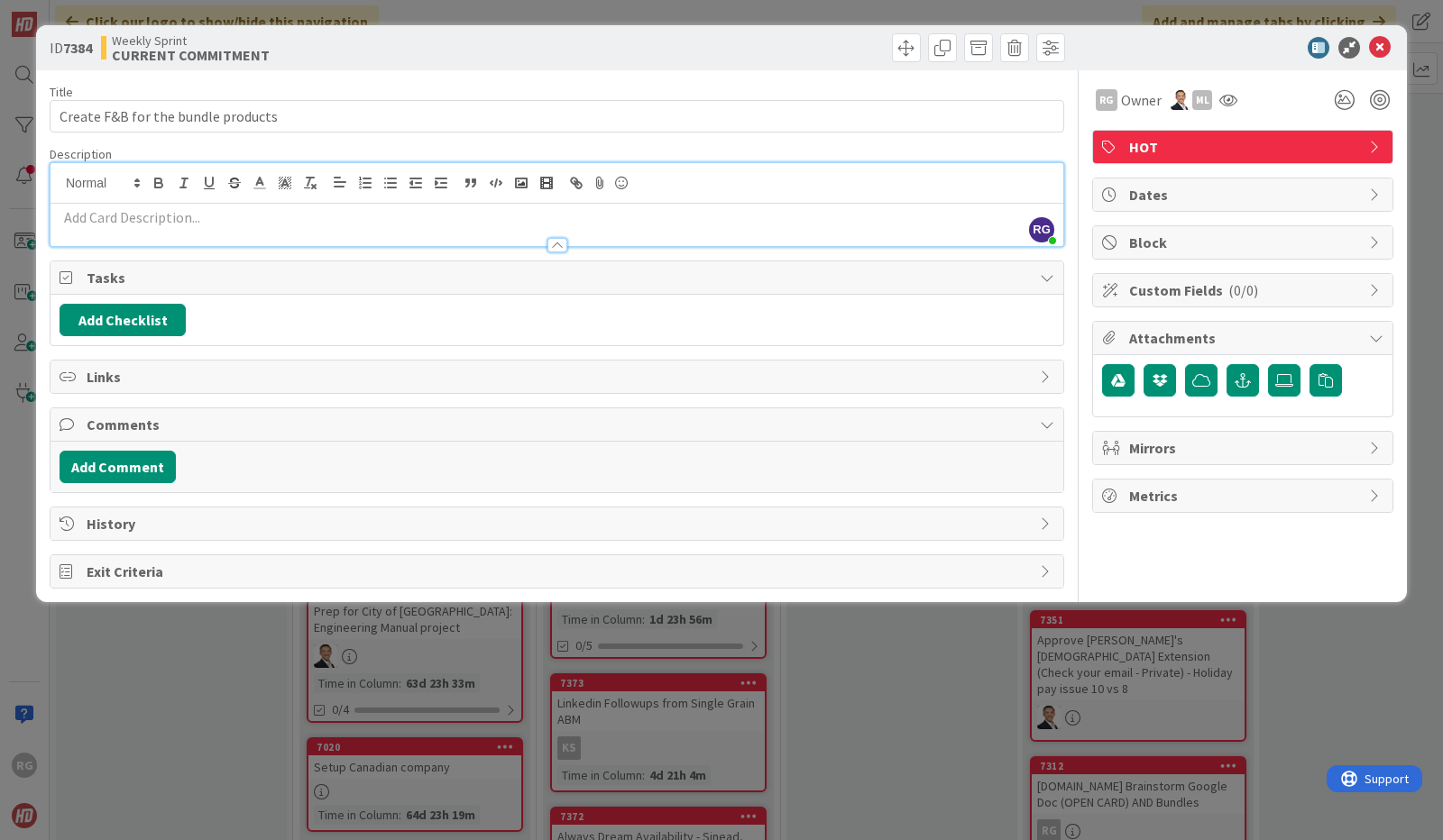
click at [141, 181] on div "RG [PERSON_NAME] just joined" at bounding box center [557, 204] width 1013 height 83
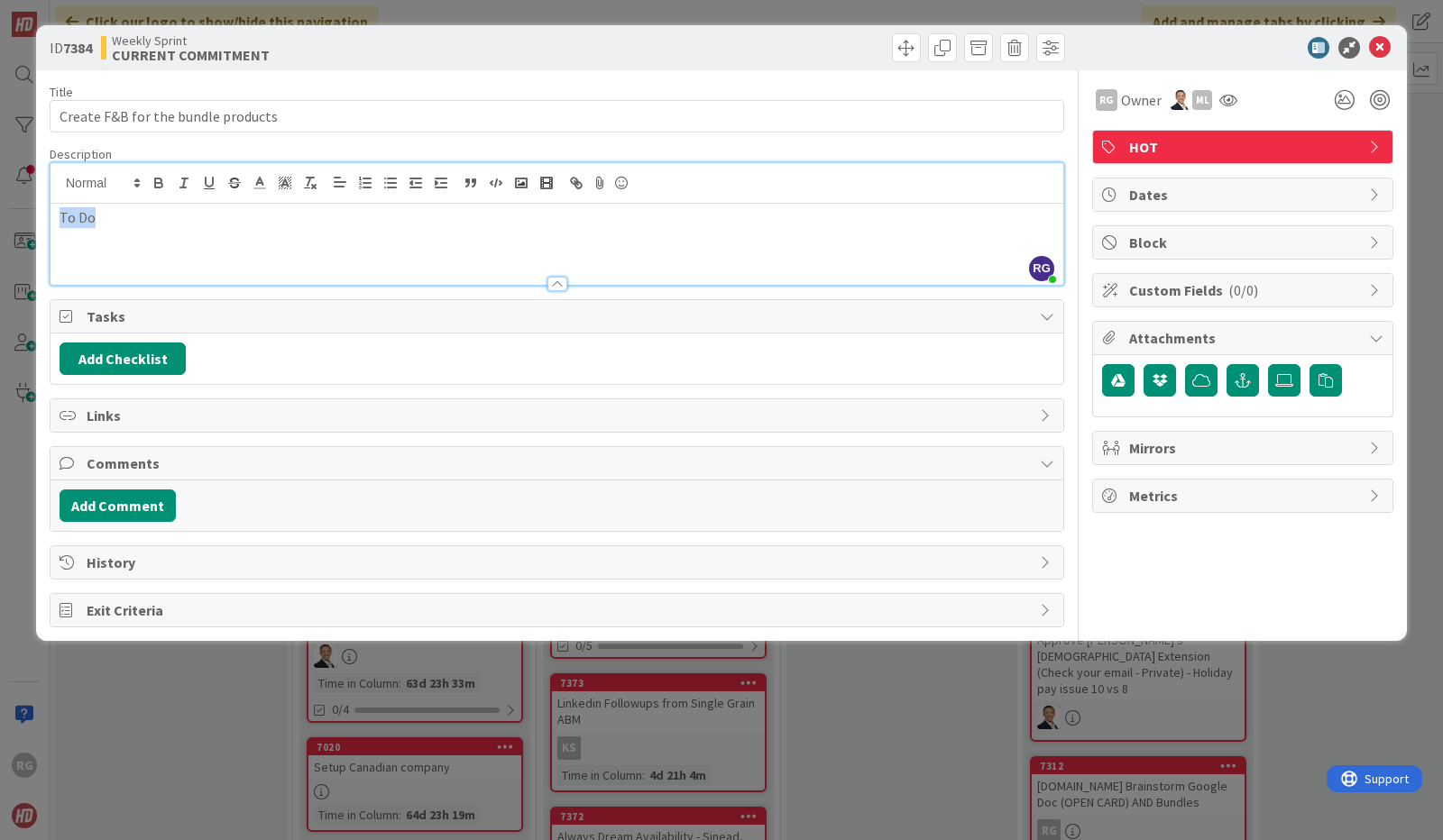
drag, startPoint x: 97, startPoint y: 216, endPoint x: 53, endPoint y: 212, distance: 44.2
click at [53, 212] on div "To Do" at bounding box center [557, 244] width 1013 height 81
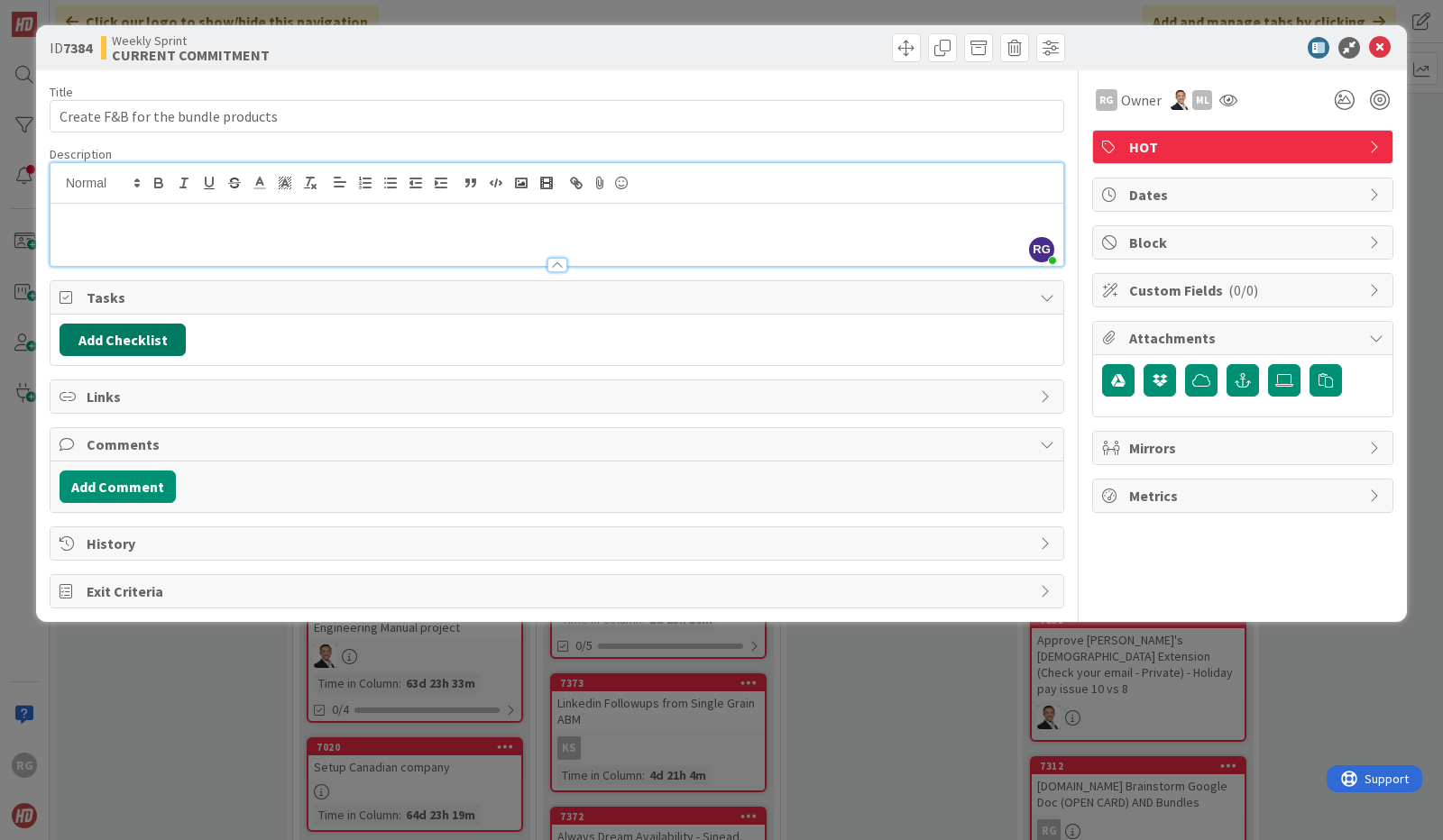
click at [117, 329] on button "Add Checklist" at bounding box center [123, 340] width 126 height 33
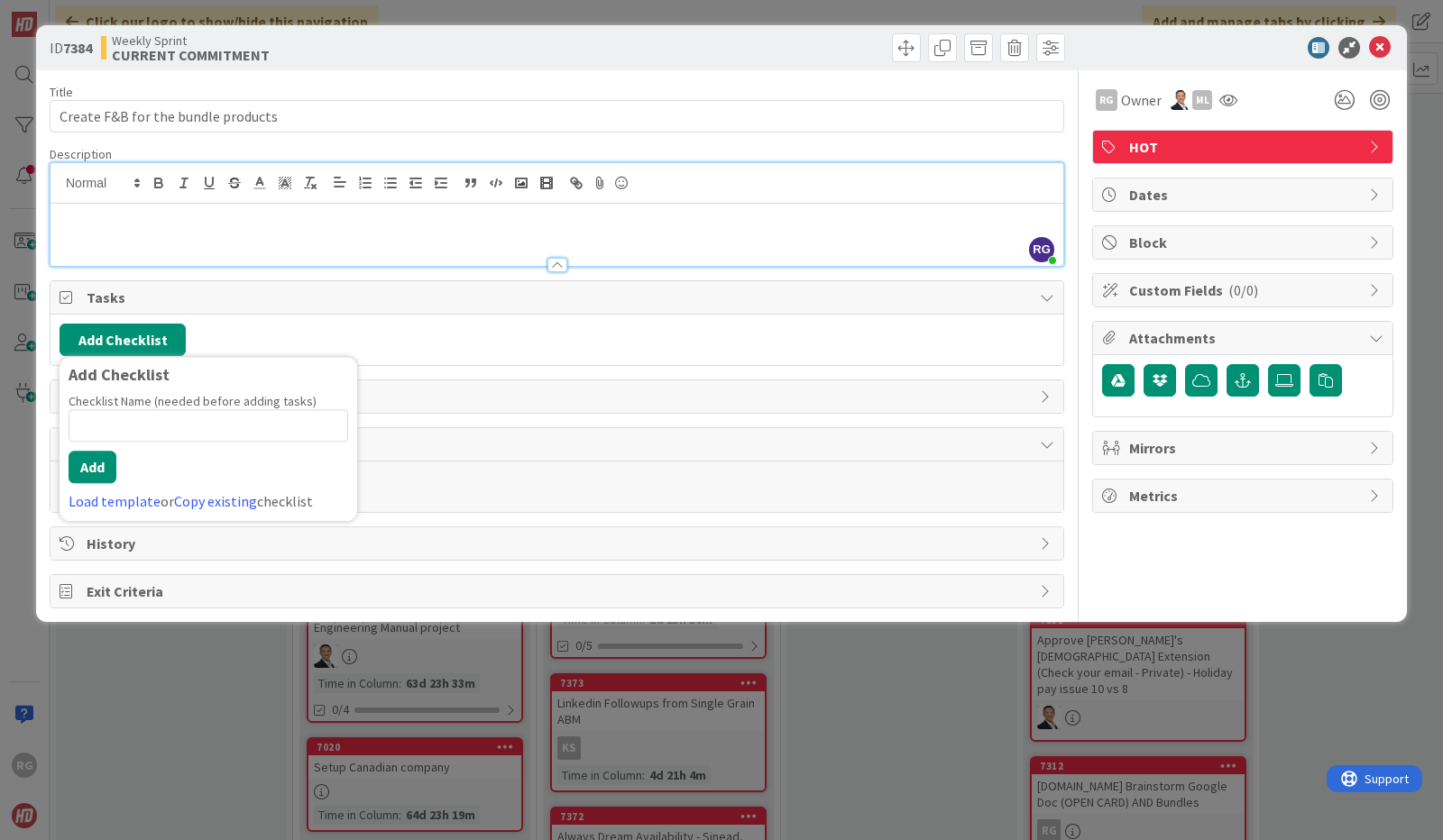
click at [118, 420] on input at bounding box center [209, 426] width 280 height 33
type input "To Do"
click at [93, 469] on button "Add" at bounding box center [93, 468] width 48 height 33
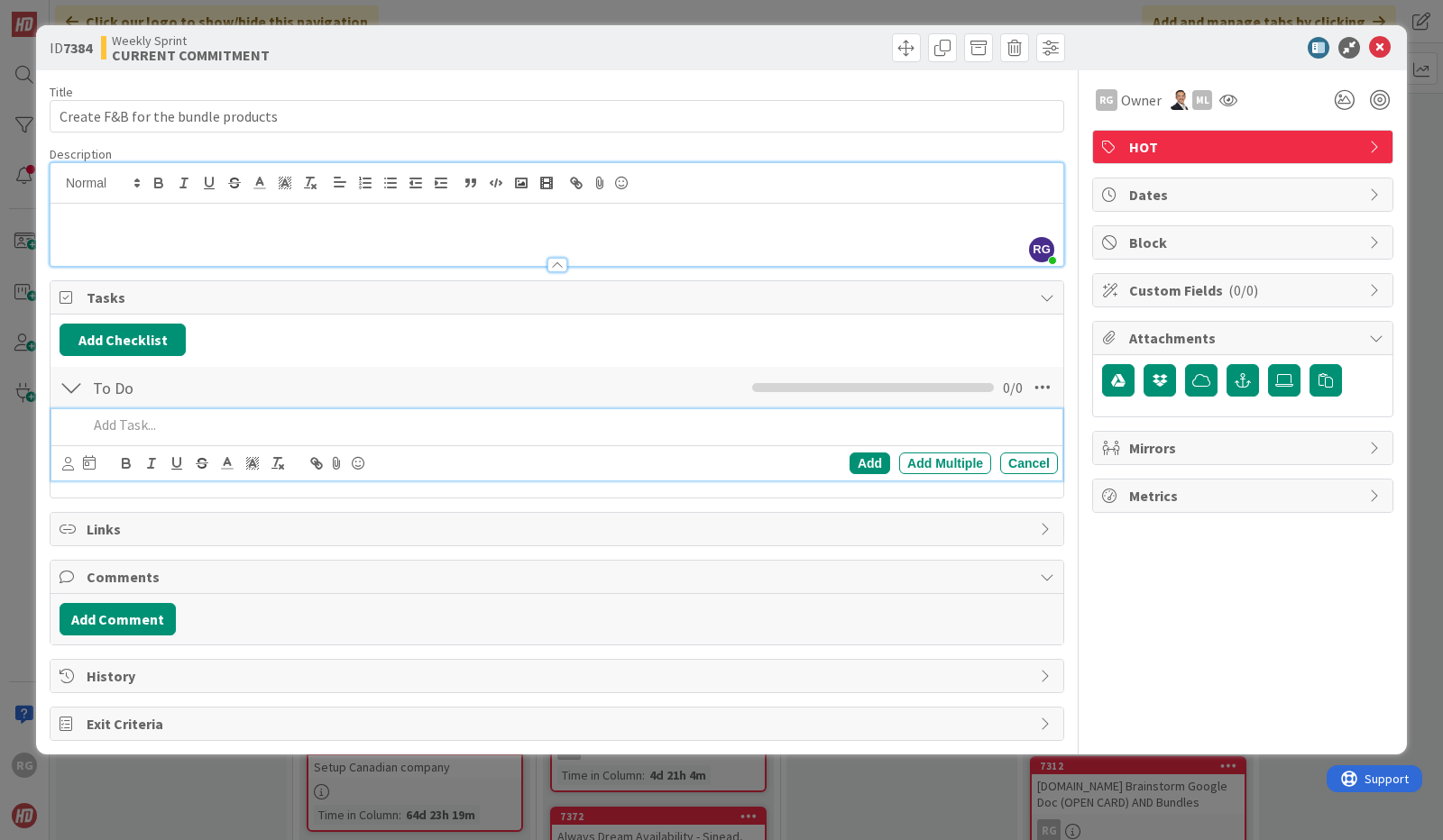
click at [103, 427] on p at bounding box center [568, 425] width 963 height 21
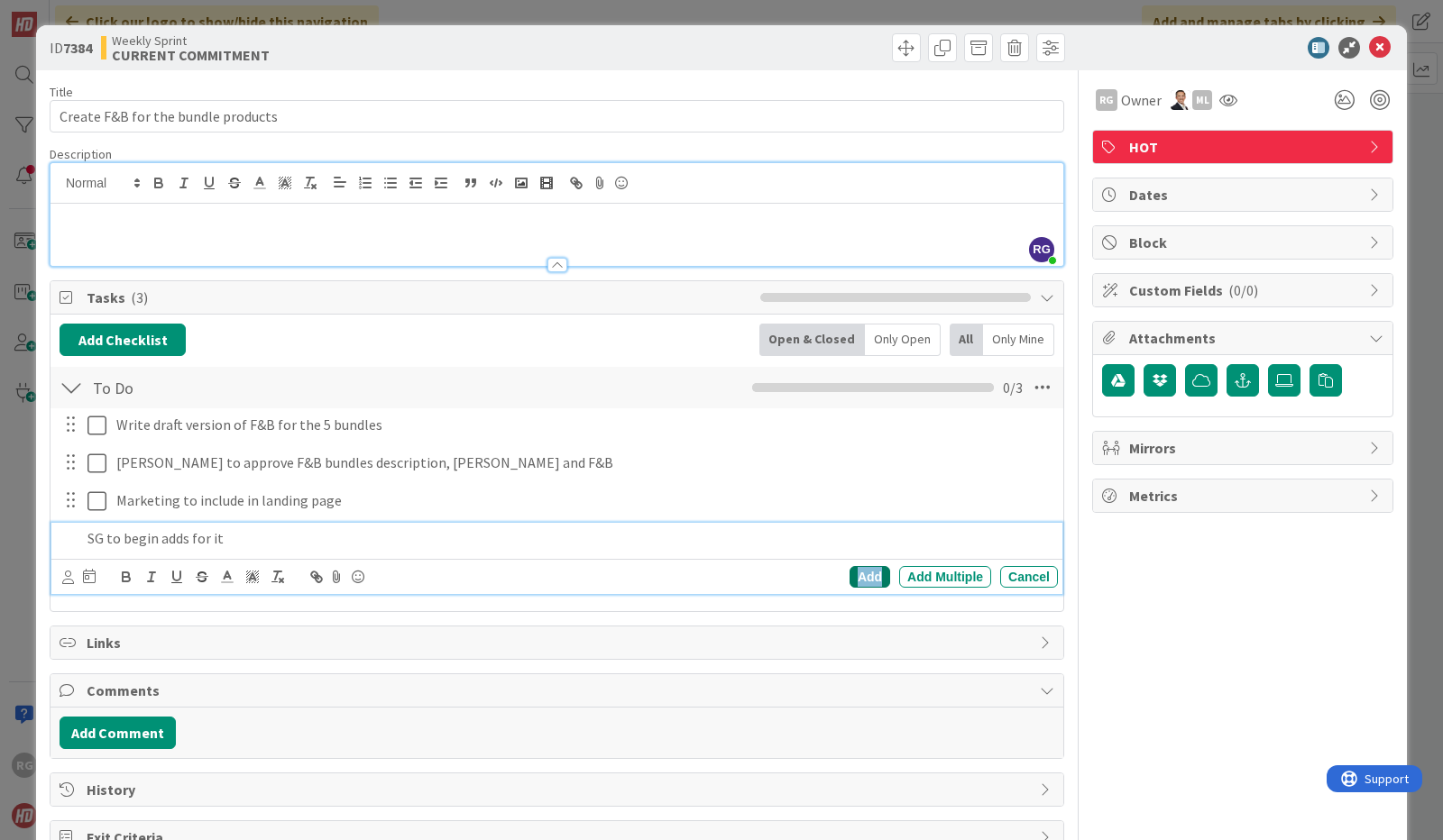
click at [856, 577] on div "Add" at bounding box center [869, 577] width 41 height 22
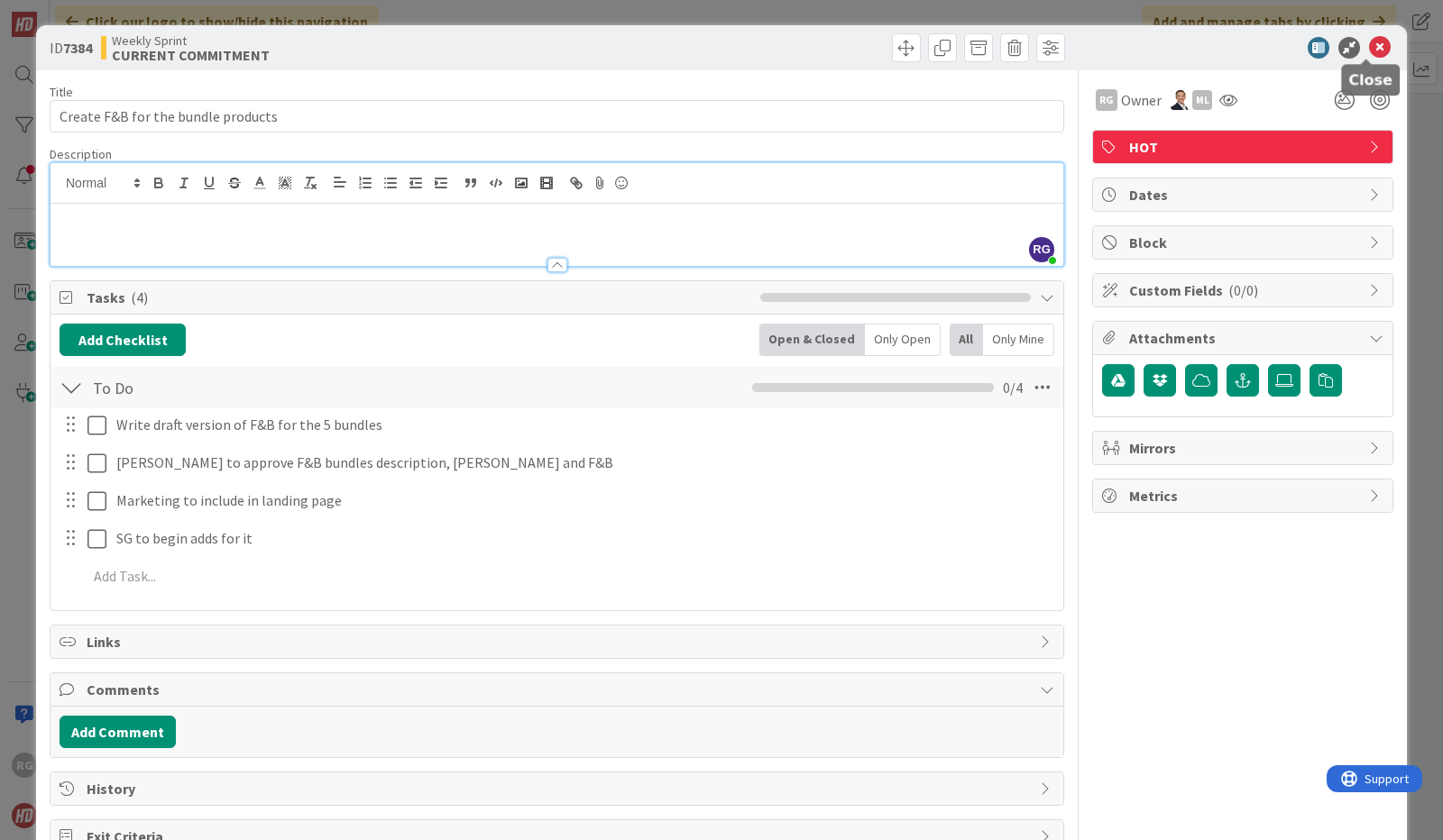
click at [1371, 49] on icon at bounding box center [1380, 48] width 22 height 22
